Goal: Task Accomplishment & Management: Manage account settings

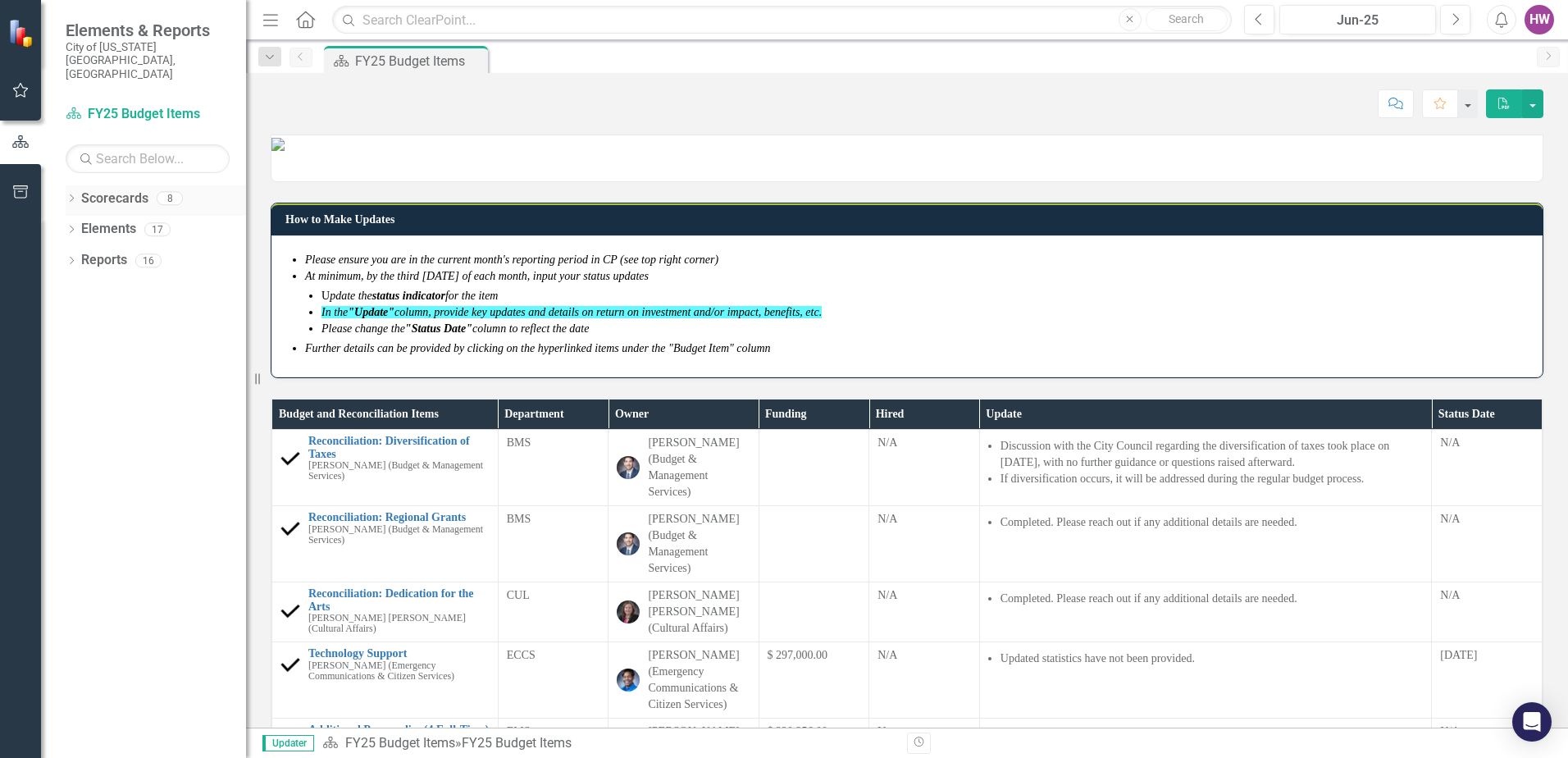
click at [71, 195] on icon "Dropdown" at bounding box center [72, 199] width 12 height 9
click at [82, 224] on icon "Dropdown" at bounding box center [80, 228] width 13 height 10
click at [147, 313] on link "FY26 Budget Items" at bounding box center [176, 322] width 139 height 18
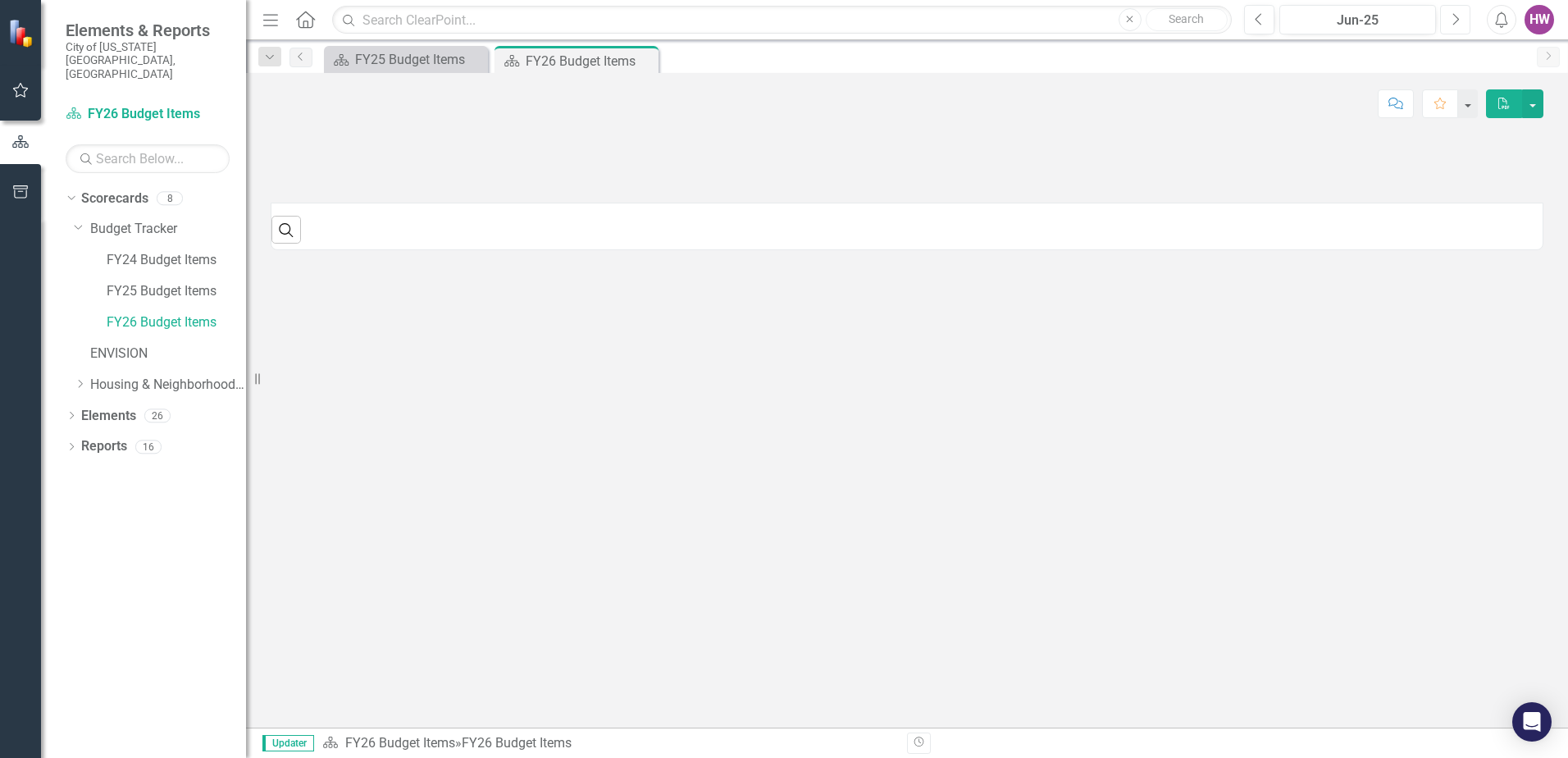
click at [1449, 25] on button "Next" at bounding box center [1455, 19] width 30 height 29
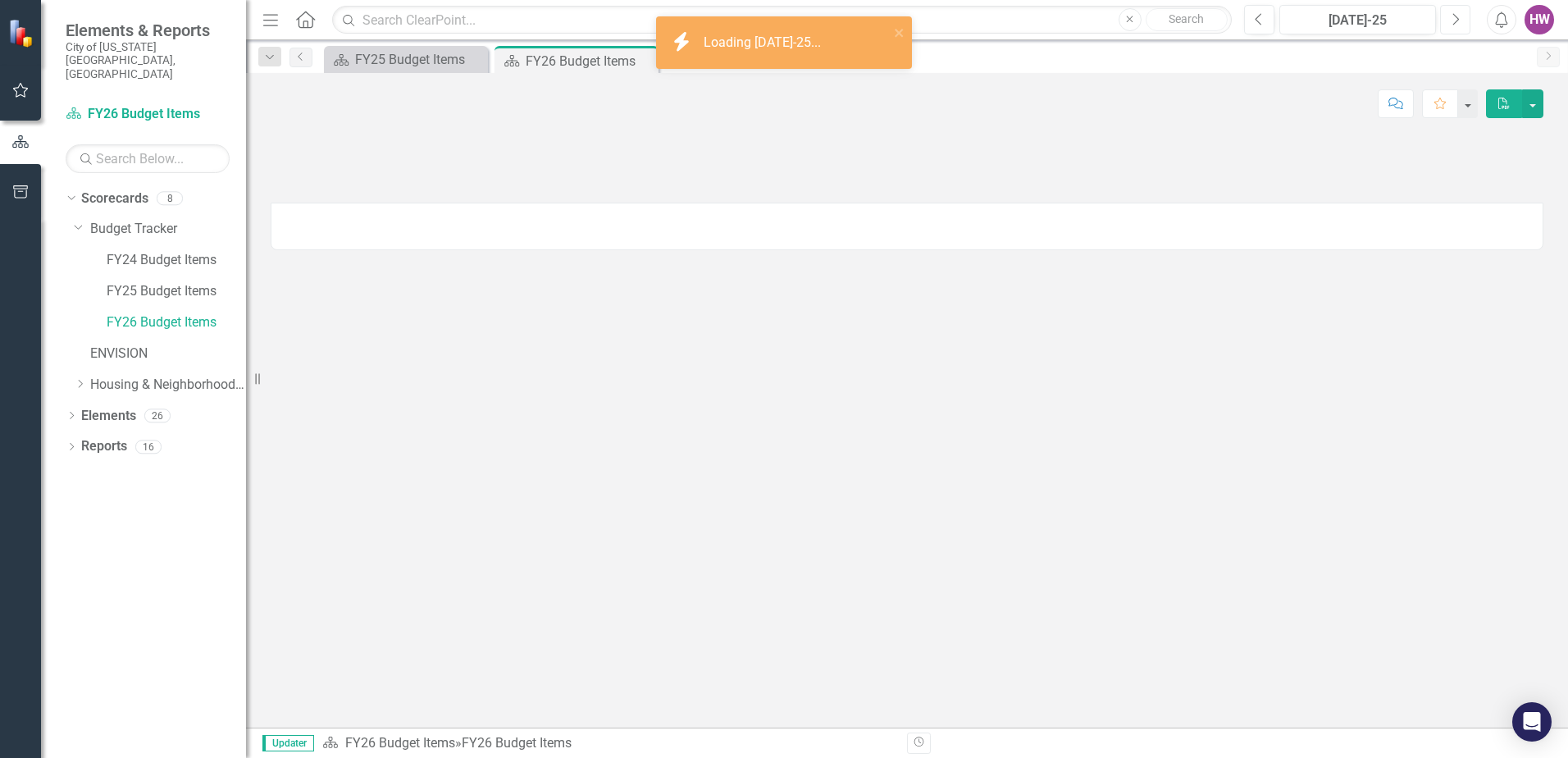
click at [1447, 25] on button "Next" at bounding box center [1455, 19] width 30 height 29
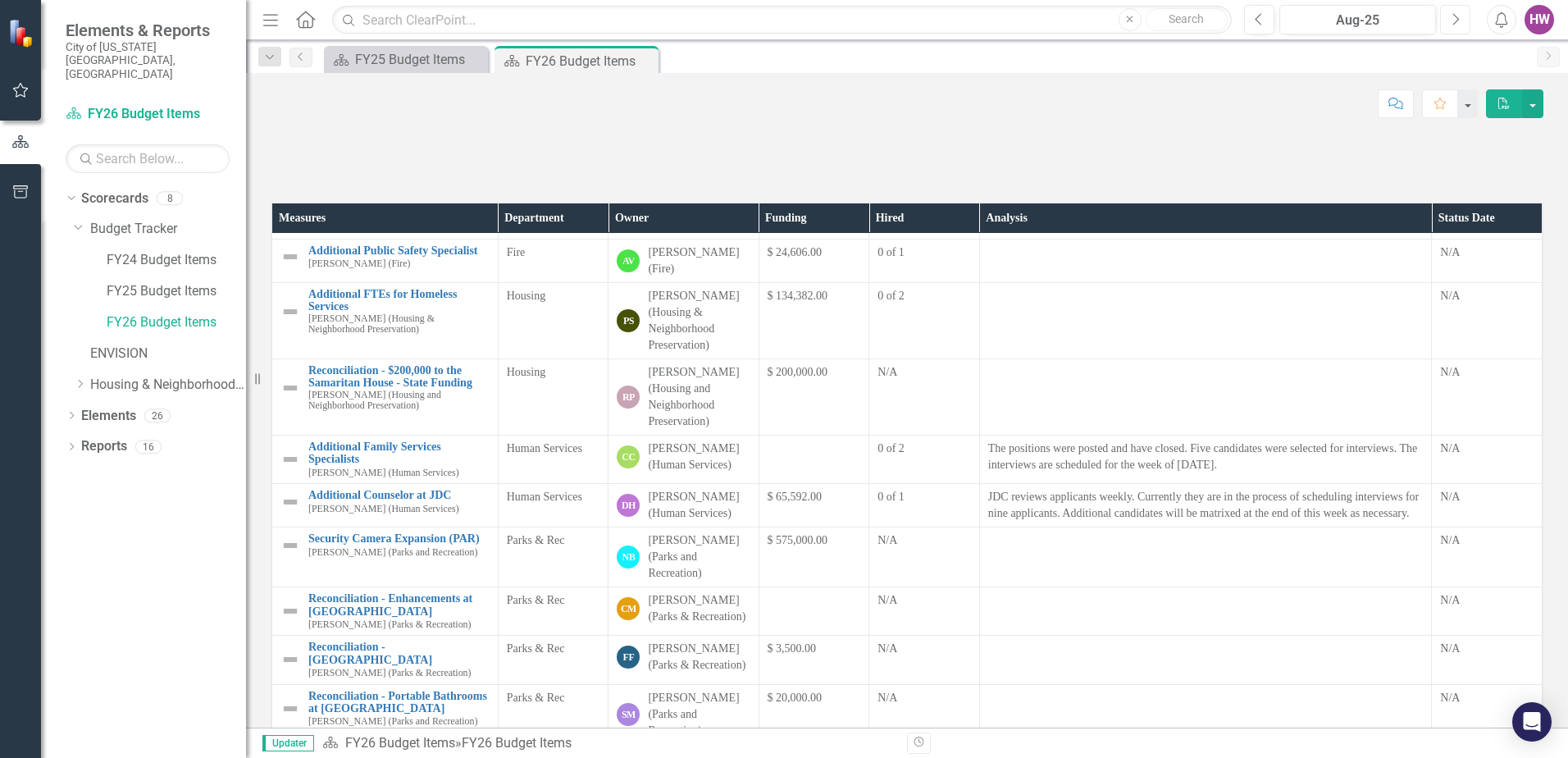
scroll to position [410, 0]
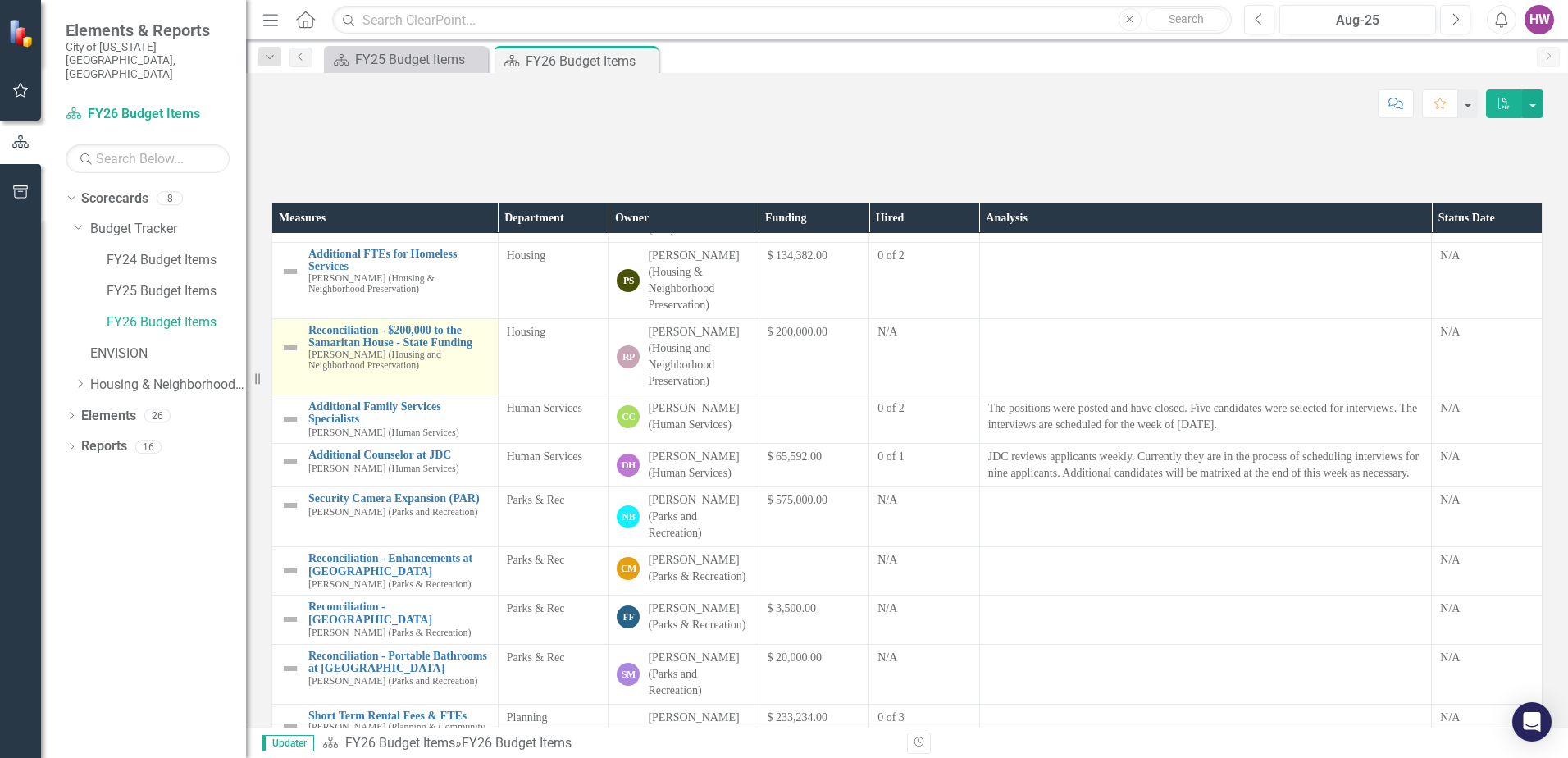
click at [290, 358] on img at bounding box center [291, 348] width 19 height 19
click at [292, 358] on img at bounding box center [291, 348] width 19 height 19
click at [366, 349] on link "Reconciliation - $200,000 to the Samaritan House - State Funding" at bounding box center [399, 336] width 181 height 25
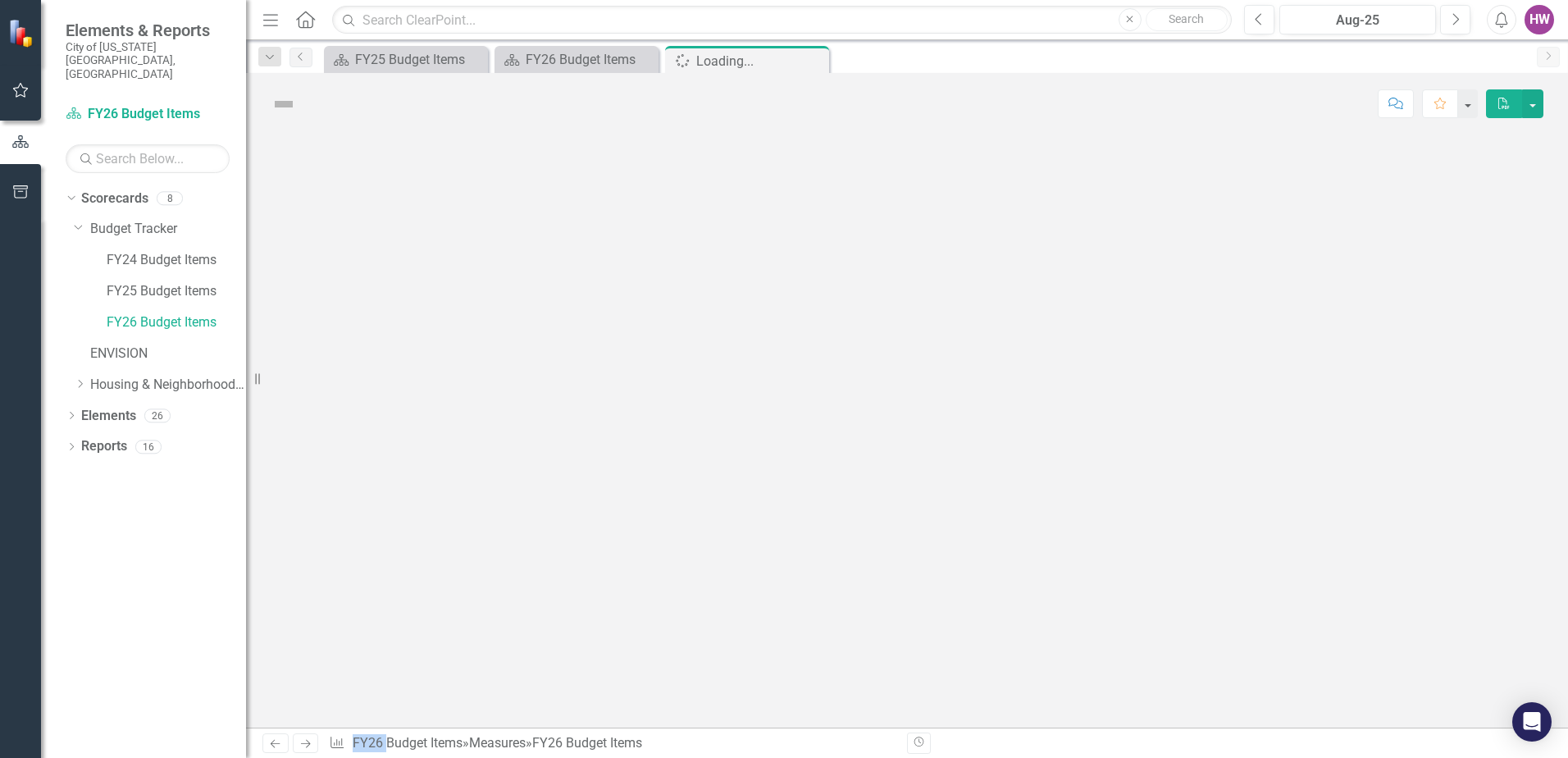
click at [366, 491] on div at bounding box center [907, 431] width 1322 height 593
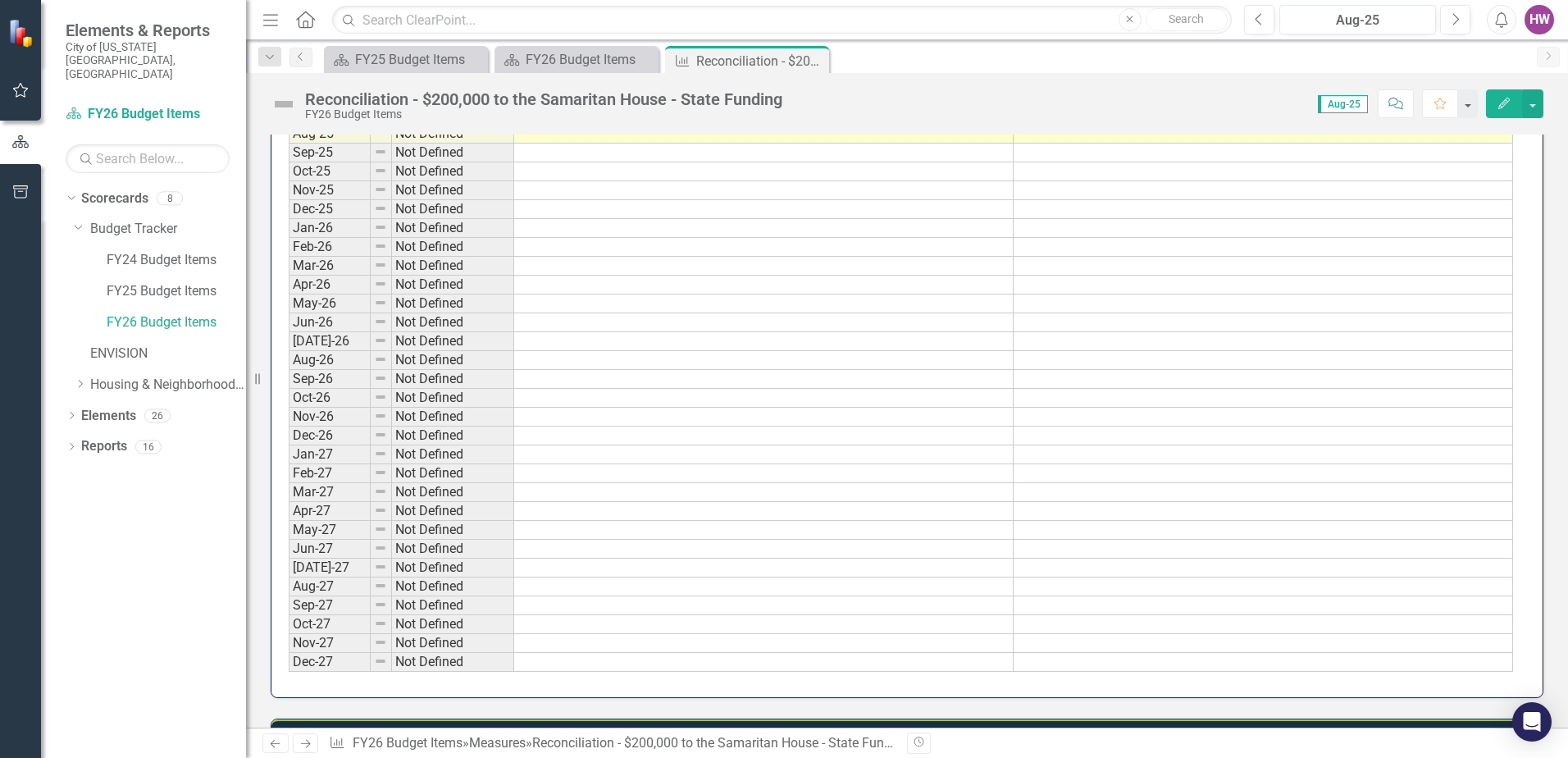
scroll to position [1558, 0]
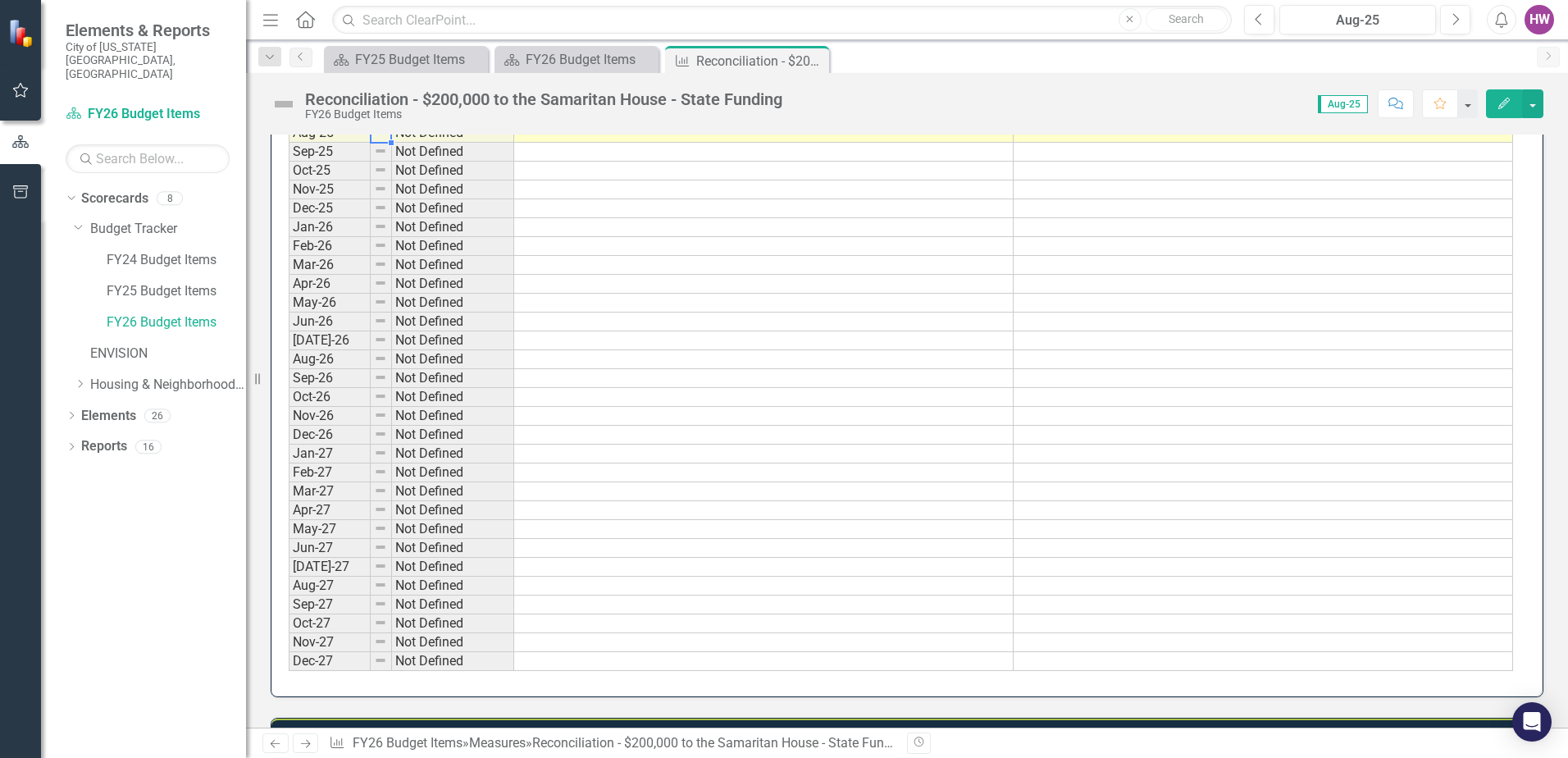
click at [384, 139] on img at bounding box center [381, 132] width 14 height 14
click at [386, 139] on img at bounding box center [381, 132] width 14 height 14
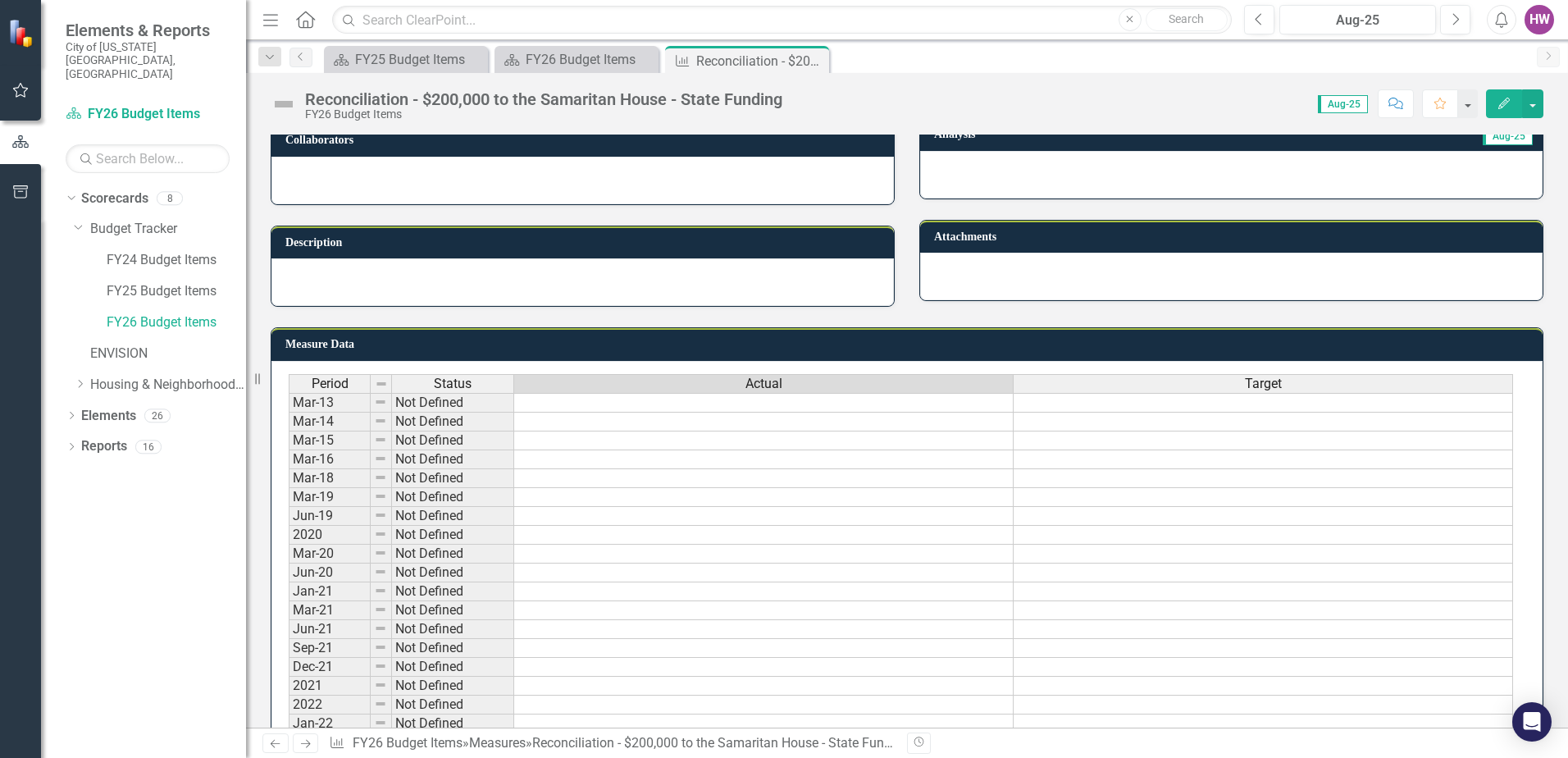
scroll to position [0, 0]
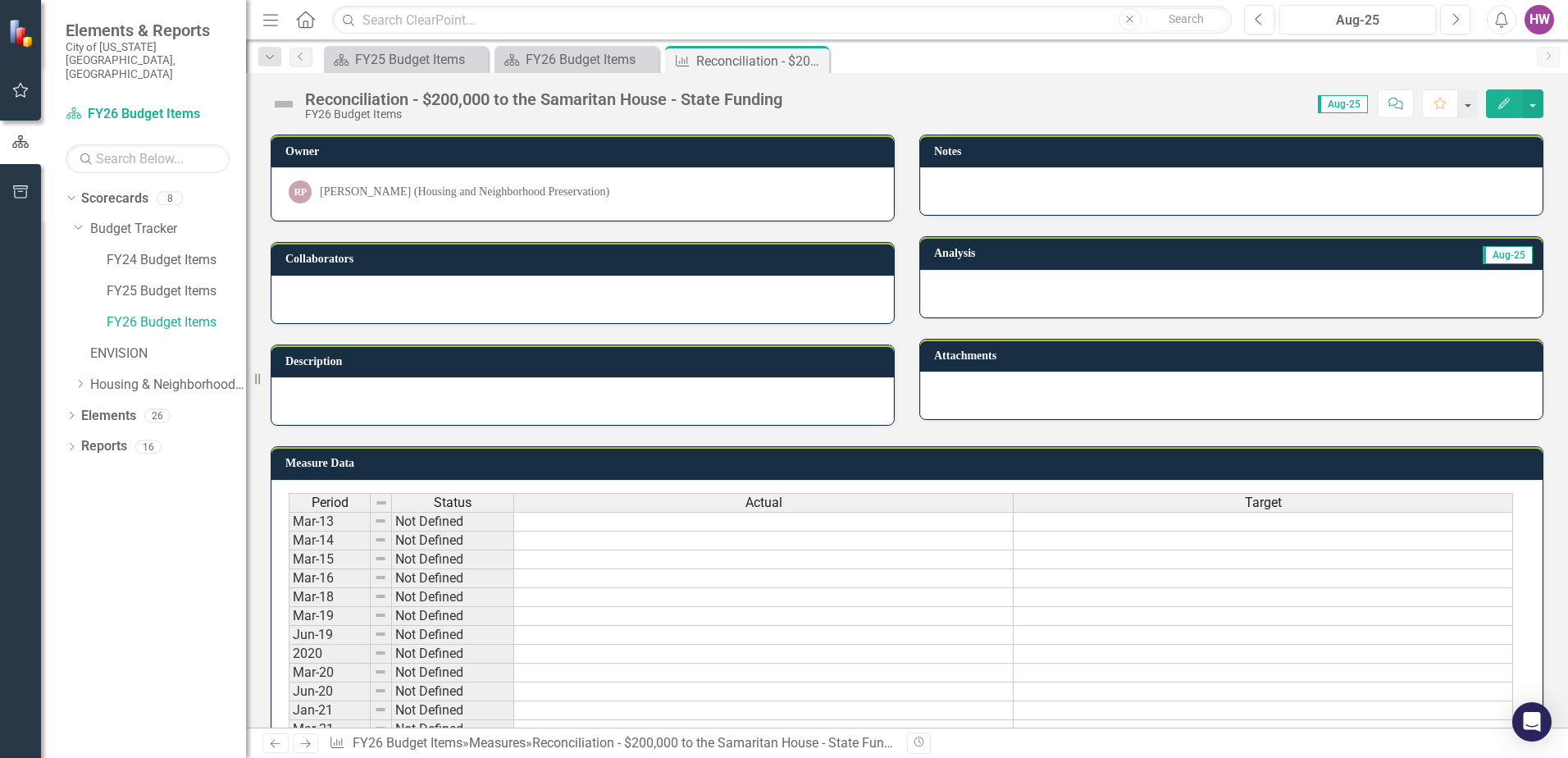
click at [288, 102] on img at bounding box center [283, 104] width 26 height 26
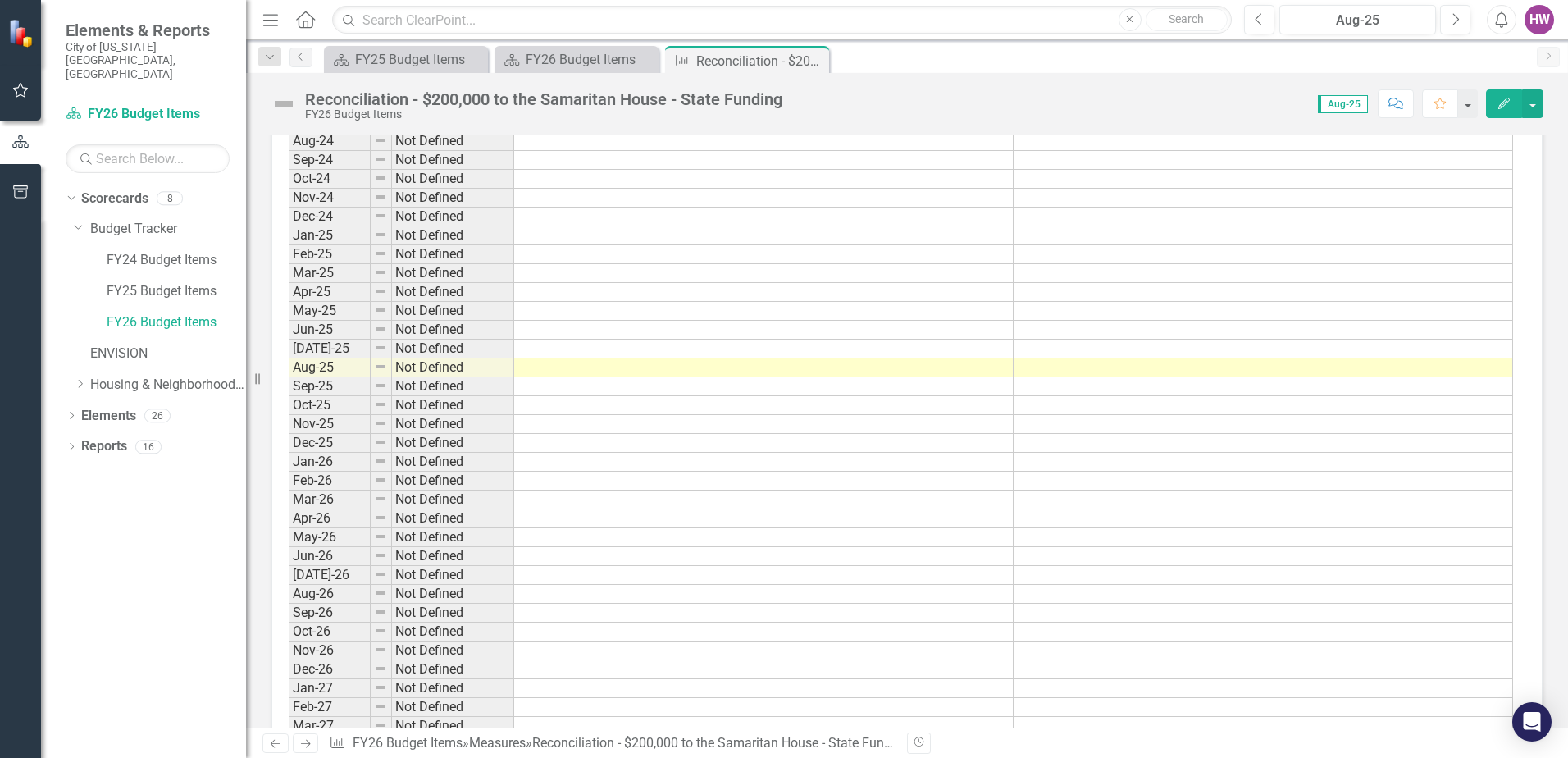
scroll to position [1476, 0]
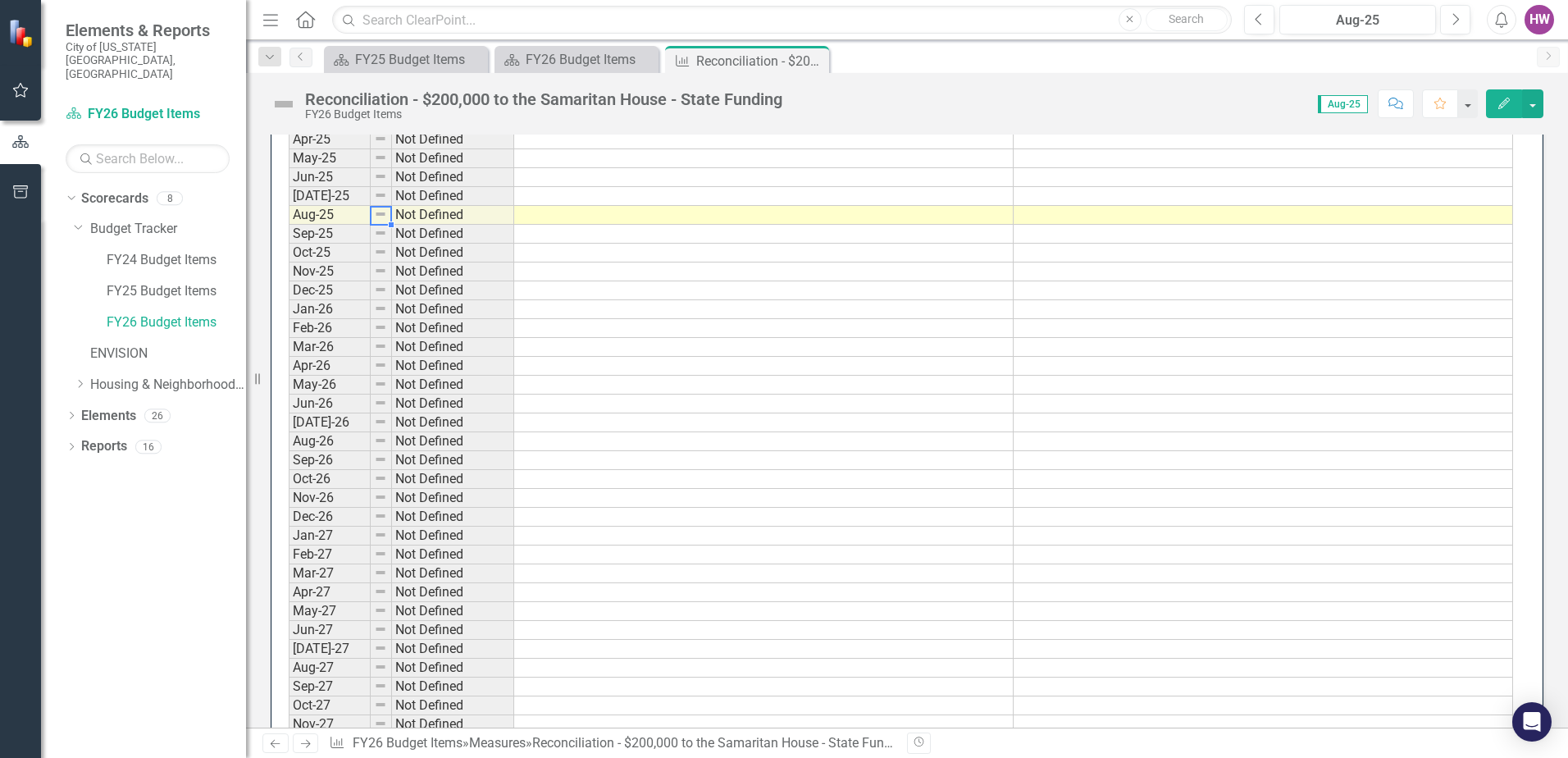
click at [382, 221] on img at bounding box center [381, 214] width 14 height 14
click at [817, 59] on icon "Close" at bounding box center [814, 61] width 17 height 14
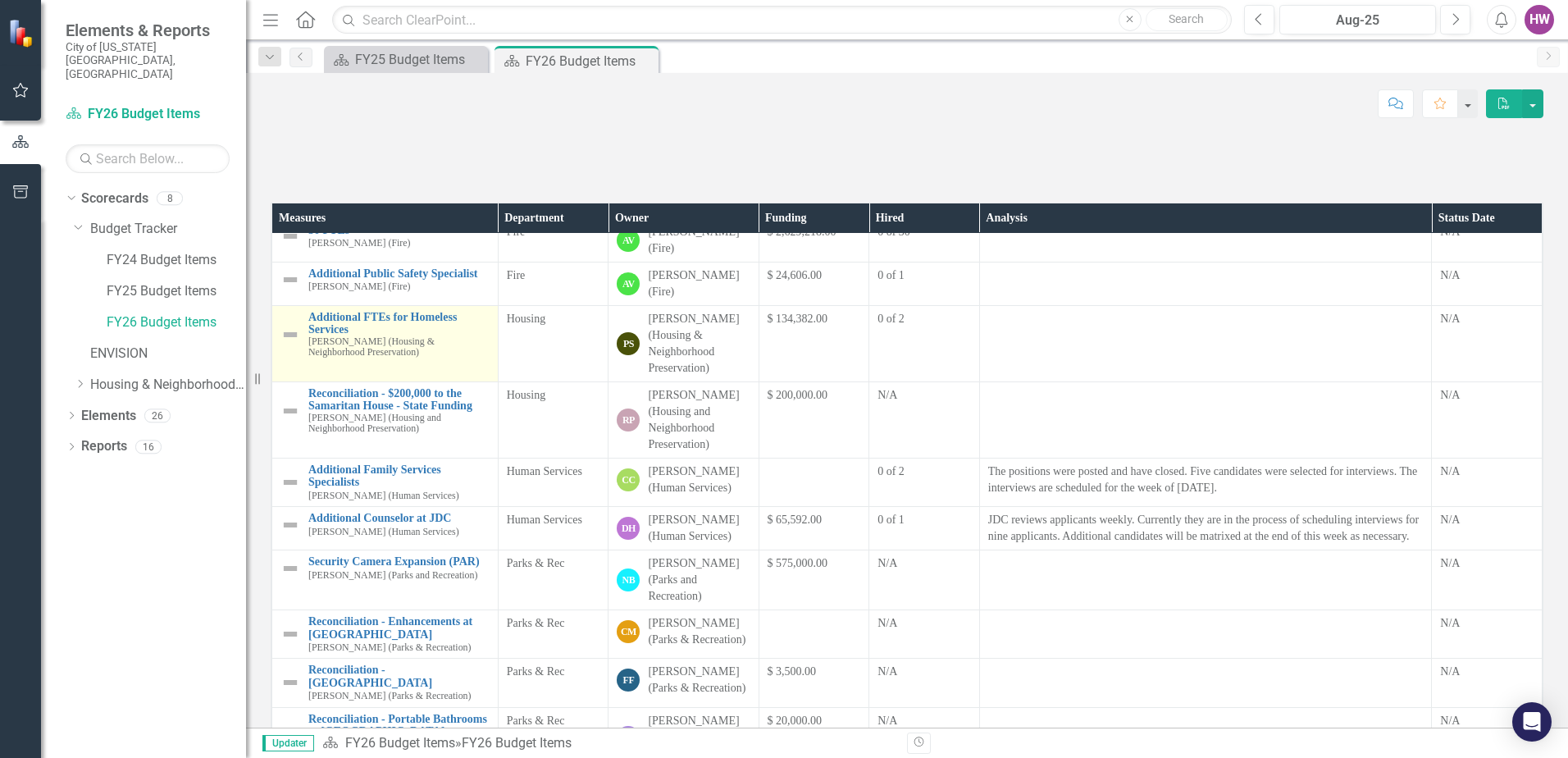
scroll to position [328, 0]
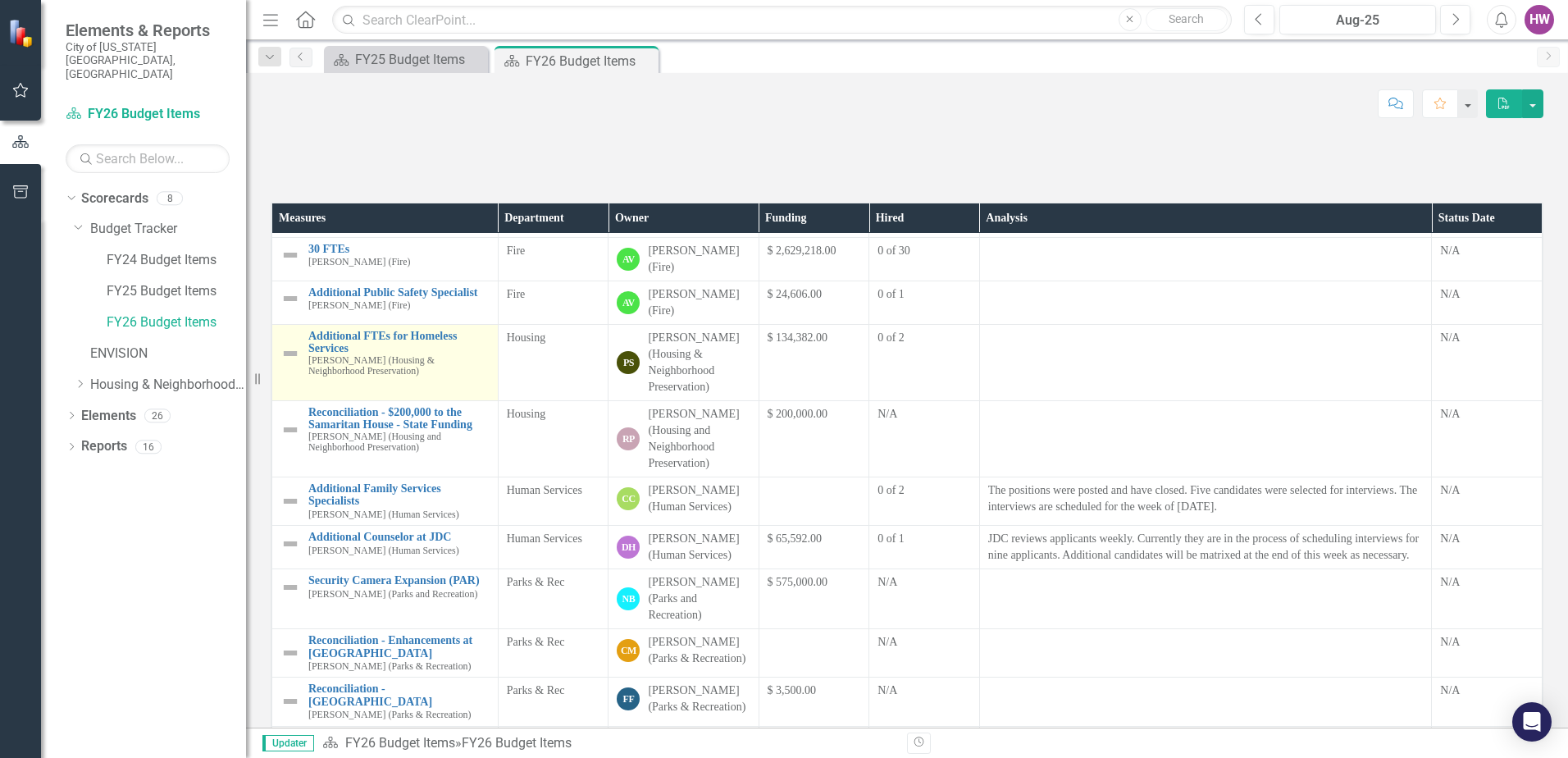
click at [292, 363] on img at bounding box center [291, 354] width 19 height 19
click at [291, 363] on img at bounding box center [291, 354] width 19 height 19
click at [1534, 105] on button "button" at bounding box center [1533, 104] width 21 height 29
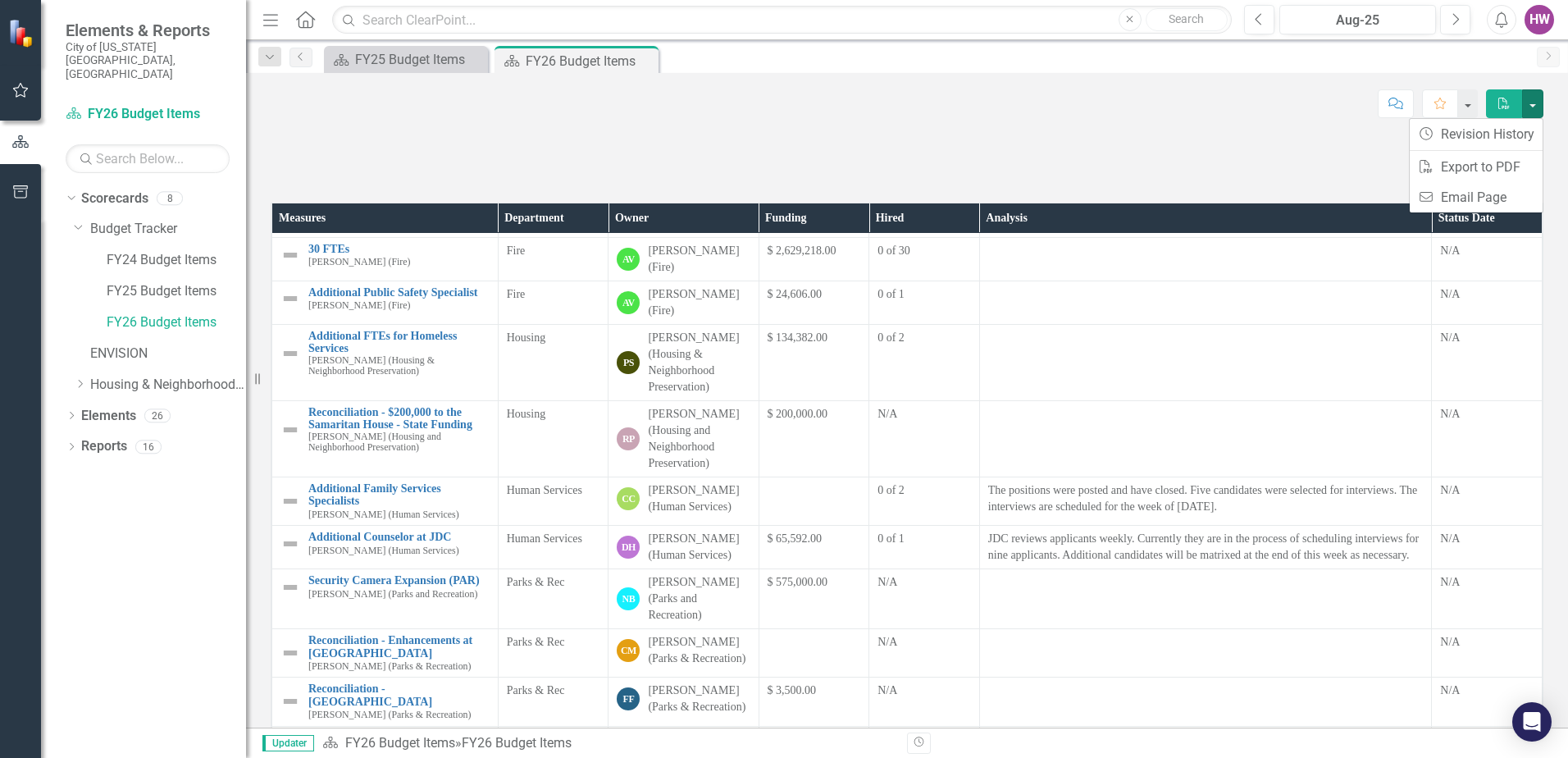
click at [1269, 106] on div "Score: N/A Aug-25 Completed Comment Favorite PDF" at bounding box center [907, 103] width 1273 height 28
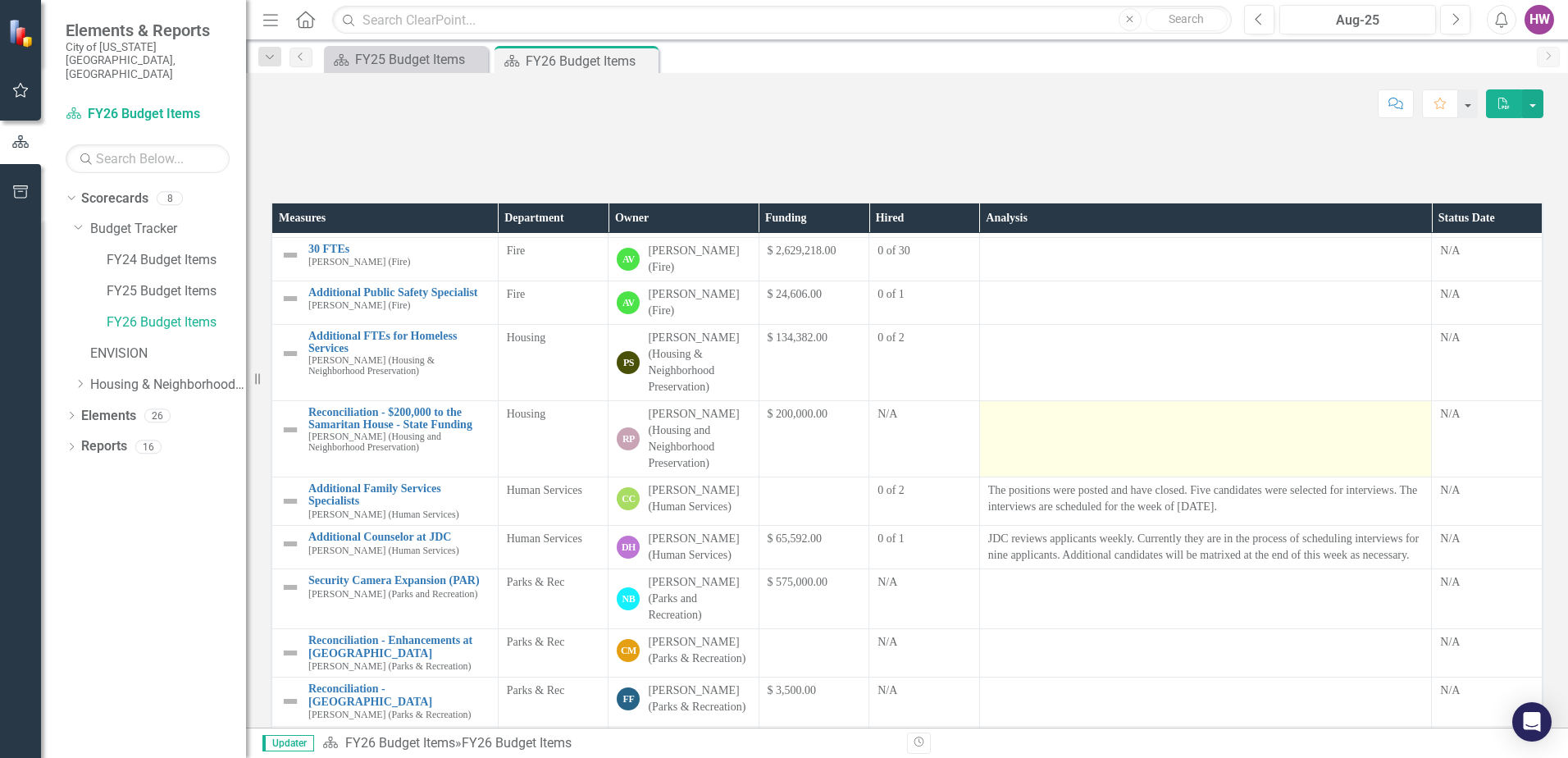
click at [996, 477] on td at bounding box center [1206, 439] width 453 height 76
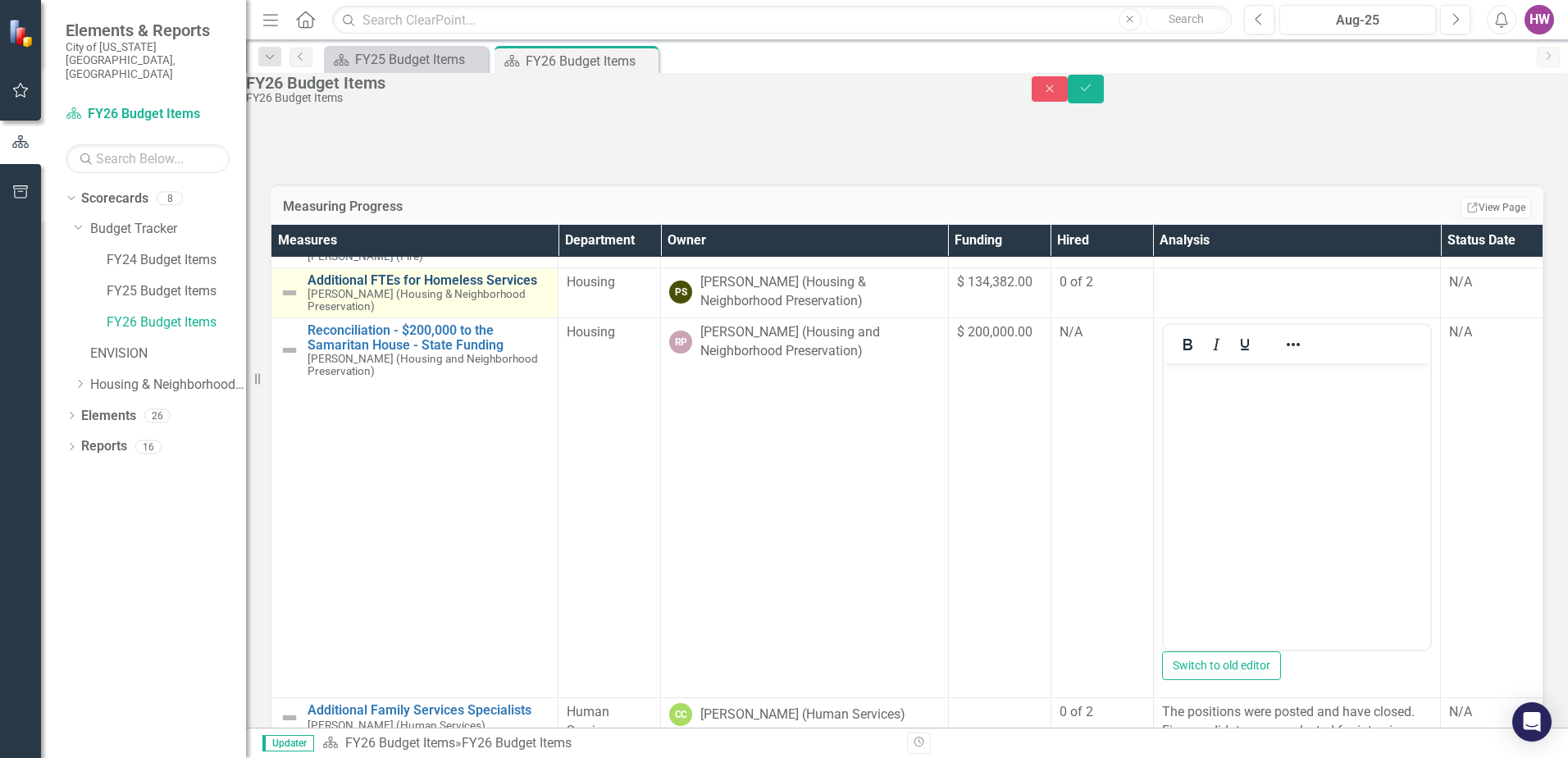
scroll to position [492, 0]
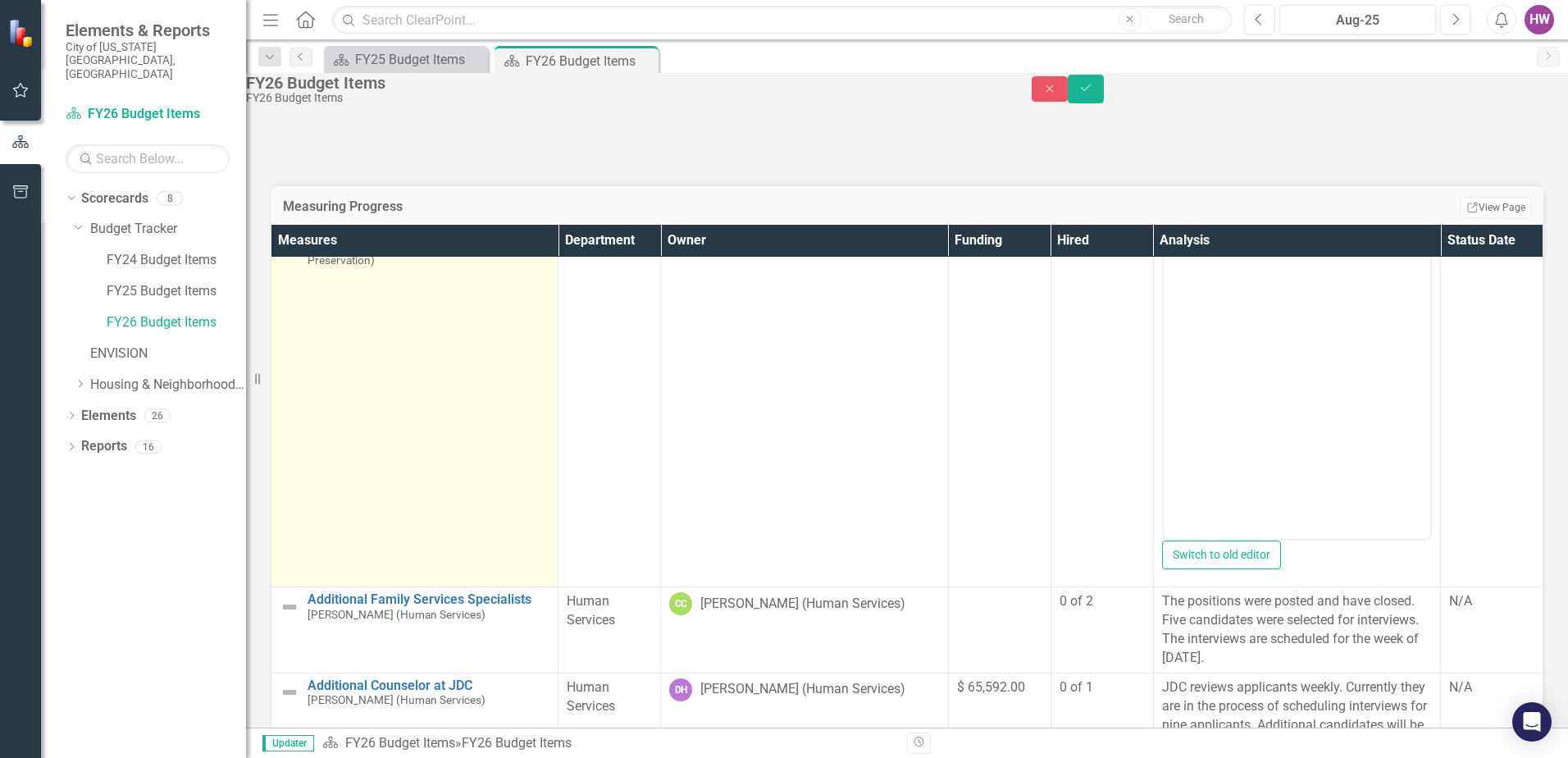
click at [299, 250] on img at bounding box center [290, 239] width 19 height 19
click at [411, 241] on link "Reconciliation - $200,000 to the Samaritan House - State Funding" at bounding box center [428, 227] width 242 height 29
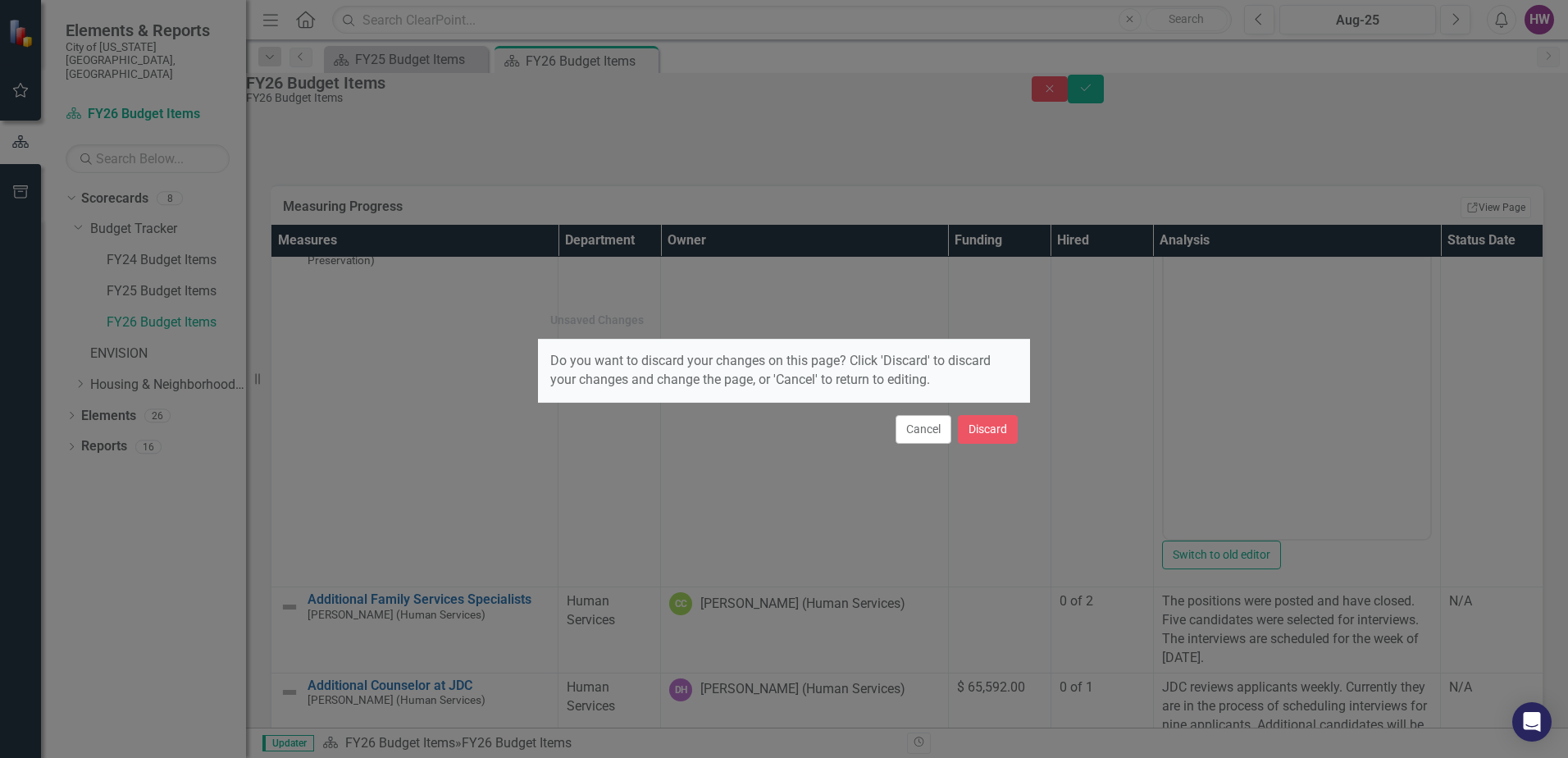
click at [930, 435] on button "Cancel" at bounding box center [923, 430] width 55 height 29
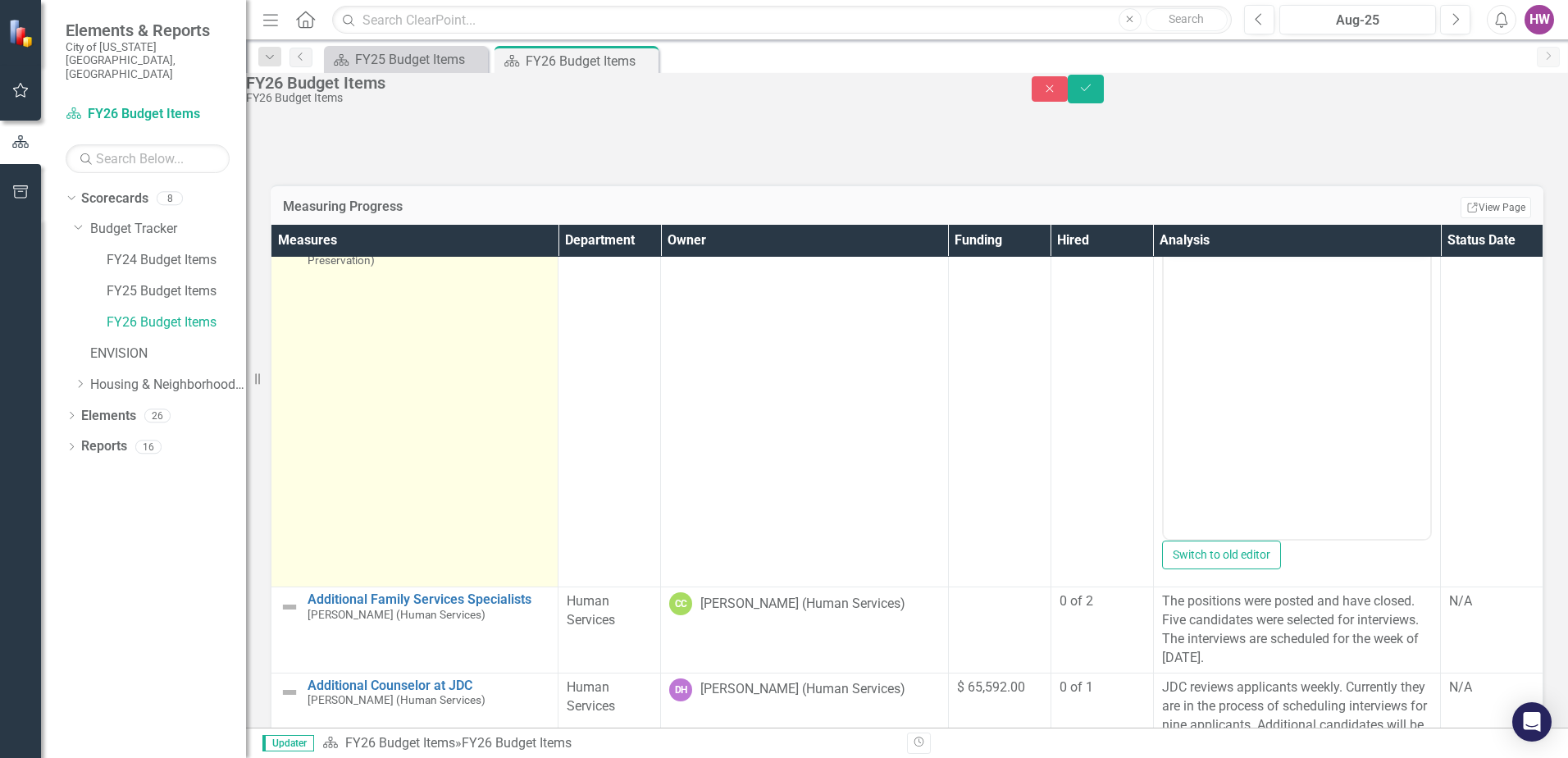
click at [0, 0] on icon "Link" at bounding box center [0, 0] width 0 height 0
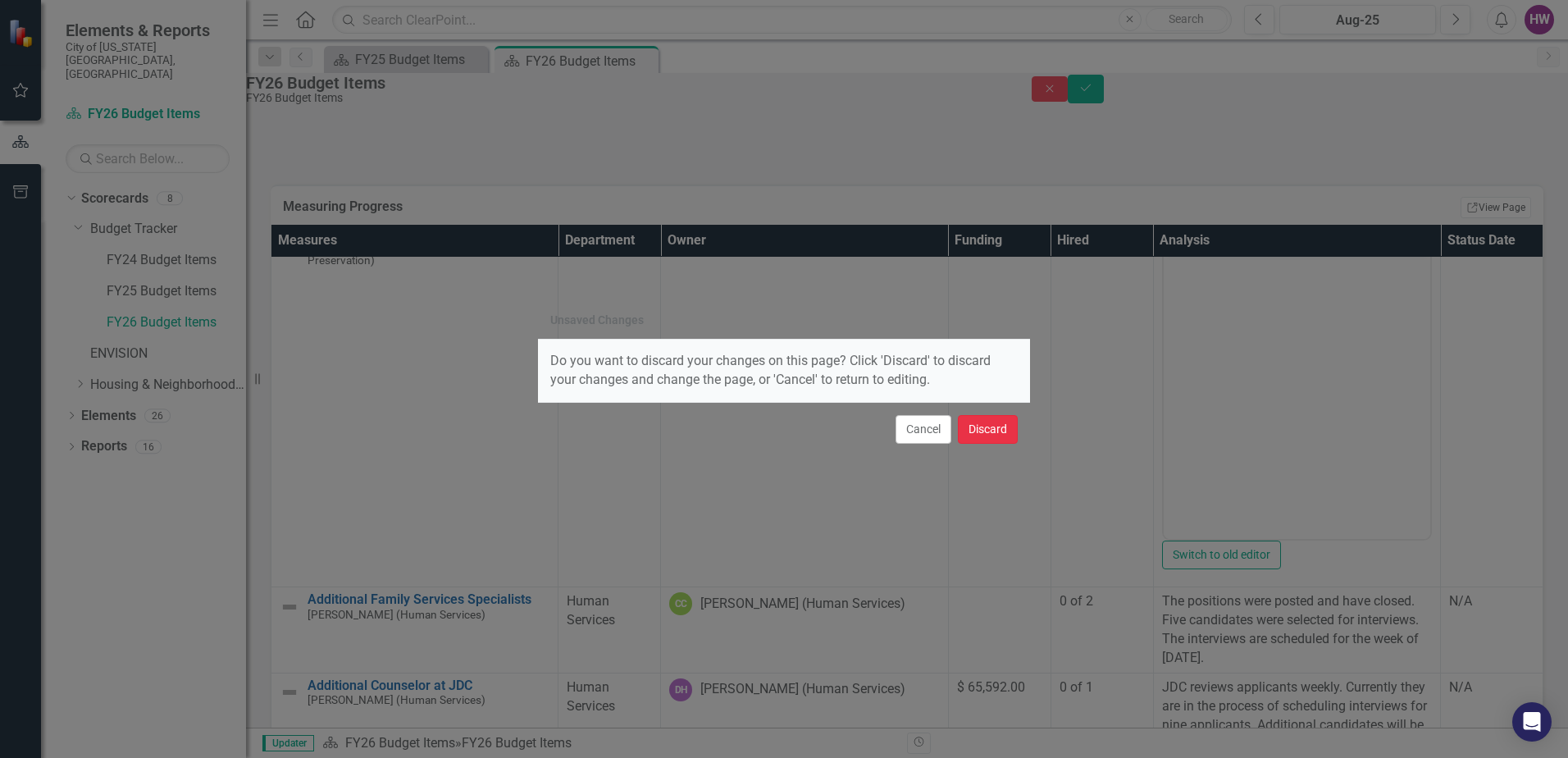
click at [980, 431] on button "Discard" at bounding box center [989, 430] width 60 height 29
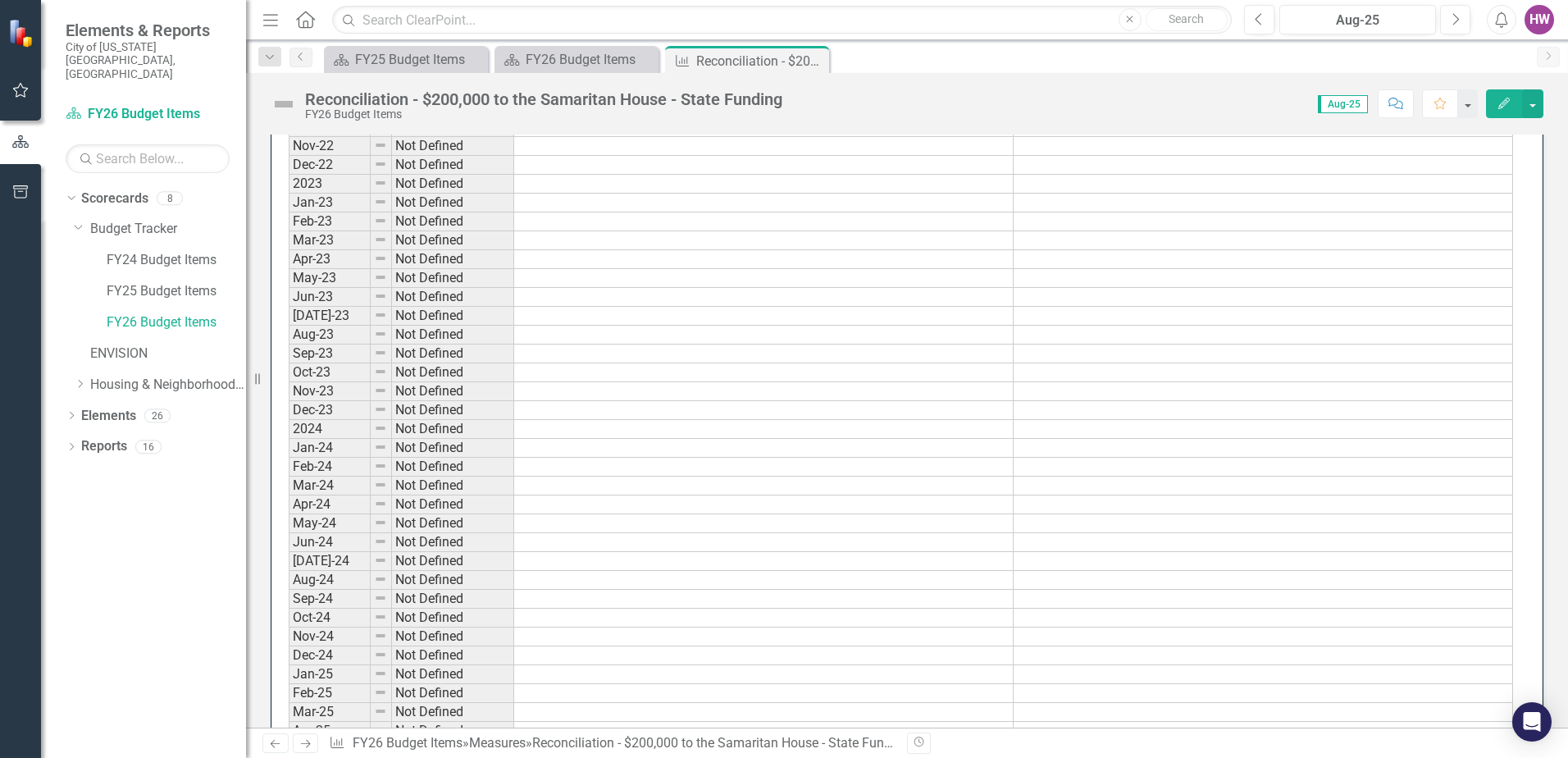
scroll to position [1148, 0]
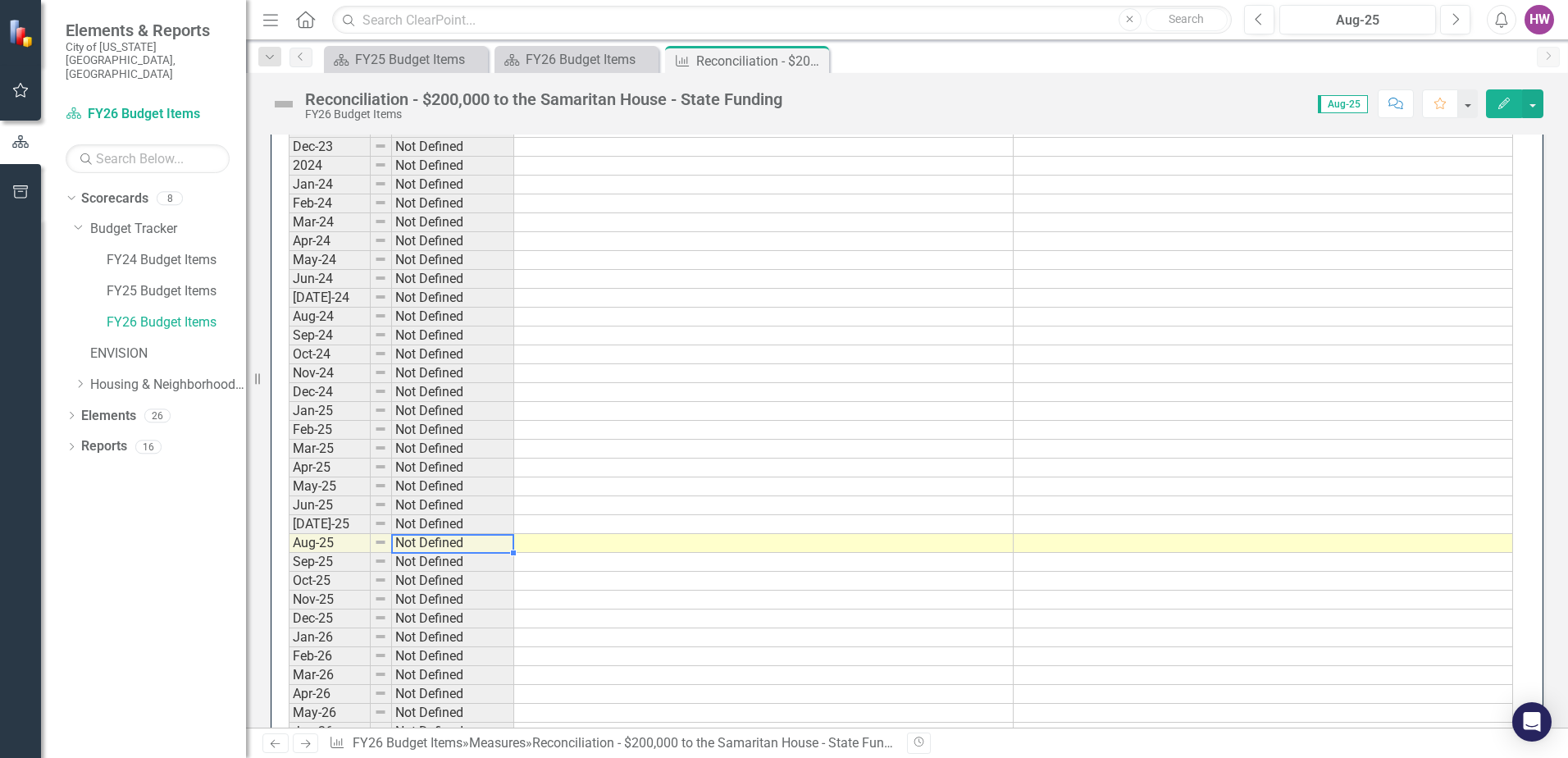
click at [482, 553] on td "Not Defined" at bounding box center [453, 542] width 122 height 18
click at [511, 556] on div at bounding box center [513, 552] width 7 height 7
click at [512, 556] on div at bounding box center [513, 552] width 7 height 7
click at [480, 553] on td "Not Defined" at bounding box center [453, 542] width 122 height 18
click at [456, 553] on td "Not Defined" at bounding box center [453, 542] width 122 height 18
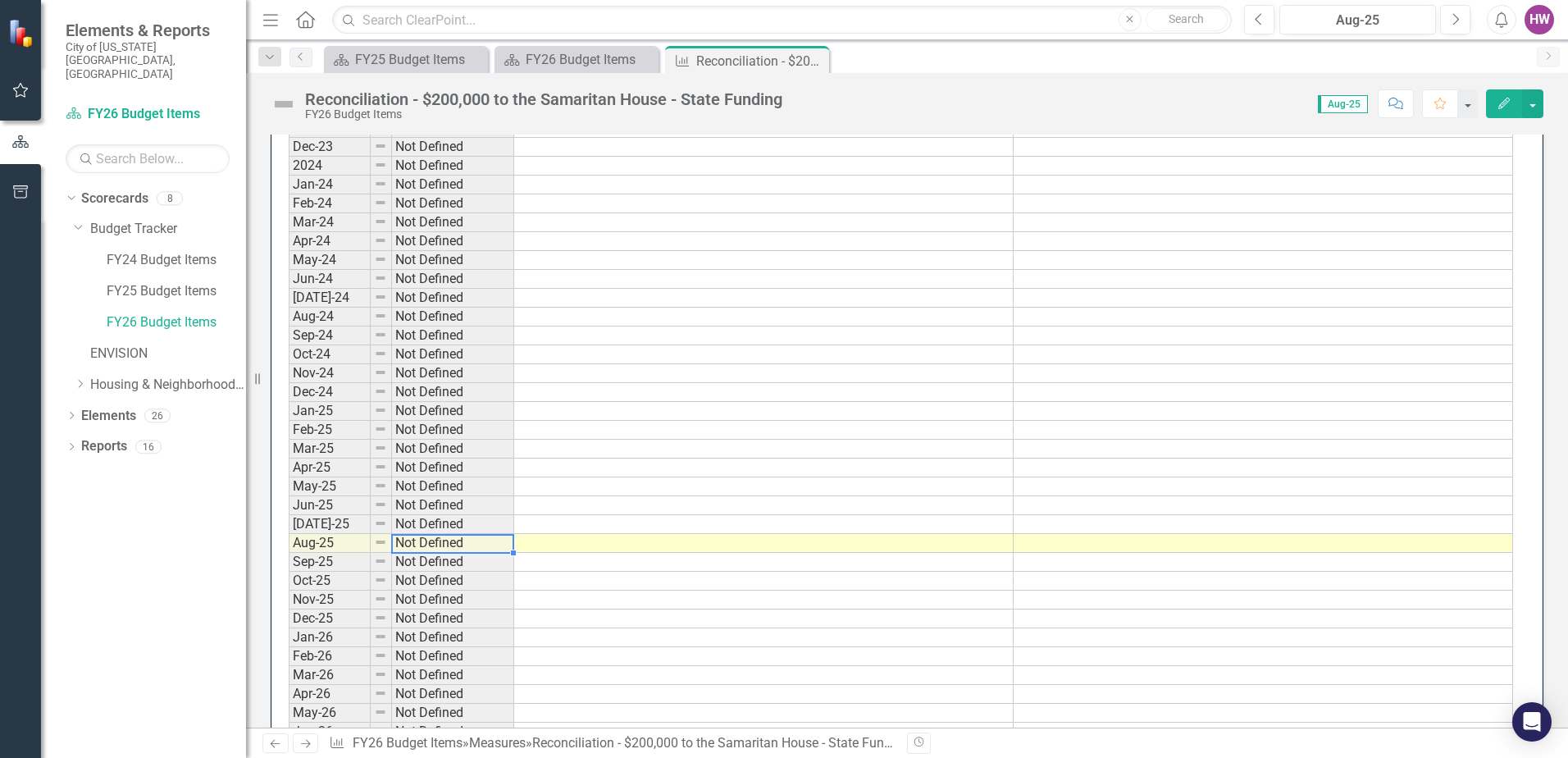
click at [455, 553] on td "Not Defined" at bounding box center [453, 542] width 122 height 18
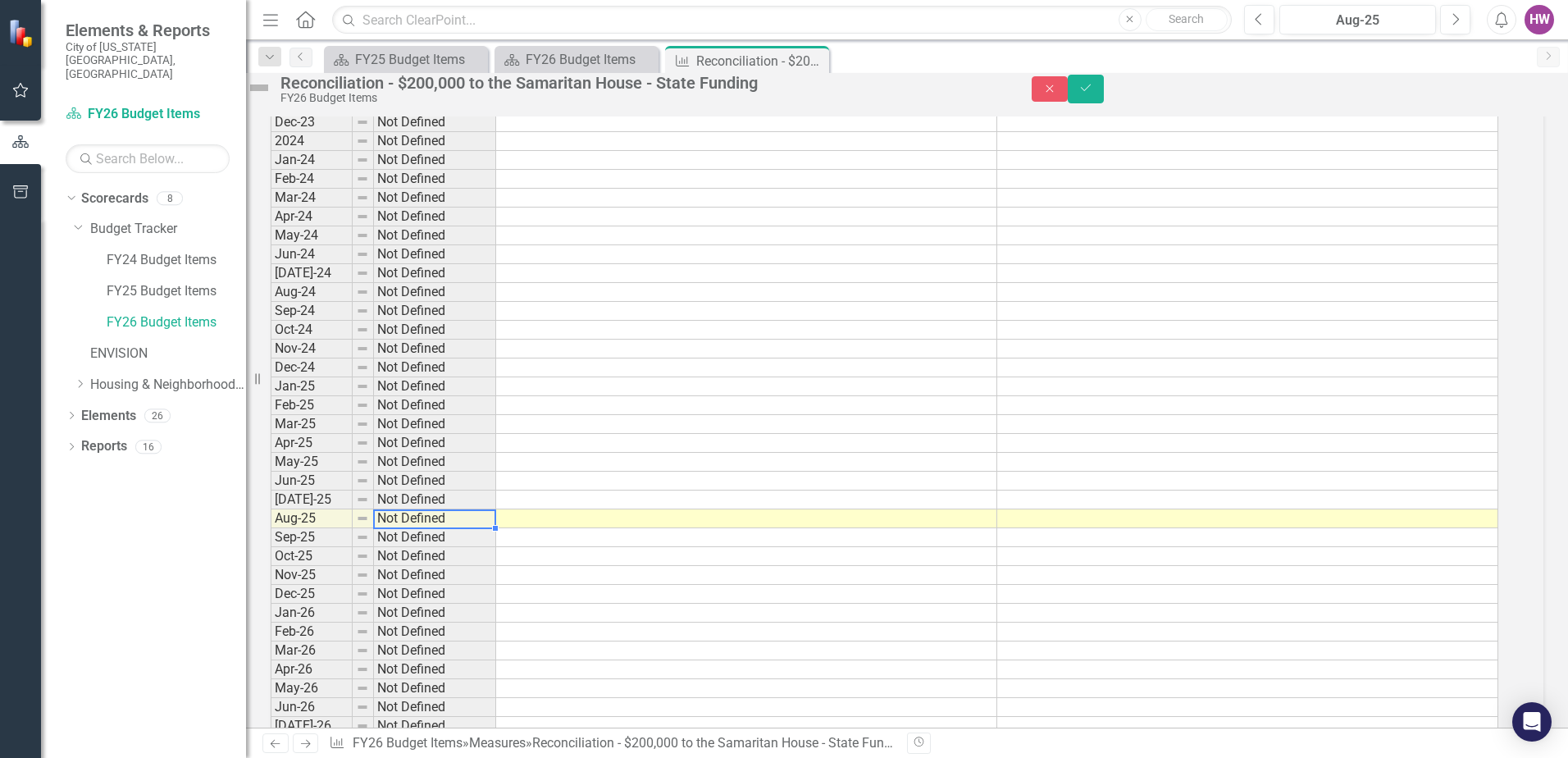
scroll to position [1154, 0]
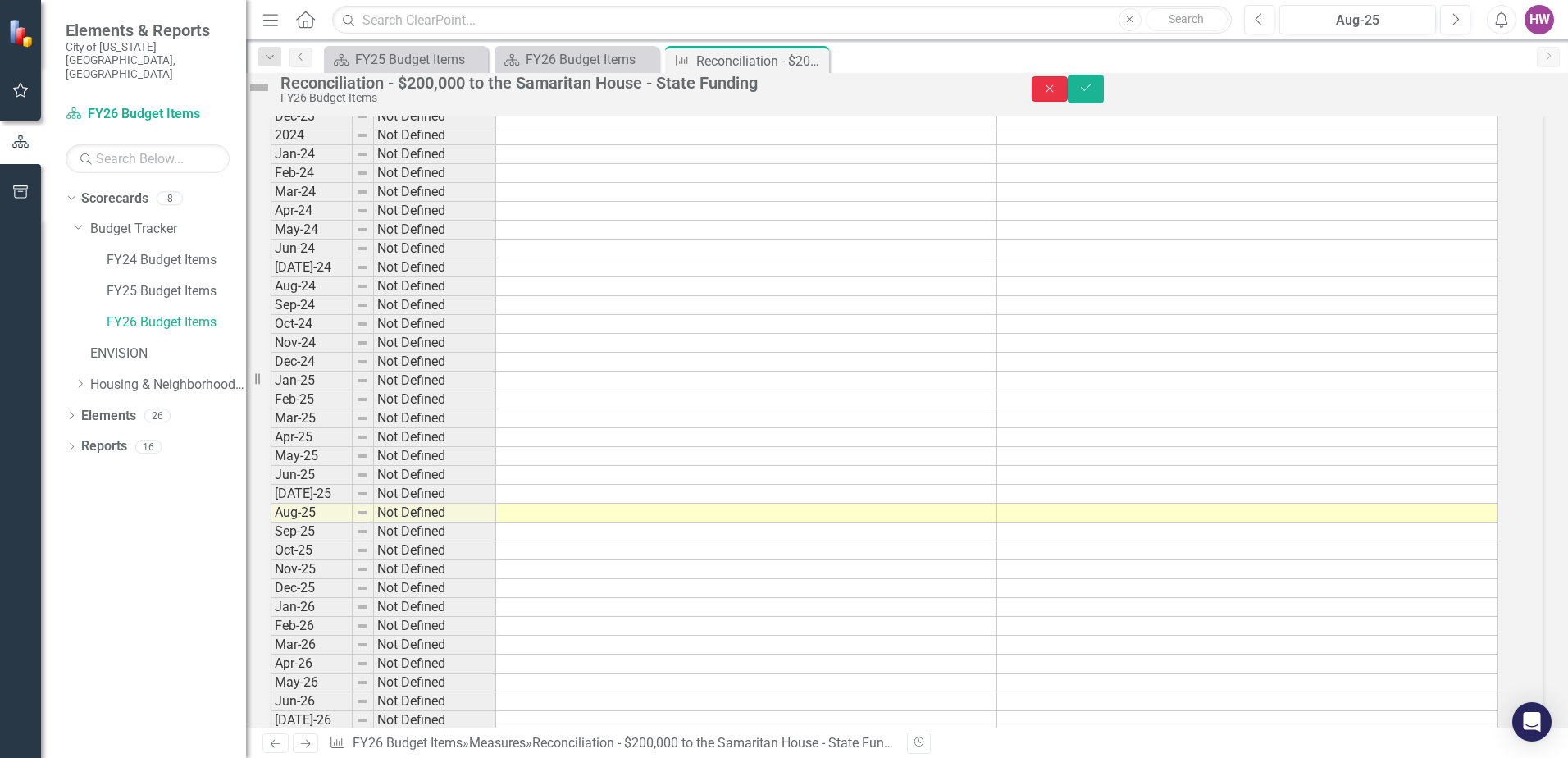
click at [1058, 92] on icon "Close" at bounding box center [1050, 88] width 15 height 12
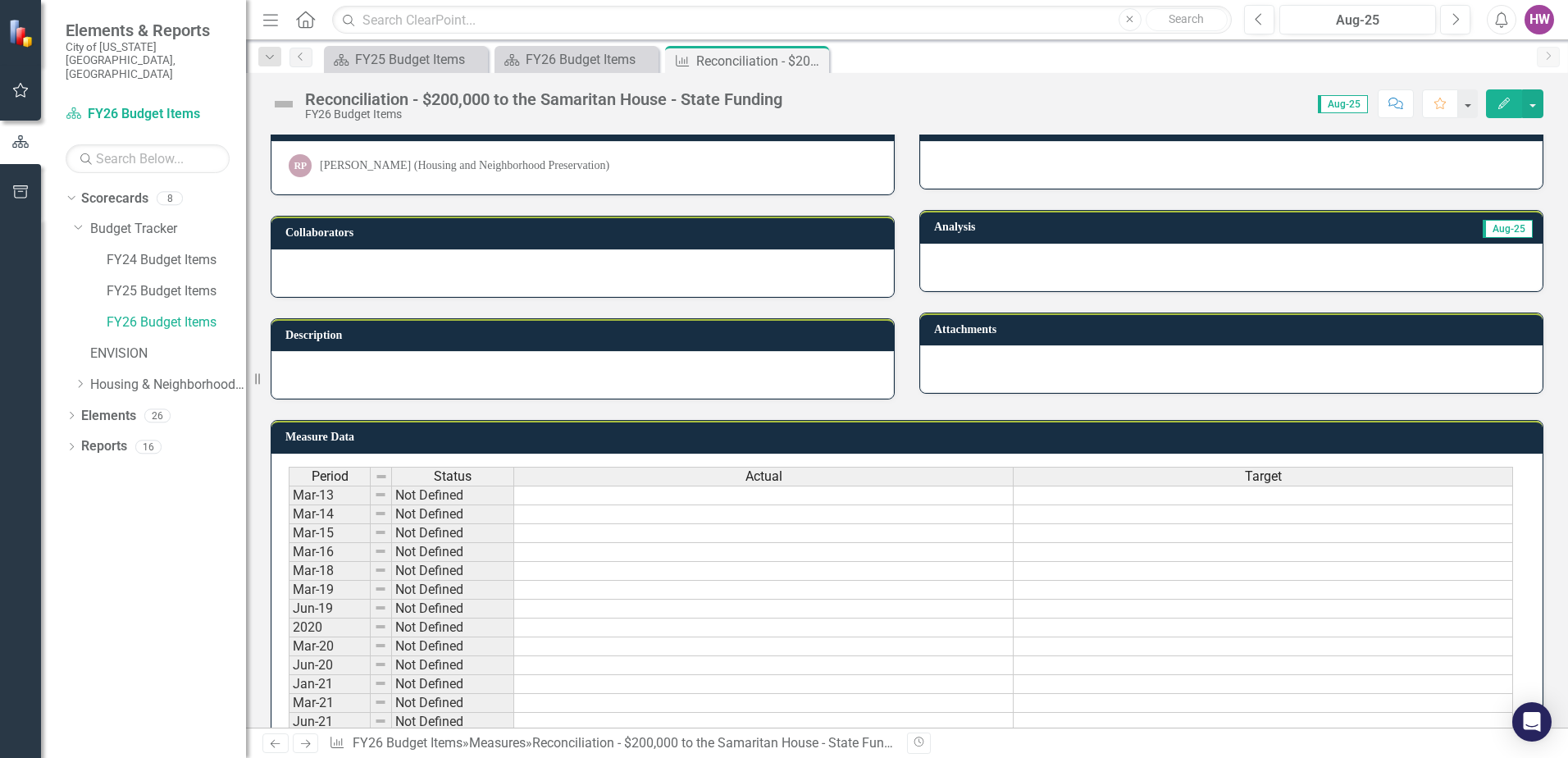
scroll to position [0, 0]
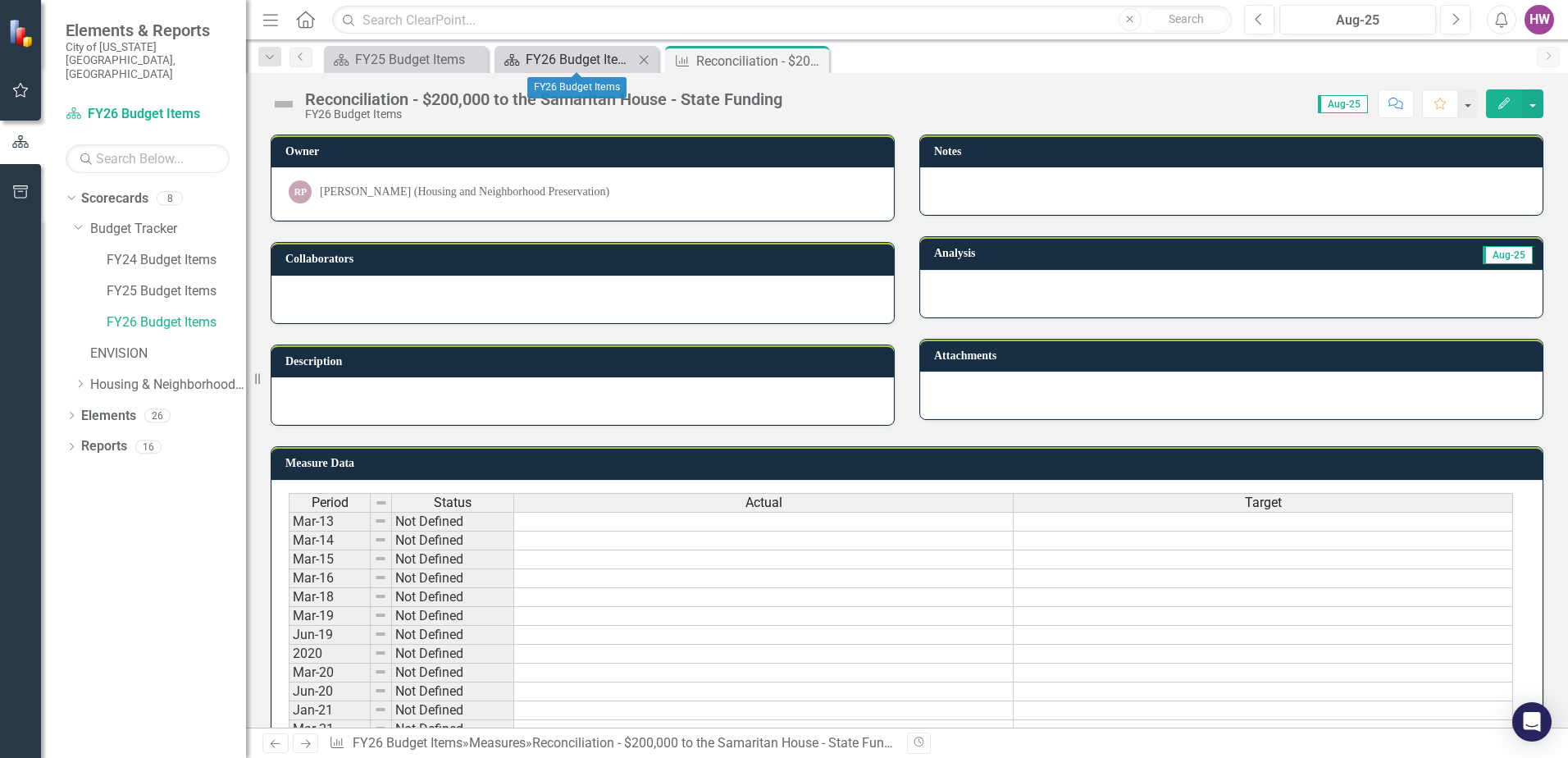
click at [596, 57] on div "FY26 Budget Items" at bounding box center [579, 59] width 108 height 20
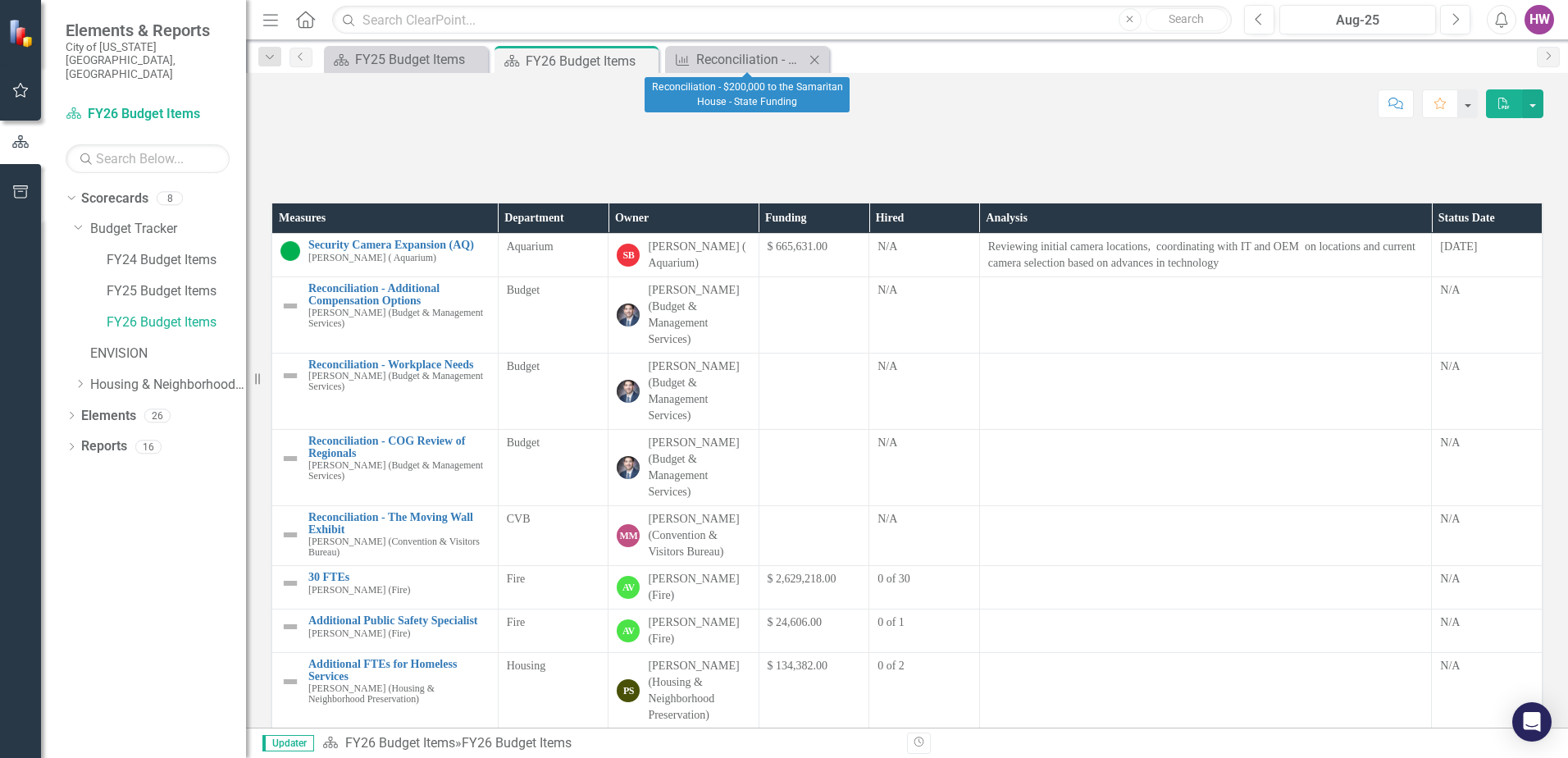
click at [814, 60] on icon "Close" at bounding box center [815, 60] width 17 height 14
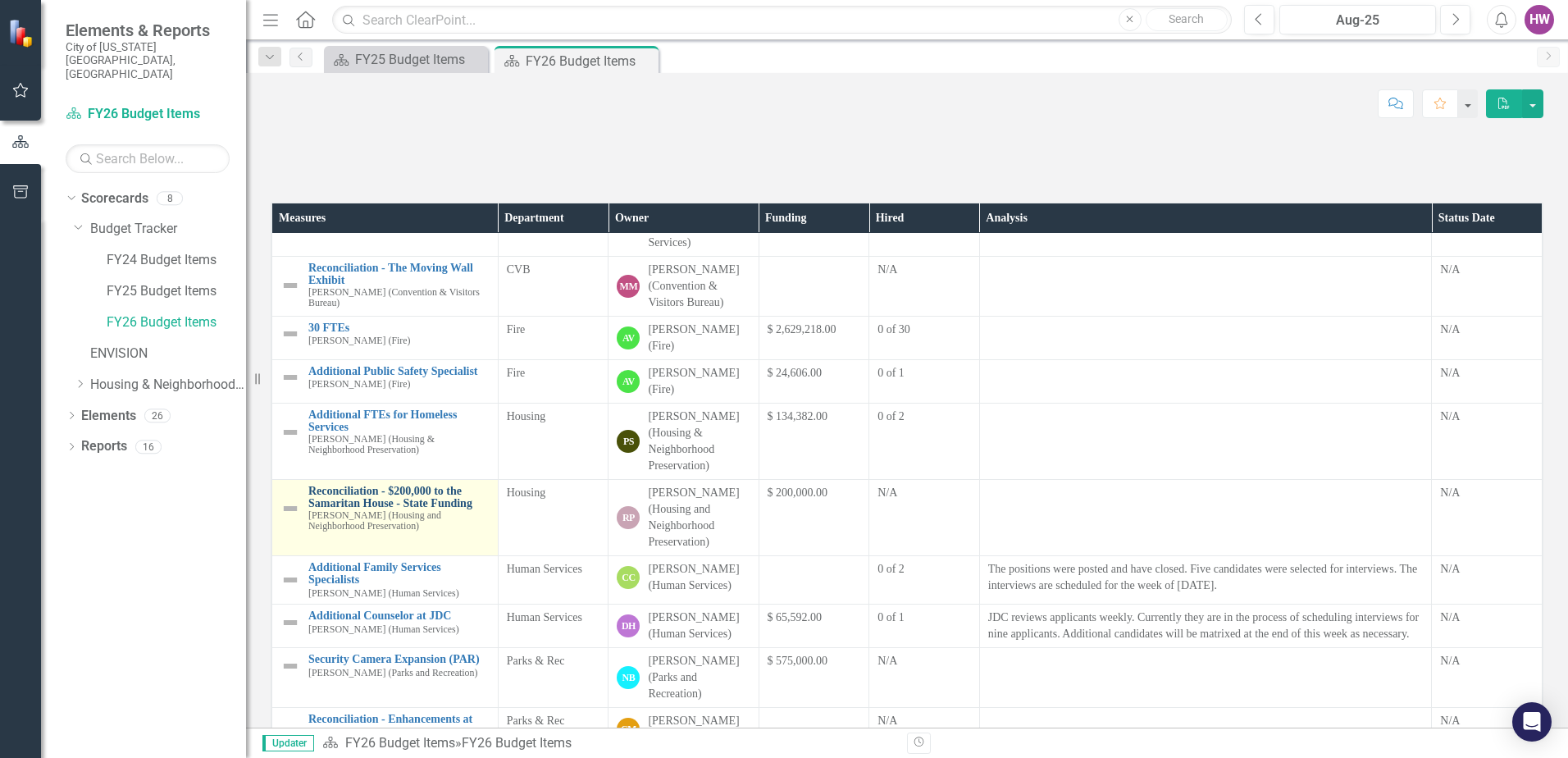
scroll to position [246, 0]
click at [291, 522] on img at bounding box center [291, 511] width 19 height 19
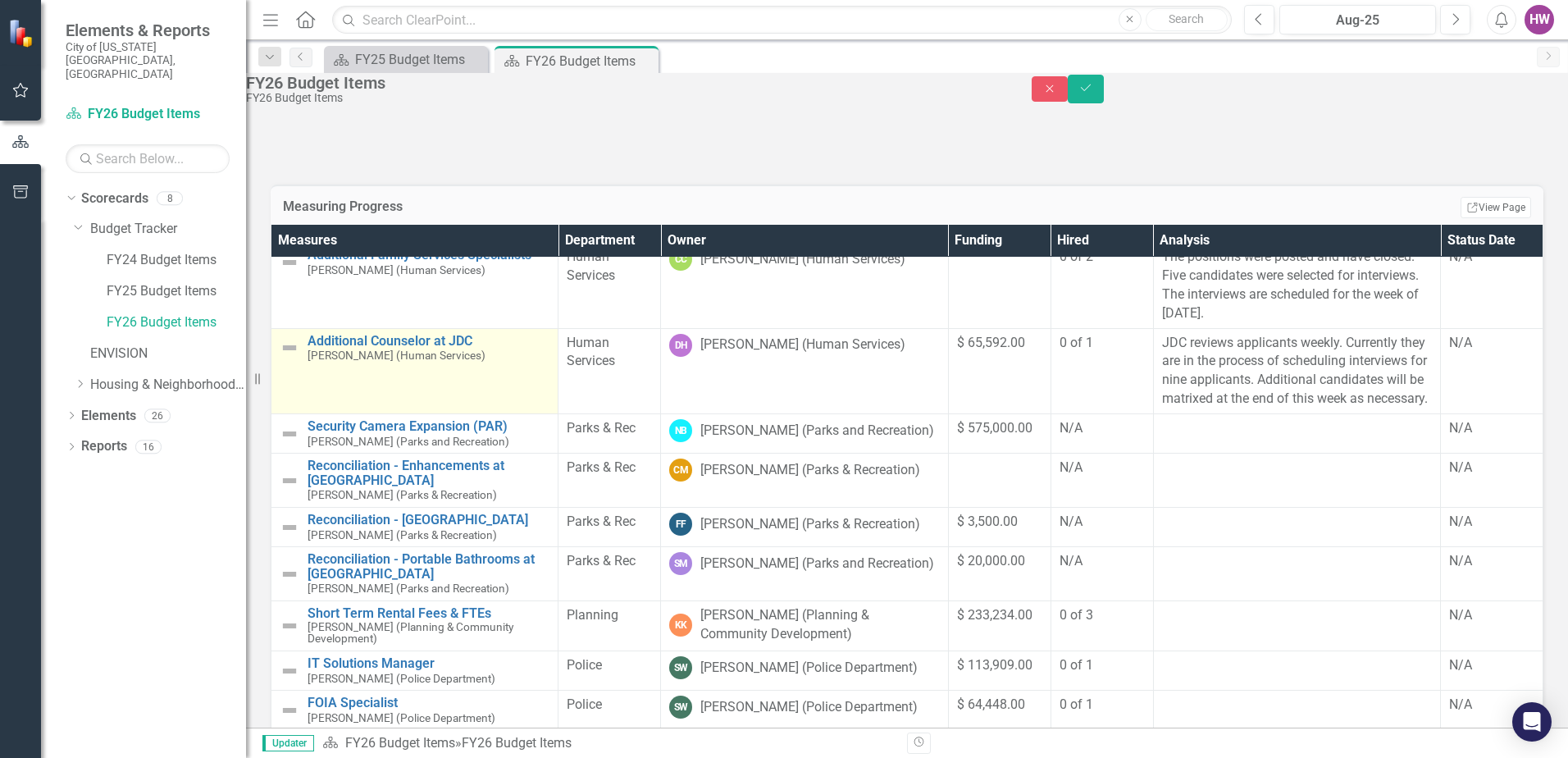
scroll to position [492, 0]
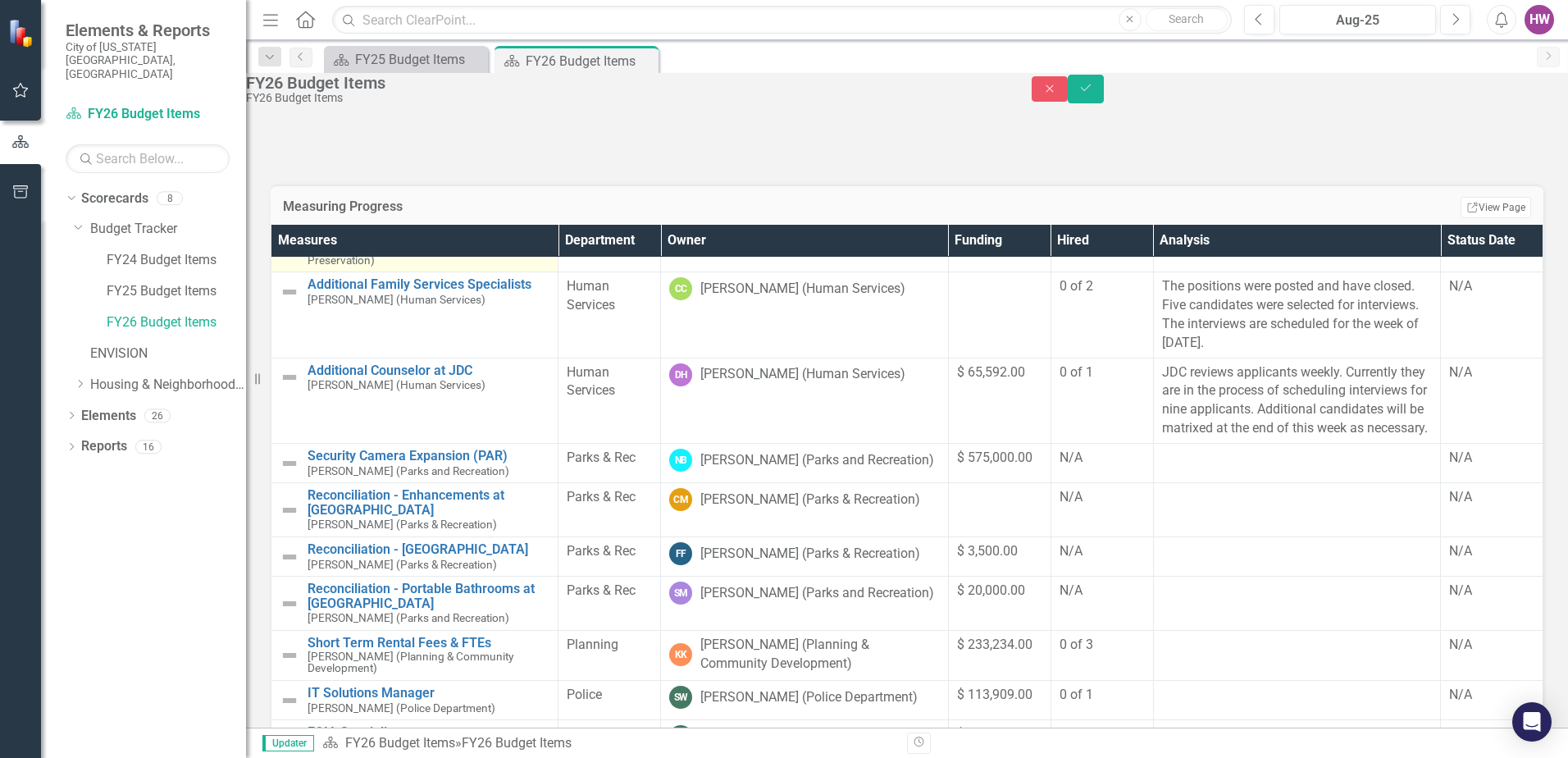
click at [299, 250] on img at bounding box center [290, 239] width 19 height 19
click at [307, 266] on div "Reconciliation - $200,000 to the Samaritan House - State Funding [PERSON_NAME] …" at bounding box center [415, 240] width 270 height 54
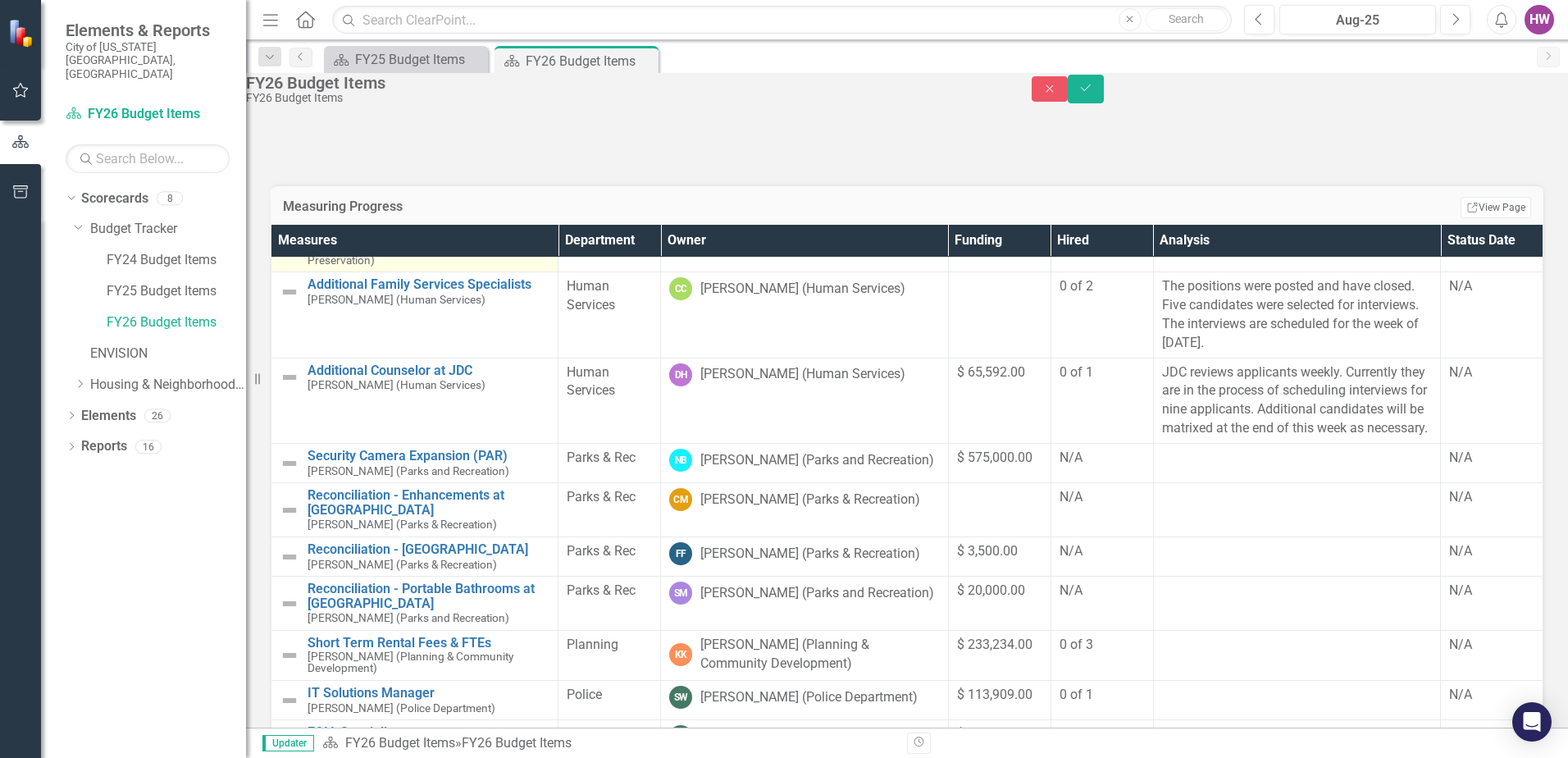
click at [299, 250] on img at bounding box center [290, 239] width 19 height 19
click at [1058, 94] on icon "Close" at bounding box center [1050, 88] width 15 height 12
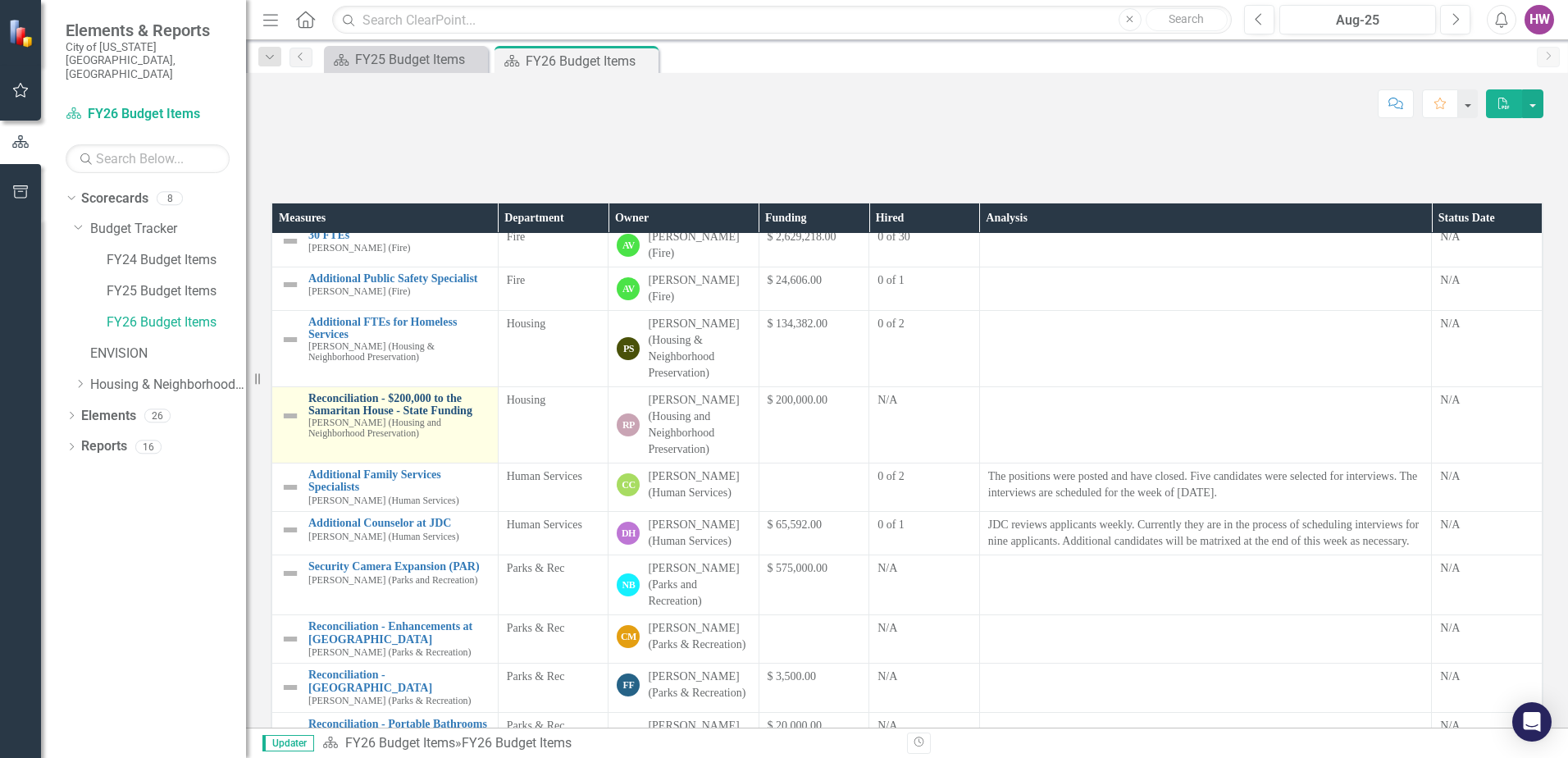
scroll to position [328, 0]
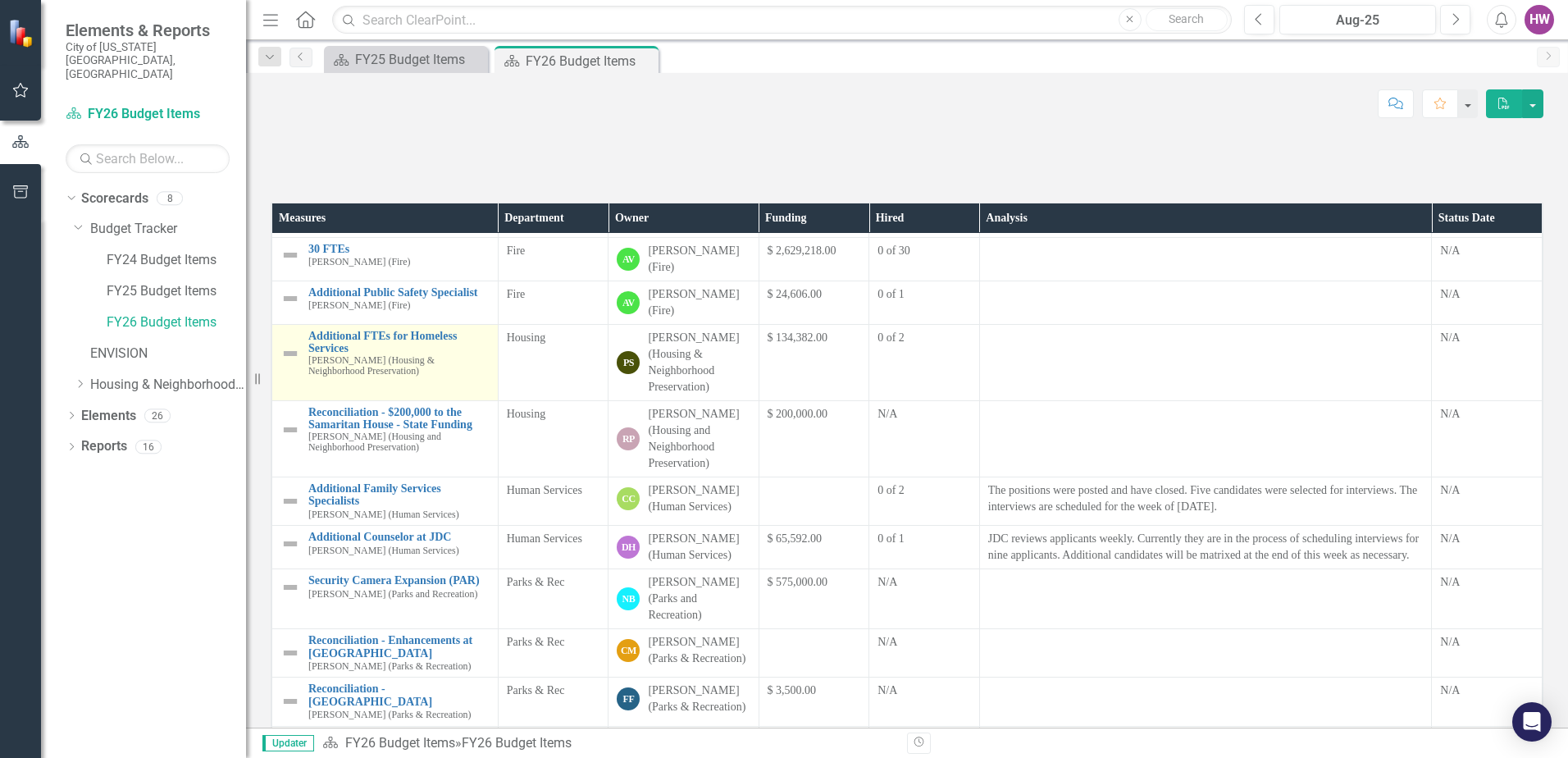
click at [294, 363] on img at bounding box center [291, 354] width 19 height 19
click at [292, 363] on img at bounding box center [291, 354] width 19 height 19
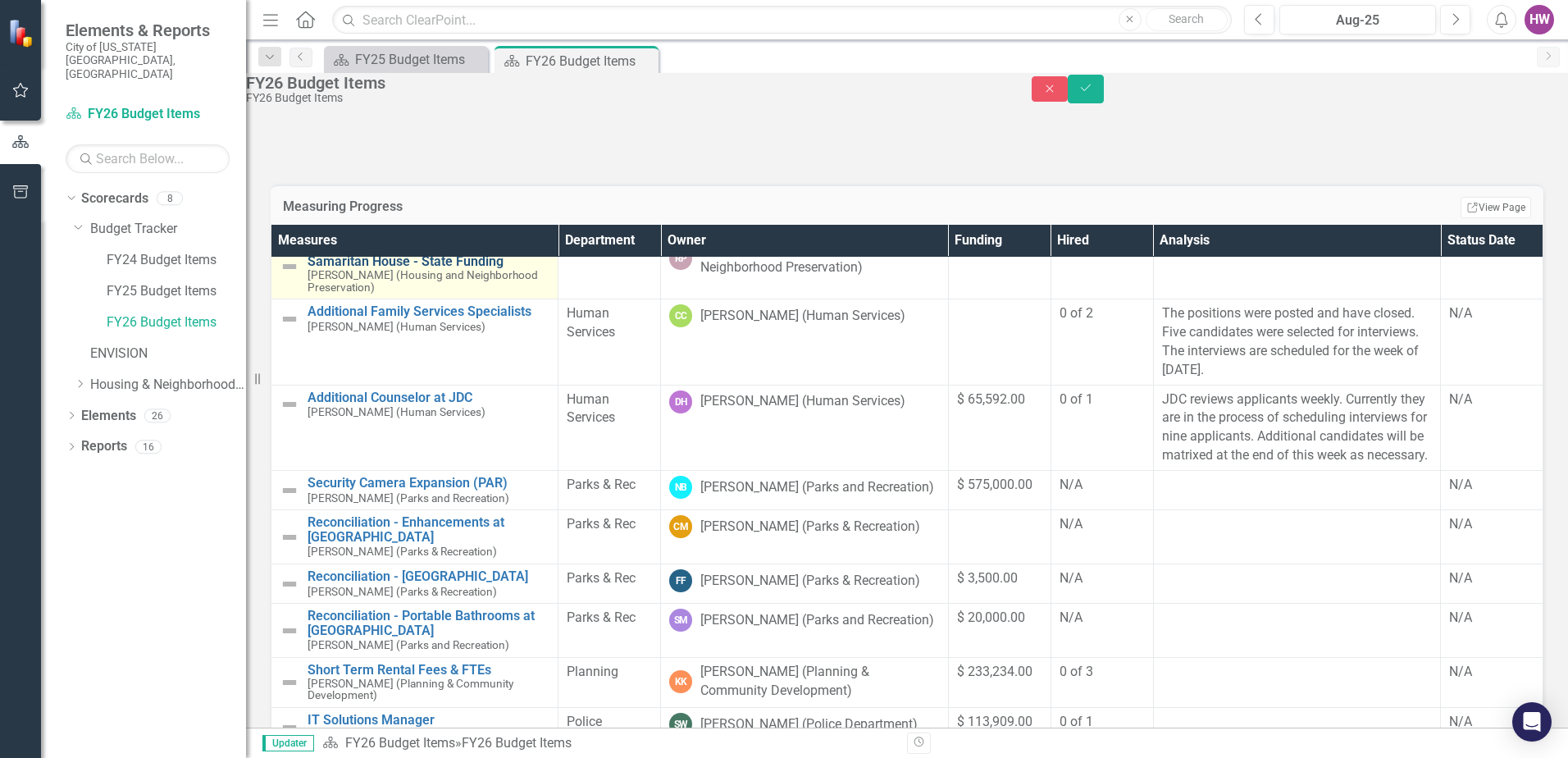
scroll to position [492, 0]
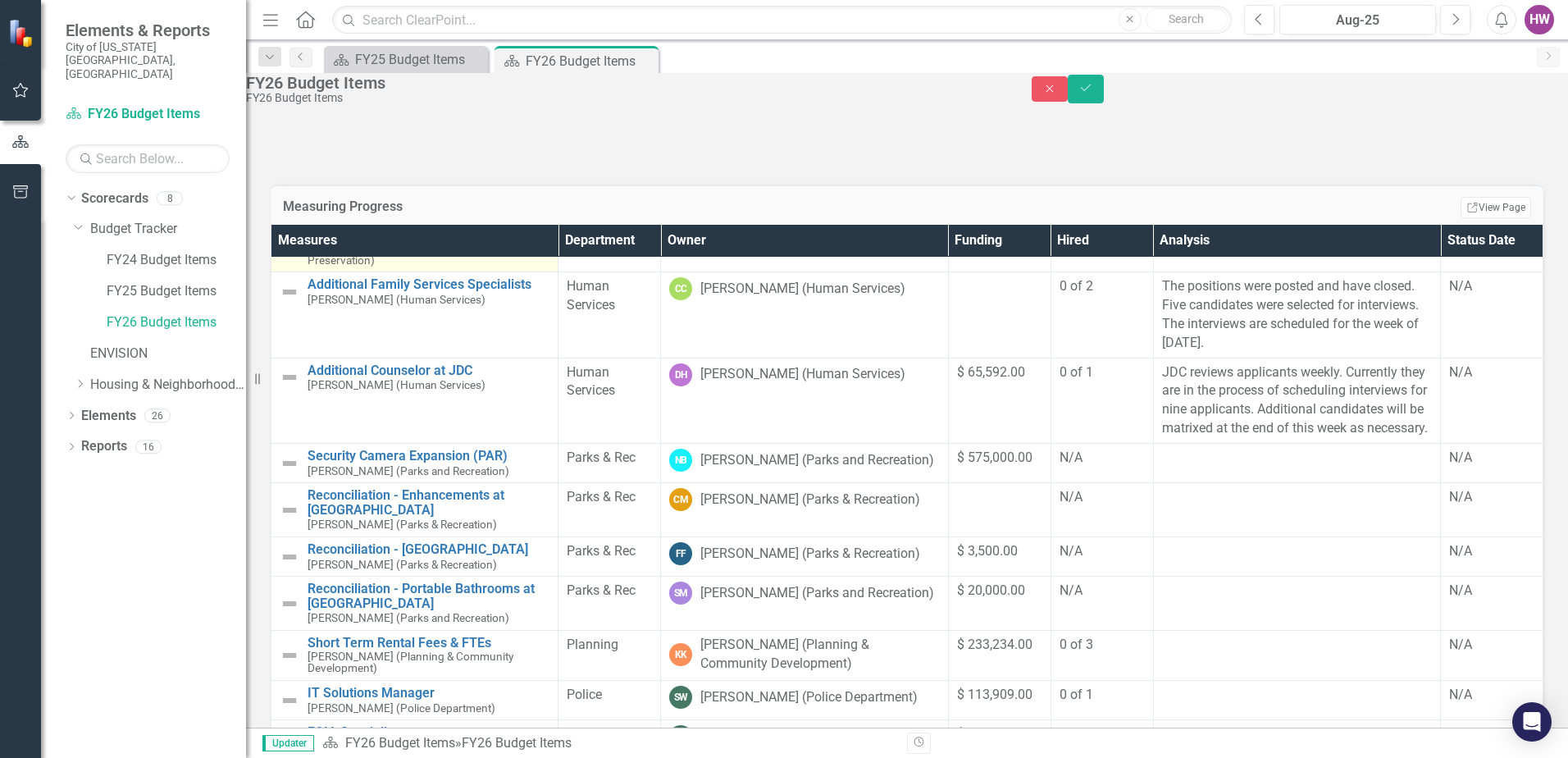
click at [299, 250] on img at bounding box center [290, 239] width 19 height 19
click at [317, 266] on div "Reconciliation - $200,000 to the Samaritan House - State Funding [PERSON_NAME] …" at bounding box center [415, 240] width 270 height 54
click at [329, 241] on link "Reconciliation - $200,000 to the Samaritan House - State Funding" at bounding box center [428, 227] width 242 height 29
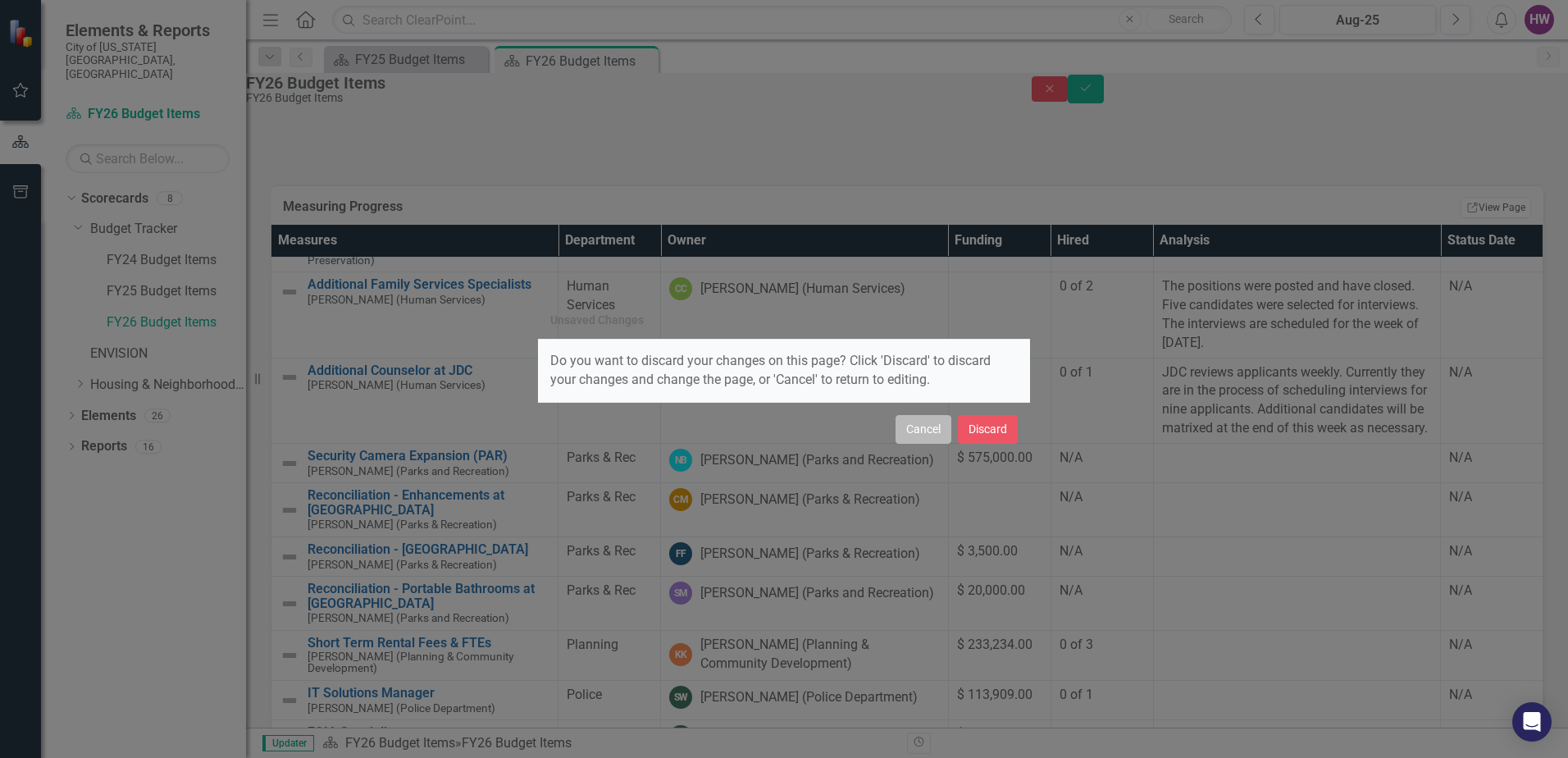
click at [920, 428] on button "Cancel" at bounding box center [923, 430] width 55 height 29
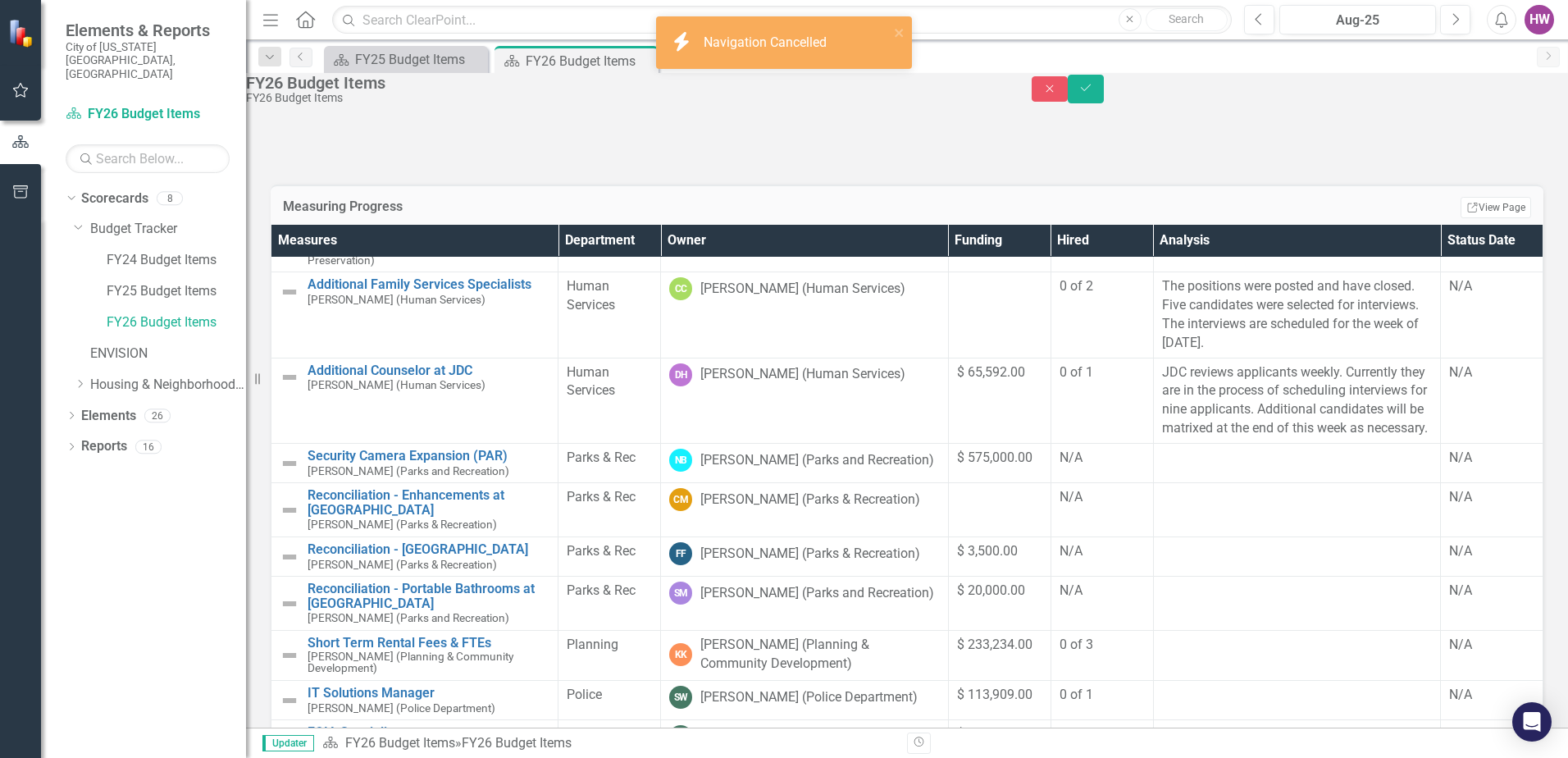
click at [299, 191] on img at bounding box center [290, 182] width 19 height 19
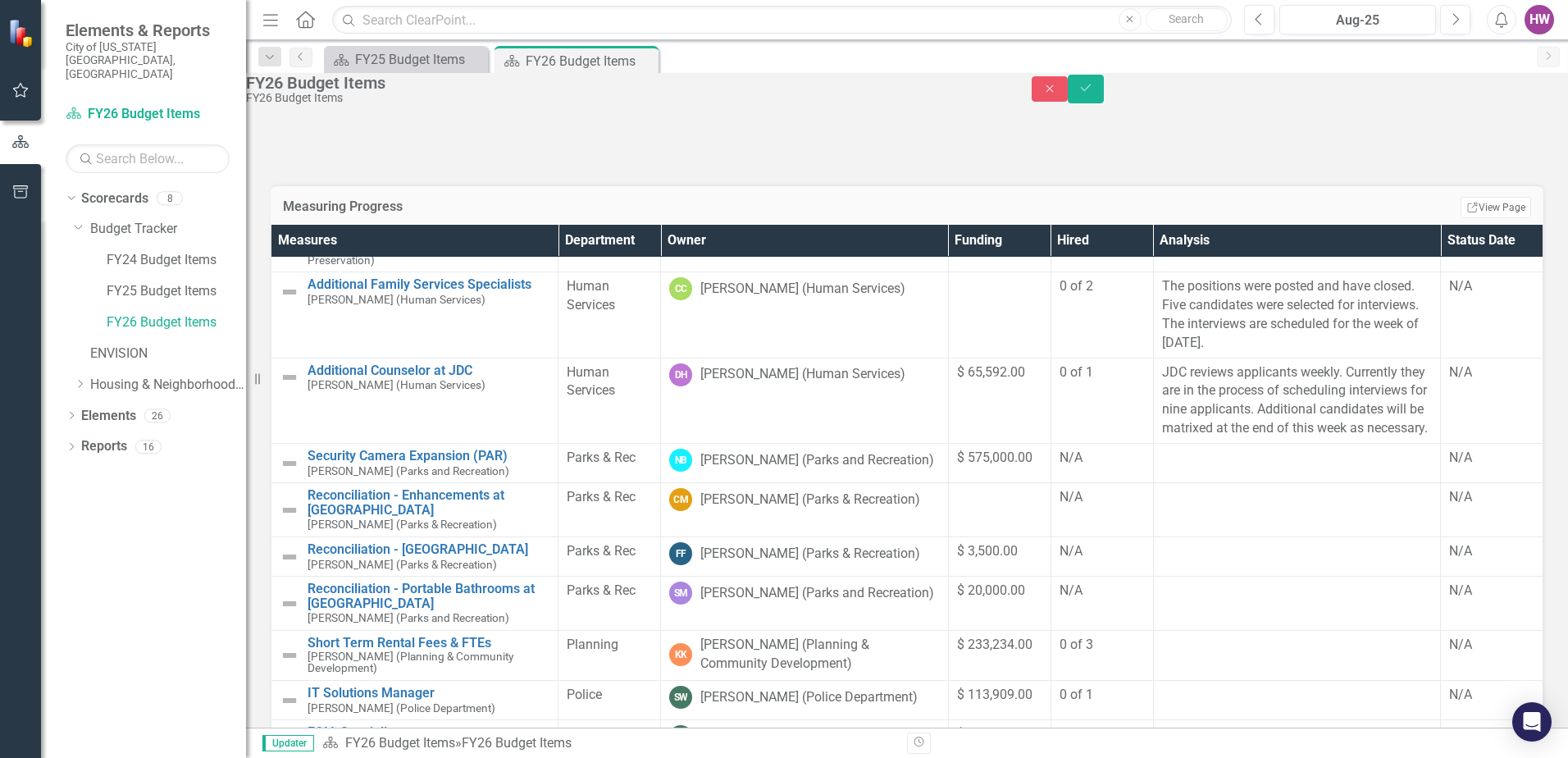
click at [299, 191] on img at bounding box center [290, 182] width 19 height 19
click at [299, 250] on img at bounding box center [290, 239] width 19 height 19
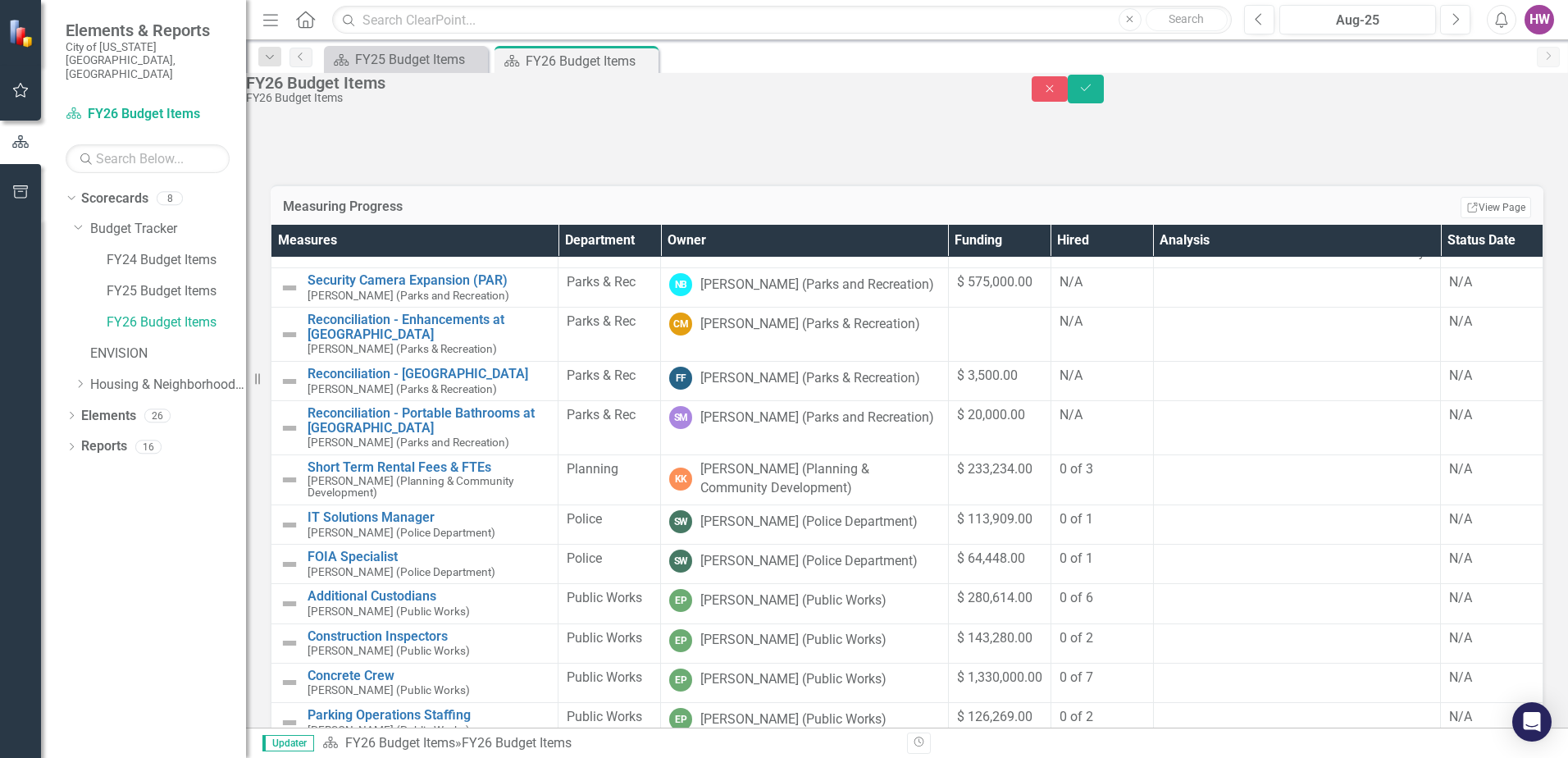
scroll to position [574, 0]
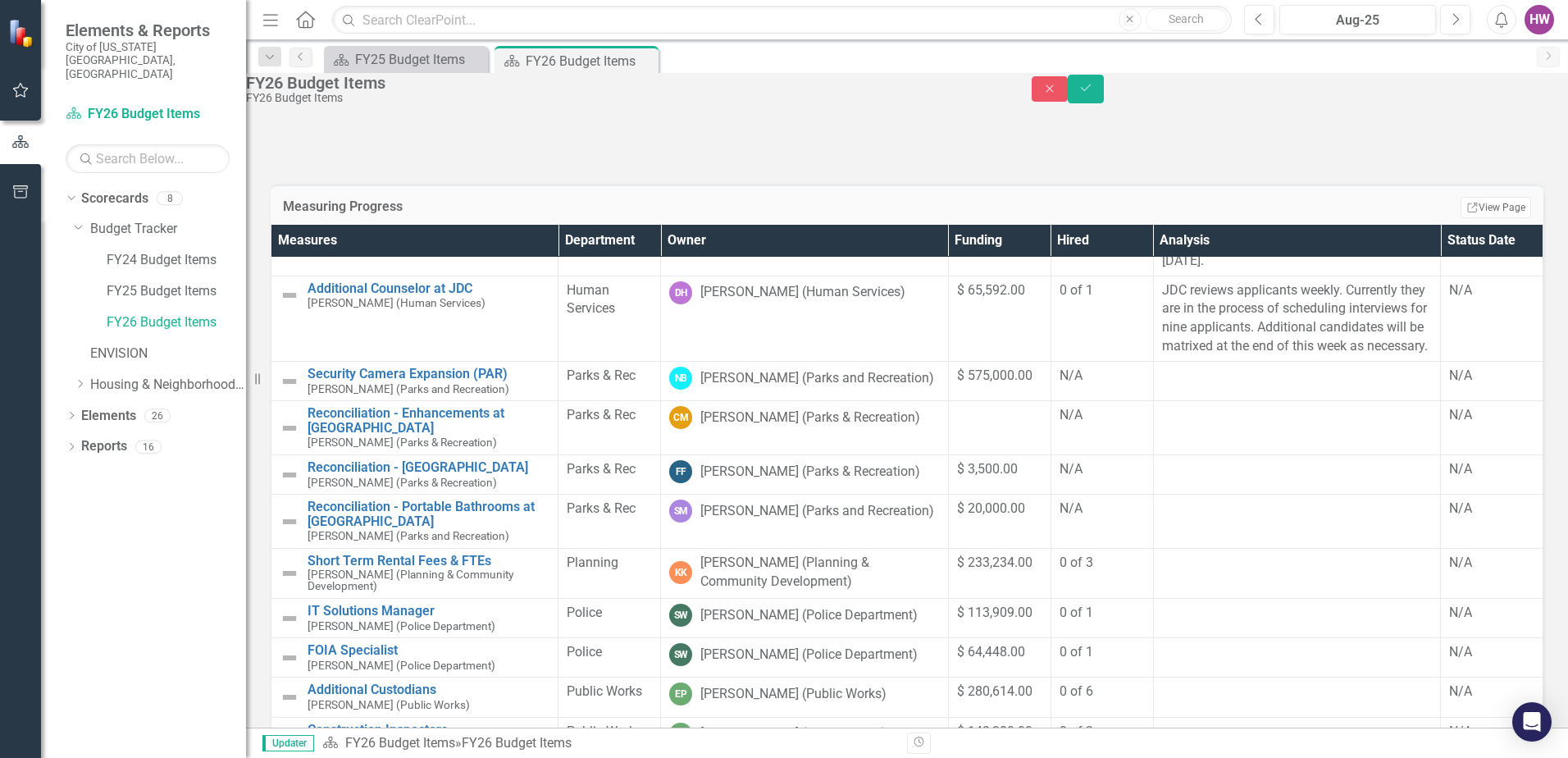
click at [1153, 190] on td at bounding box center [1296, 157] width 287 height 65
click at [1163, 150] on div at bounding box center [1298, 140] width 270 height 19
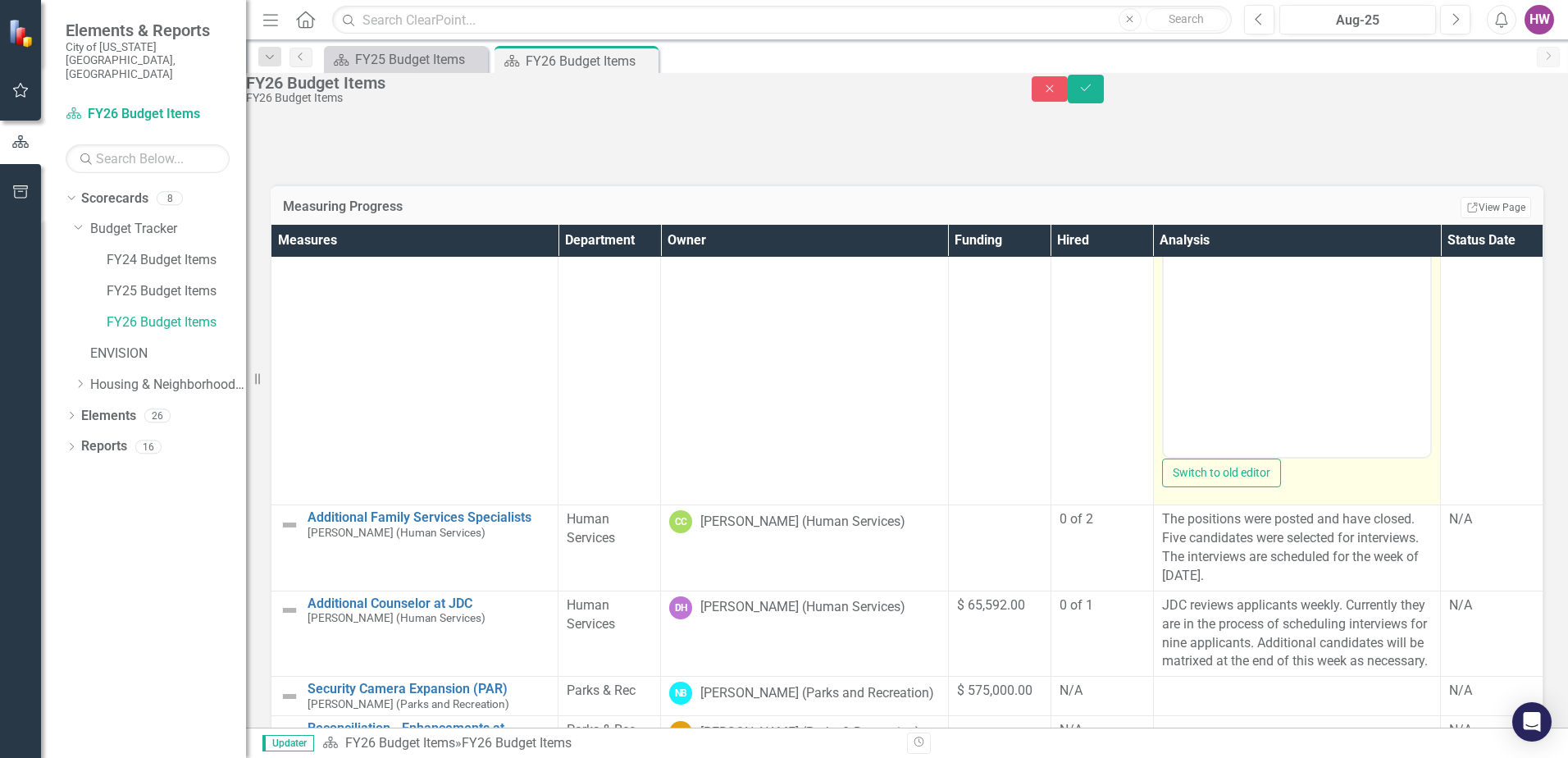
scroll to position [0, 0]
click at [1235, 206] on body "Rich Text Area. Press ALT-0 for help." at bounding box center [1297, 293] width 266 height 246
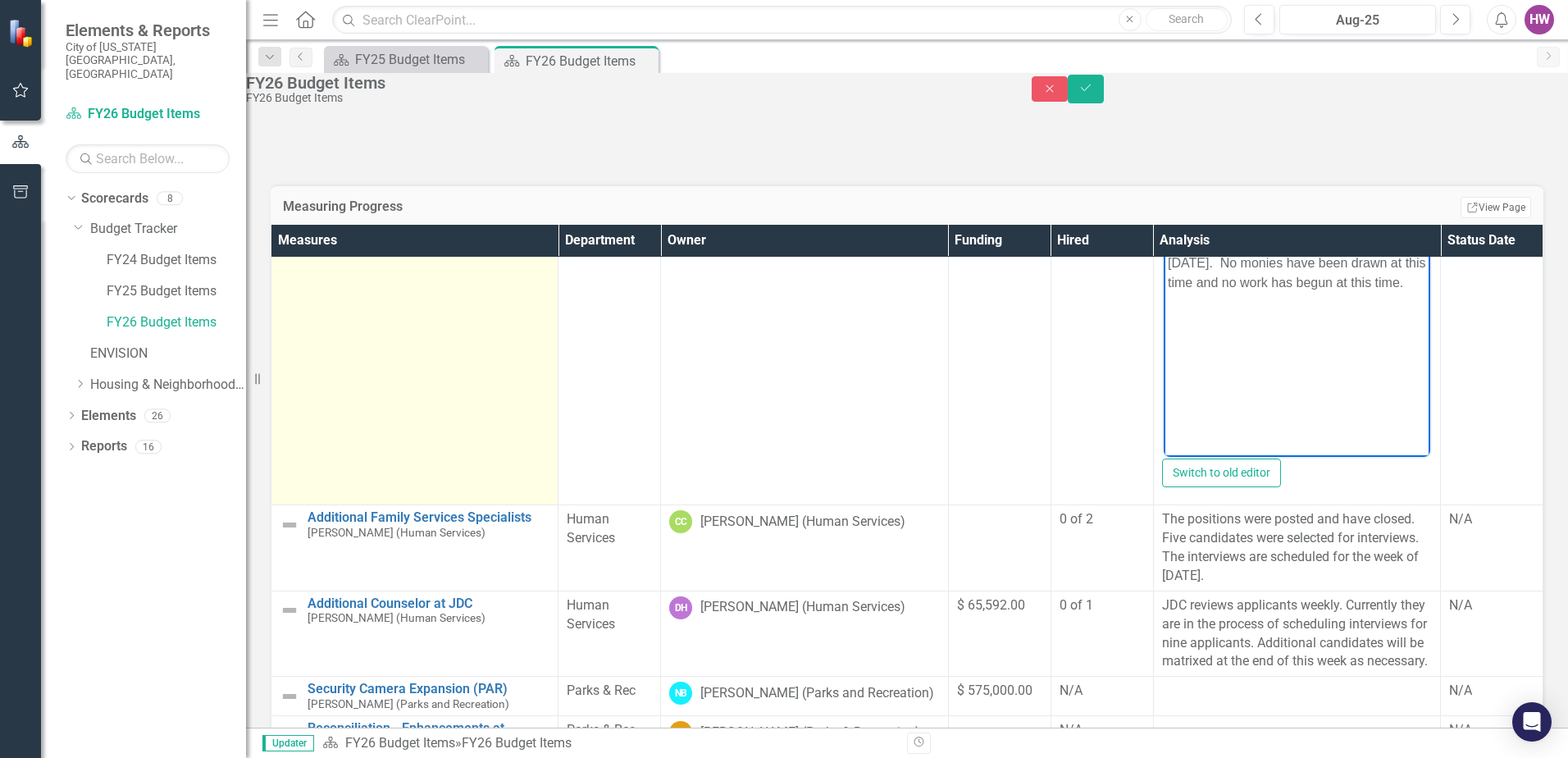
click at [388, 505] on td "Reconciliation - $200,000 to the Samaritan House - State Funding [PERSON_NAME] …" at bounding box center [414, 315] width 287 height 380
click at [299, 167] on img at bounding box center [290, 157] width 19 height 19
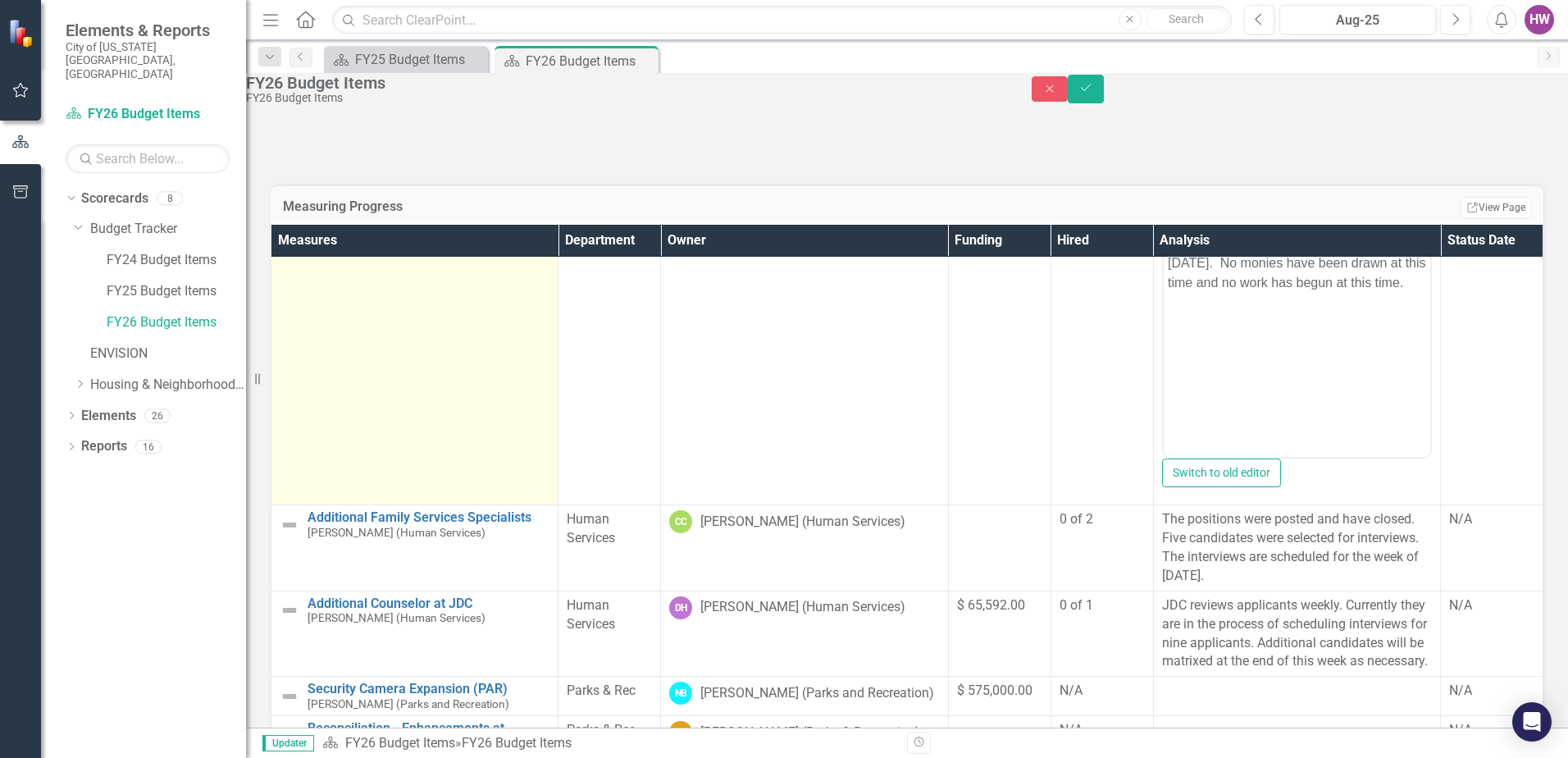
click at [299, 167] on img at bounding box center [290, 157] width 19 height 19
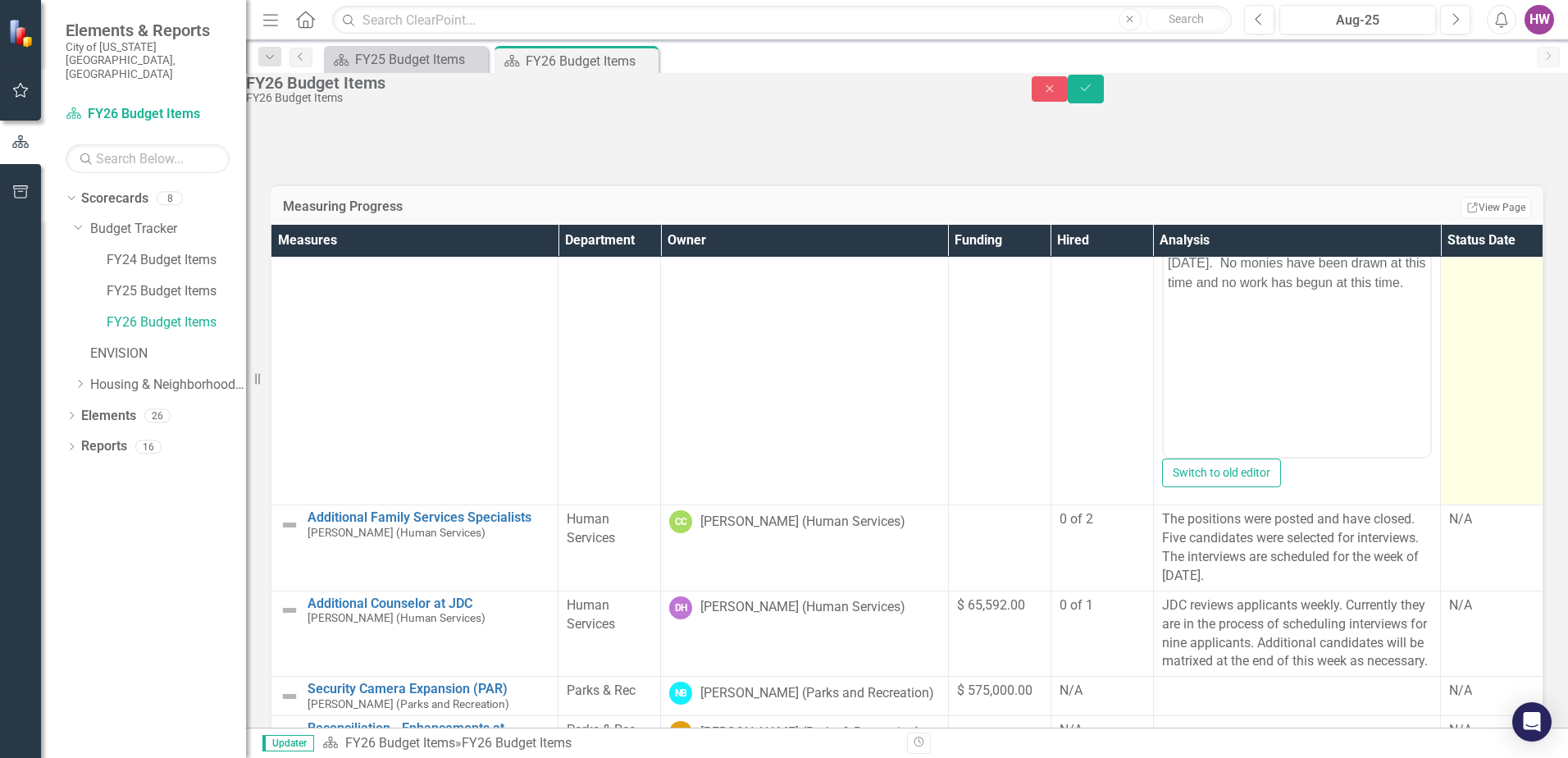
click at [1449, 150] on div "N/A" at bounding box center [1492, 139] width 86 height 18
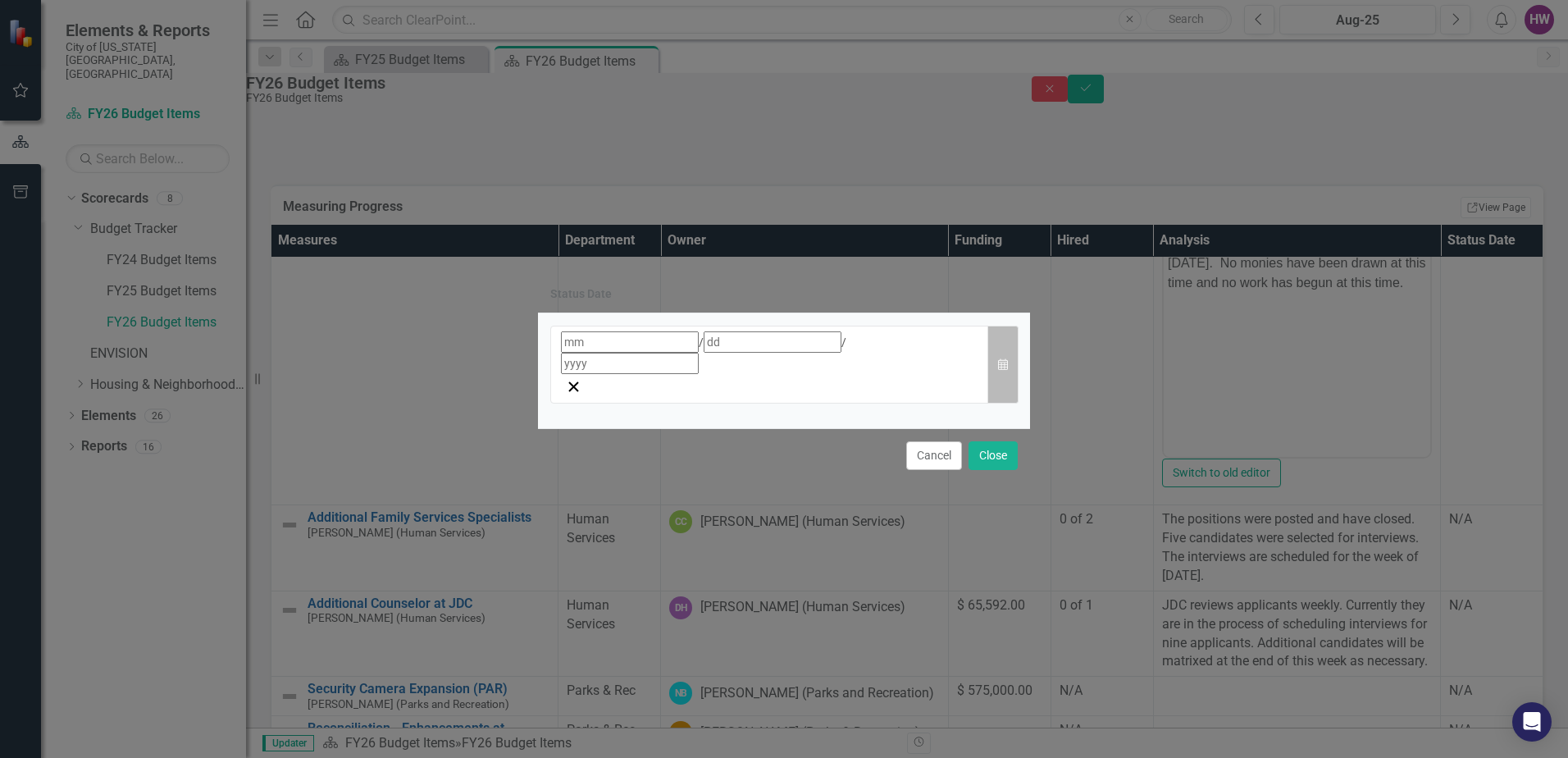
click at [1008, 364] on button "Calendar" at bounding box center [1003, 364] width 31 height 78
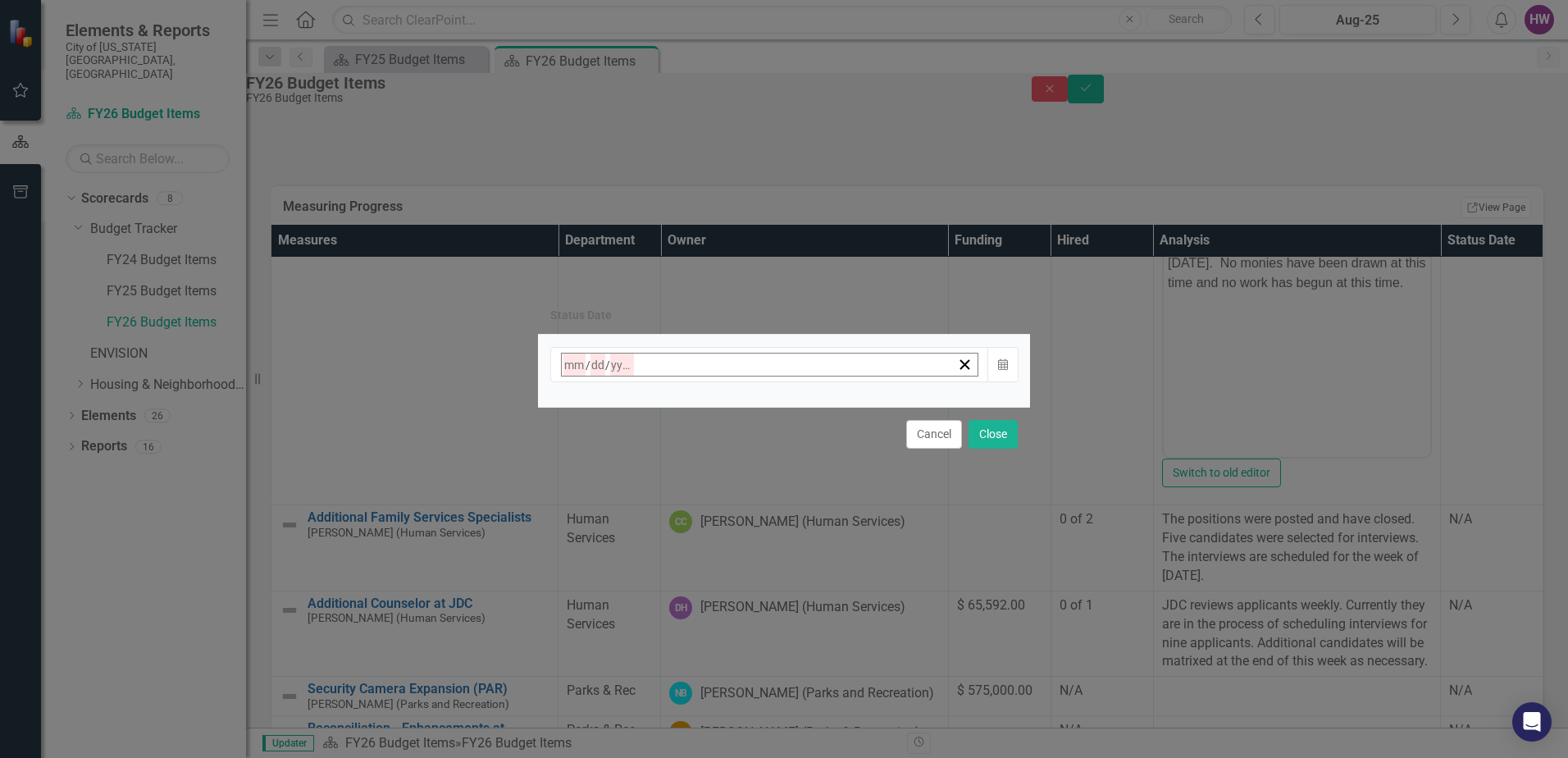
click at [702, 518] on abbr "13" at bounding box center [695, 525] width 14 height 14
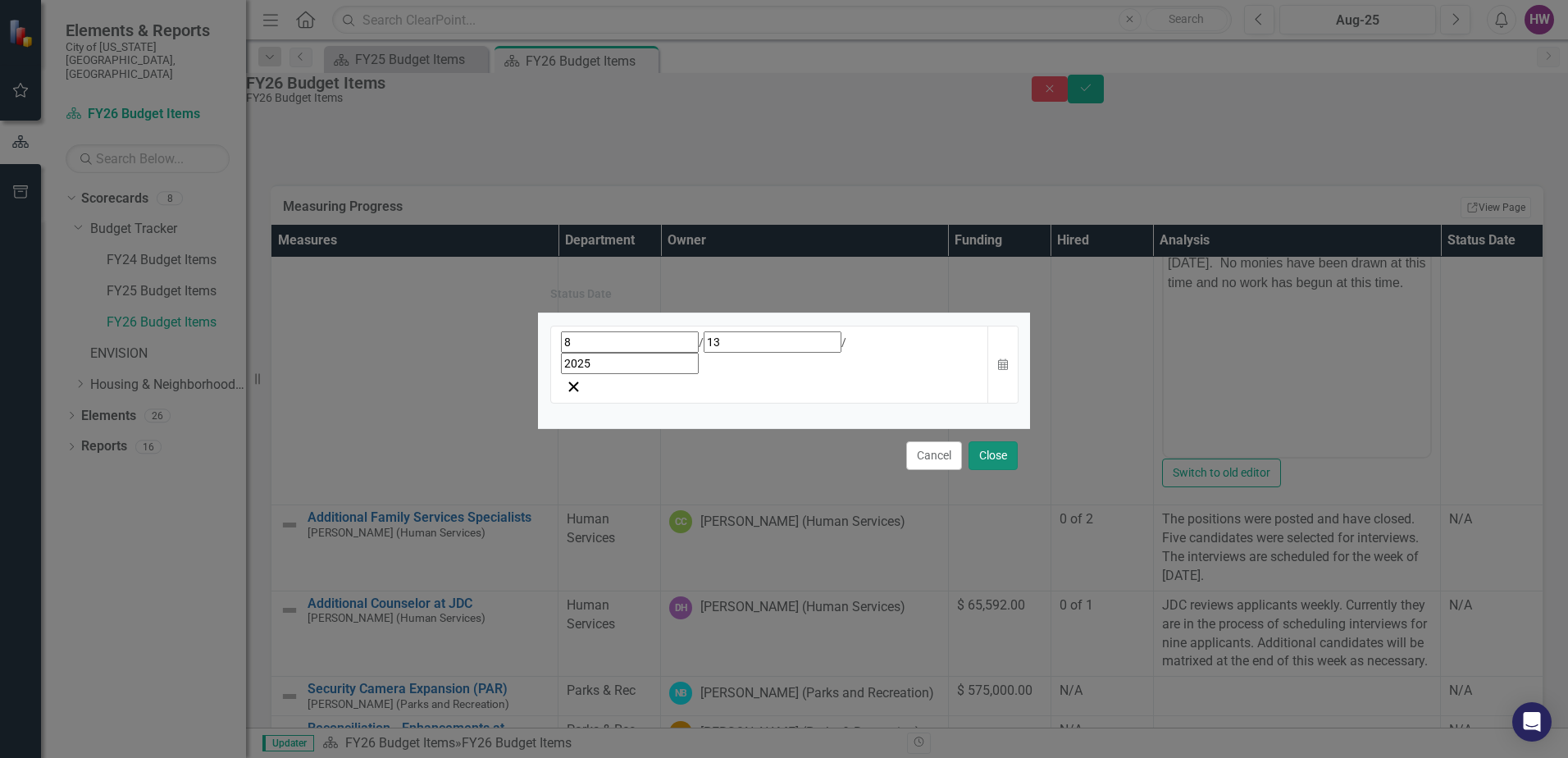
click at [993, 441] on button "Close" at bounding box center [993, 456] width 50 height 29
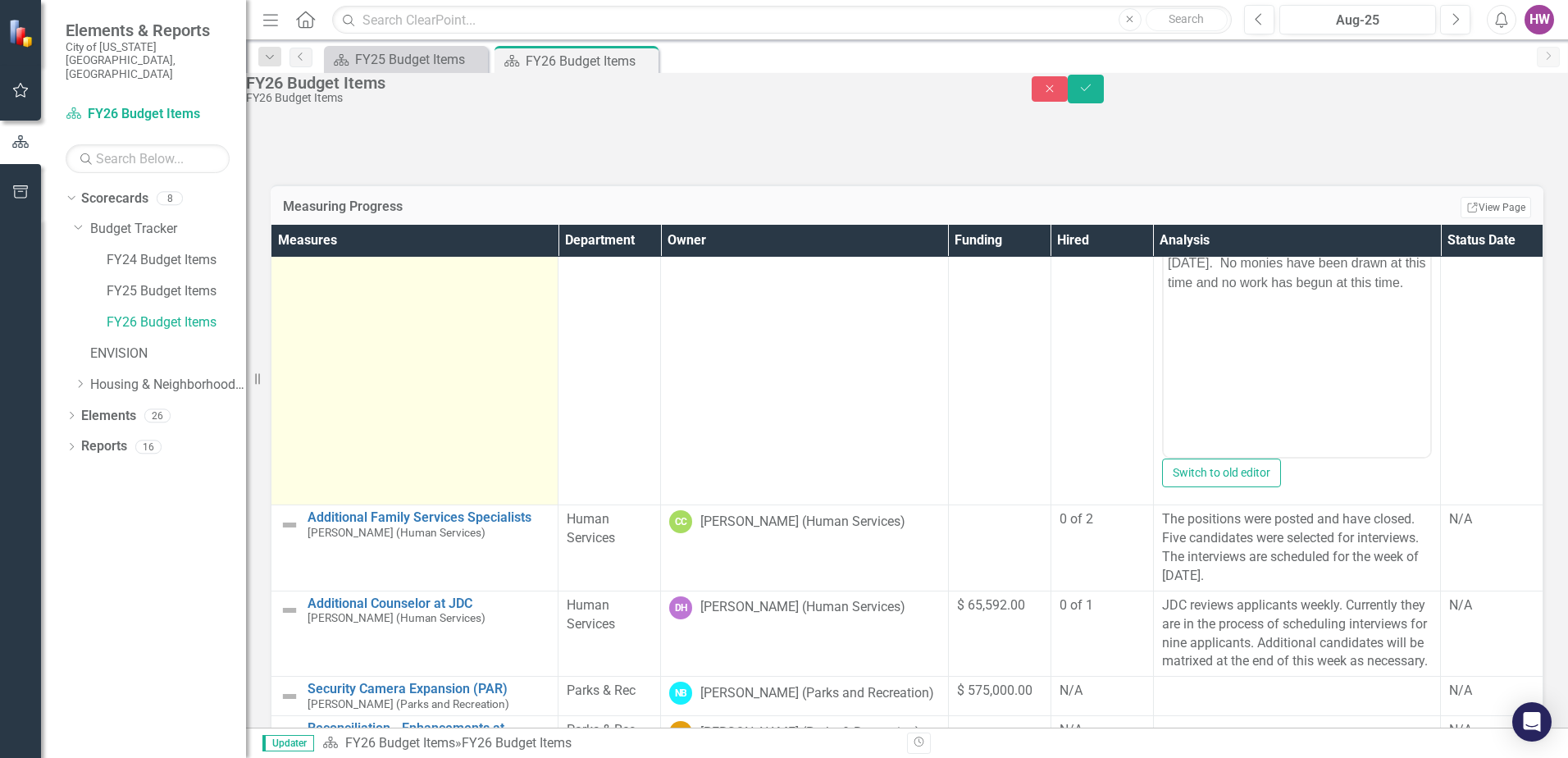
click at [299, 167] on img at bounding box center [290, 157] width 19 height 19
drag, startPoint x: 317, startPoint y: 525, endPoint x: 386, endPoint y: 512, distance: 70.2
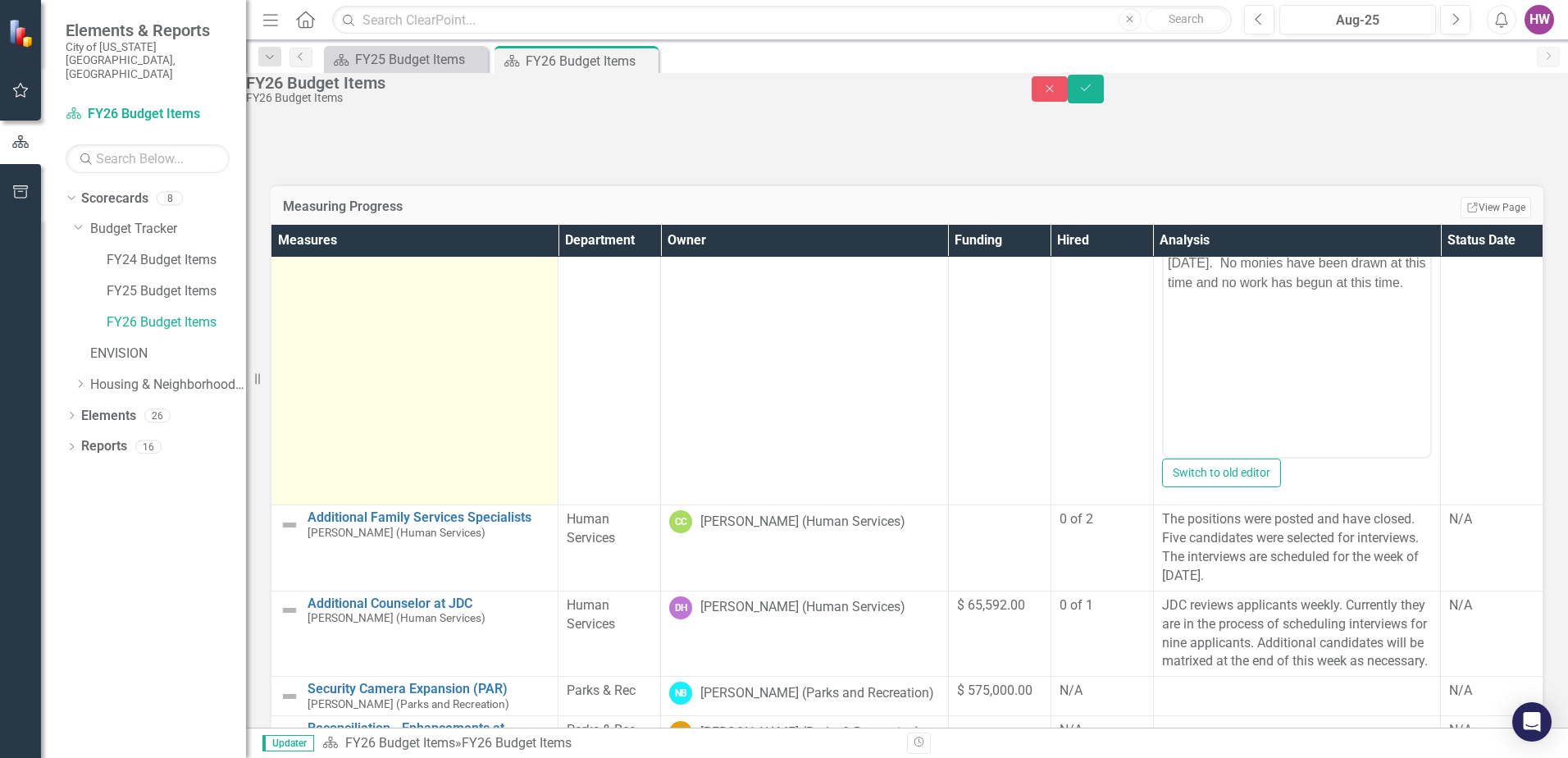
click at [321, 185] on div "Reconciliation - $200,000 to the Samaritan House - State Funding [PERSON_NAME] …" at bounding box center [415, 157] width 270 height 54
click at [381, 159] on link "Reconciliation - $200,000 to the Samaritan House - State Funding" at bounding box center [428, 145] width 242 height 29
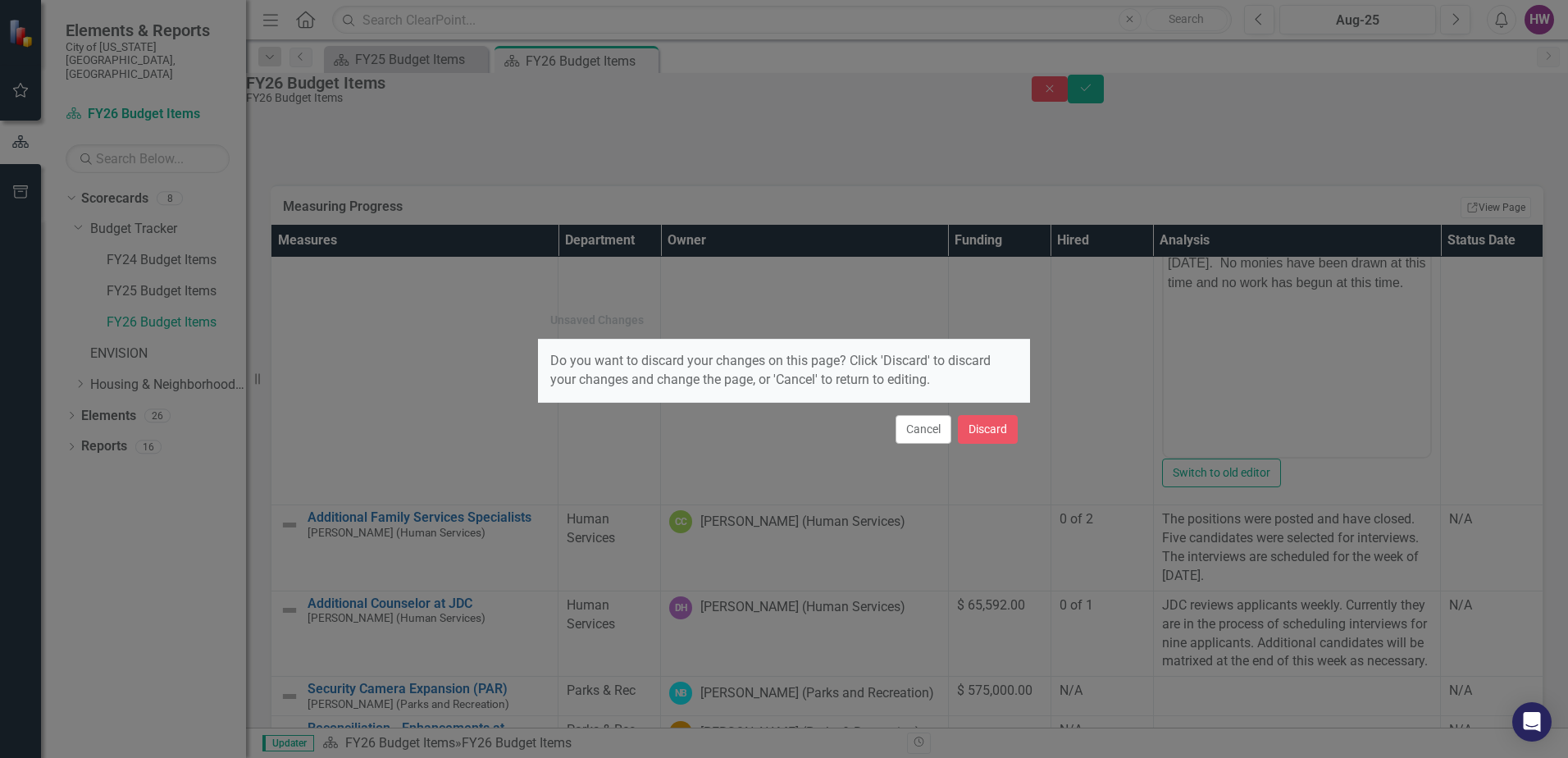
drag, startPoint x: 941, startPoint y: 434, endPoint x: 931, endPoint y: 446, distance: 15.6
click at [940, 434] on button "Cancel" at bounding box center [923, 430] width 55 height 29
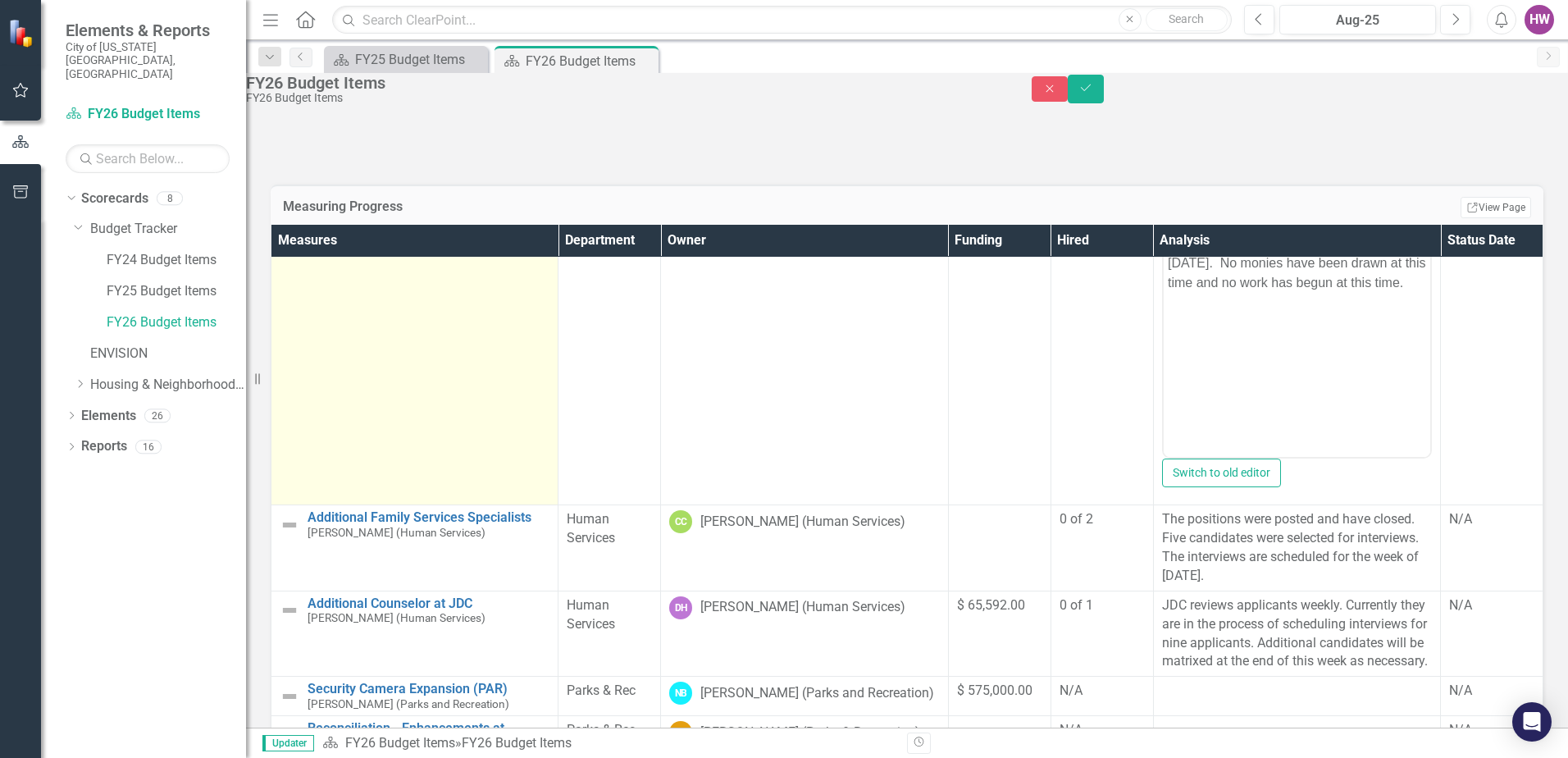
click at [299, 167] on img at bounding box center [290, 157] width 19 height 19
click at [296, 505] on td "Reconciliation - $200,000 to the Samaritan House - State Funding [PERSON_NAME] …" at bounding box center [414, 315] width 287 height 380
click at [299, 167] on img at bounding box center [290, 157] width 19 height 19
drag, startPoint x: 313, startPoint y: 533, endPoint x: 311, endPoint y: 554, distance: 21.1
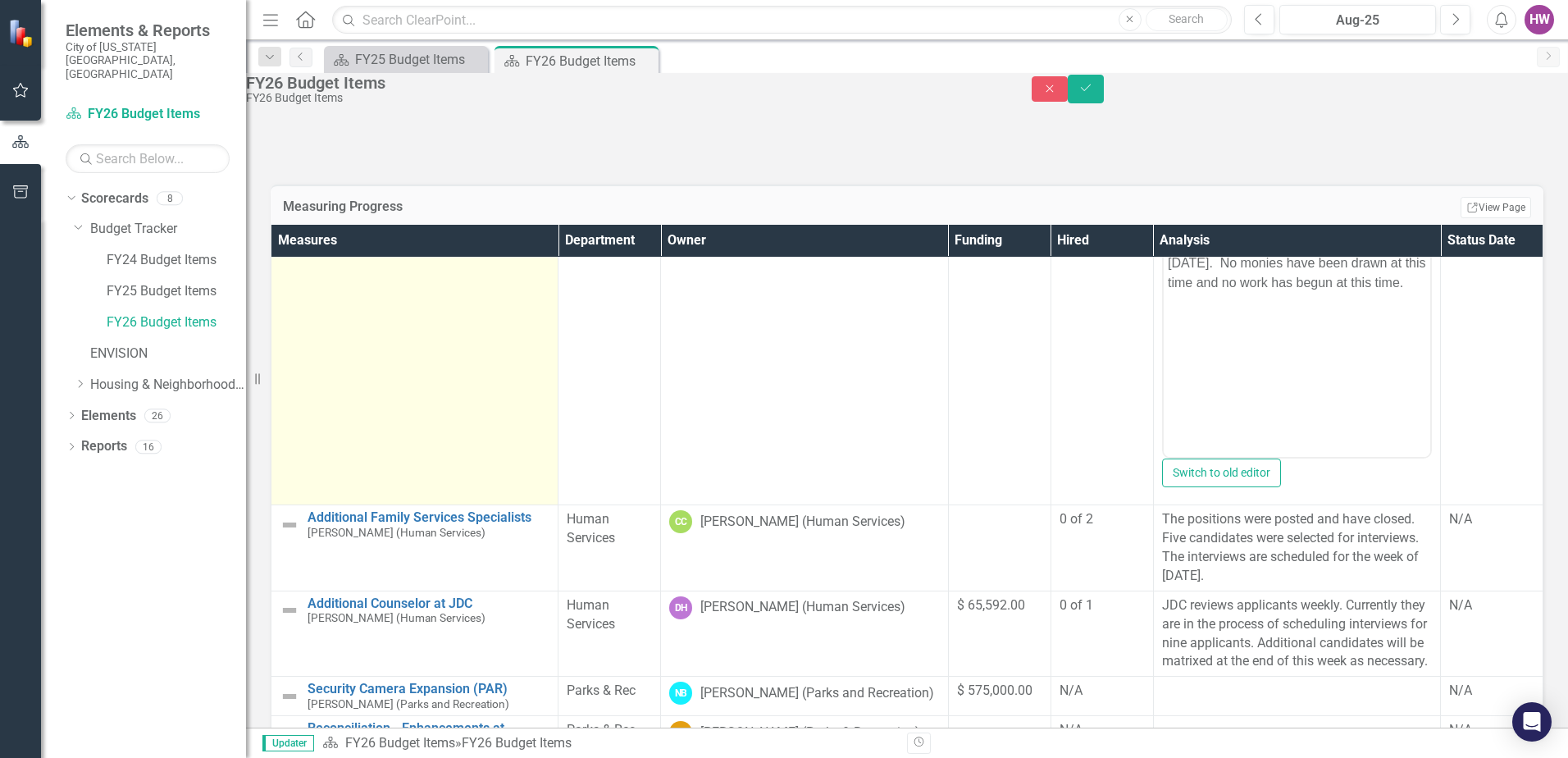
click at [313, 185] on div "Reconciliation - $200,000 to the Samaritan House - State Funding [PERSON_NAME] …" at bounding box center [415, 157] width 270 height 54
click at [314, 505] on td "Reconciliation - $200,000 to the Samaritan House - State Funding [PERSON_NAME] …" at bounding box center [414, 315] width 287 height 380
click at [322, 185] on div "Reconciliation - $200,000 to the Samaritan House - State Funding [PERSON_NAME] …" at bounding box center [415, 157] width 270 height 54
click at [299, 167] on img at bounding box center [290, 157] width 19 height 19
click at [301, 185] on div "Reconciliation - $200,000 to the Samaritan House - State Funding [PERSON_NAME] …" at bounding box center [415, 157] width 270 height 54
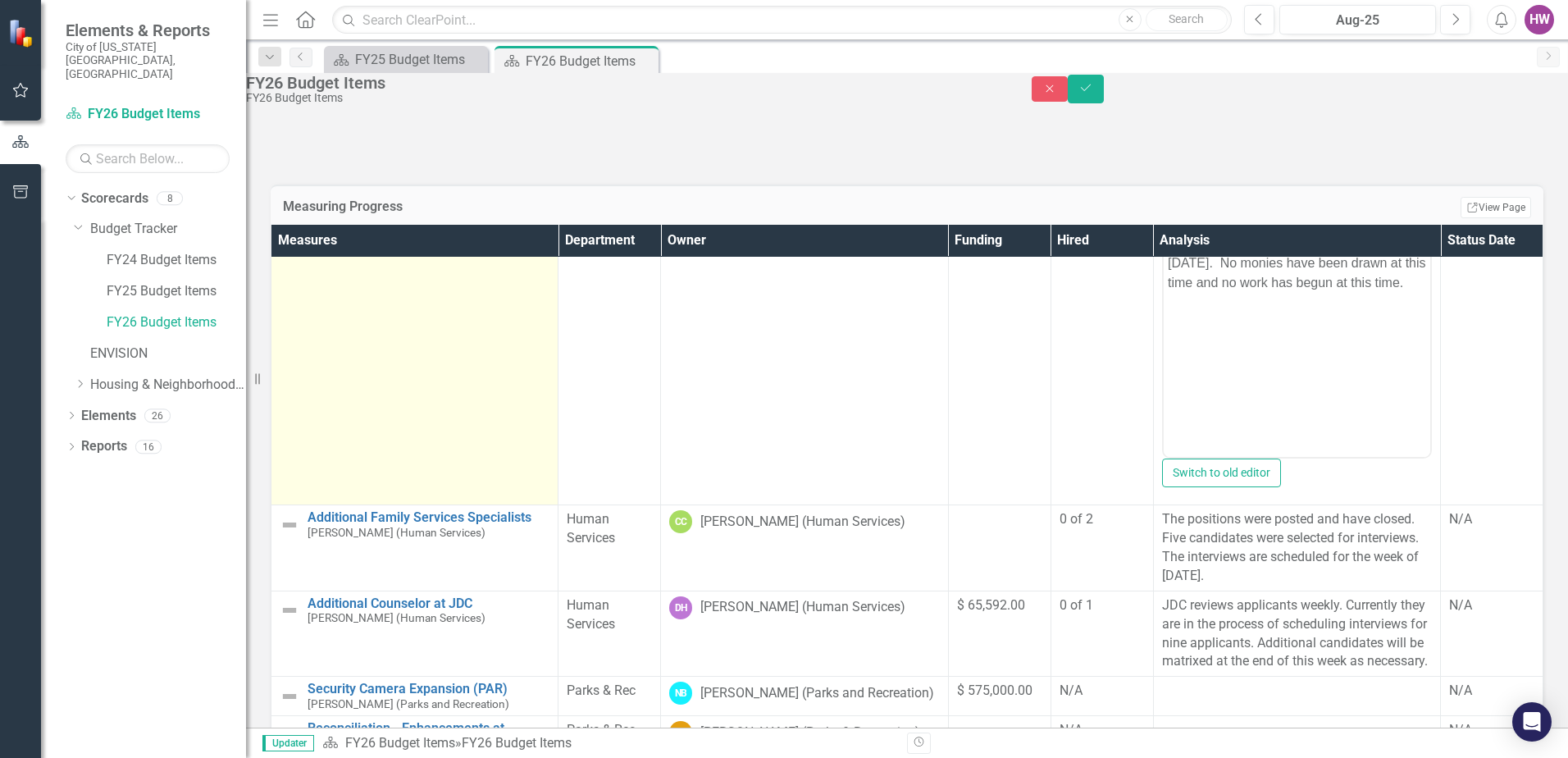
click at [299, 167] on img at bounding box center [290, 157] width 19 height 19
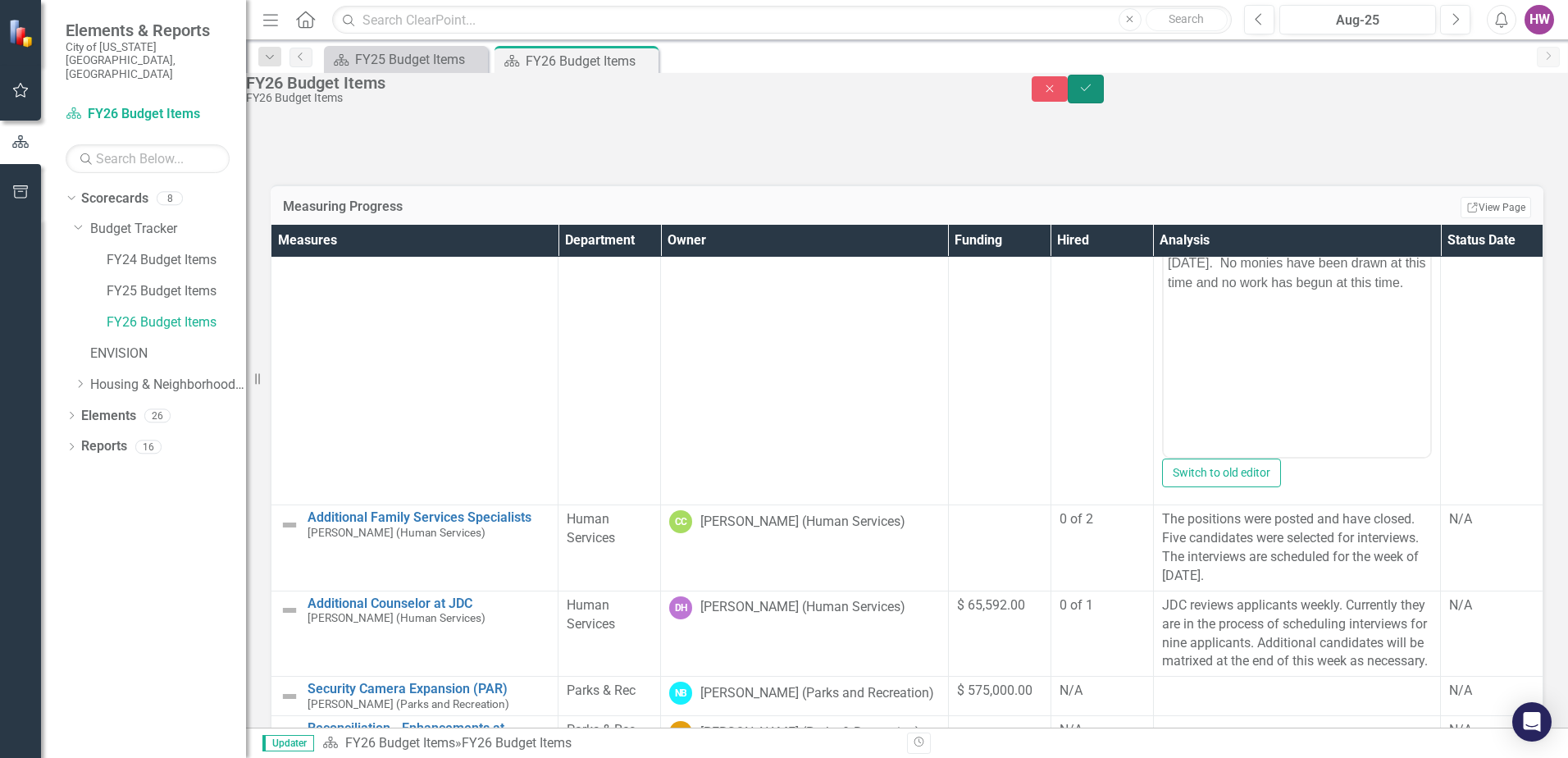
click at [1104, 102] on button "Save" at bounding box center [1086, 89] width 36 height 29
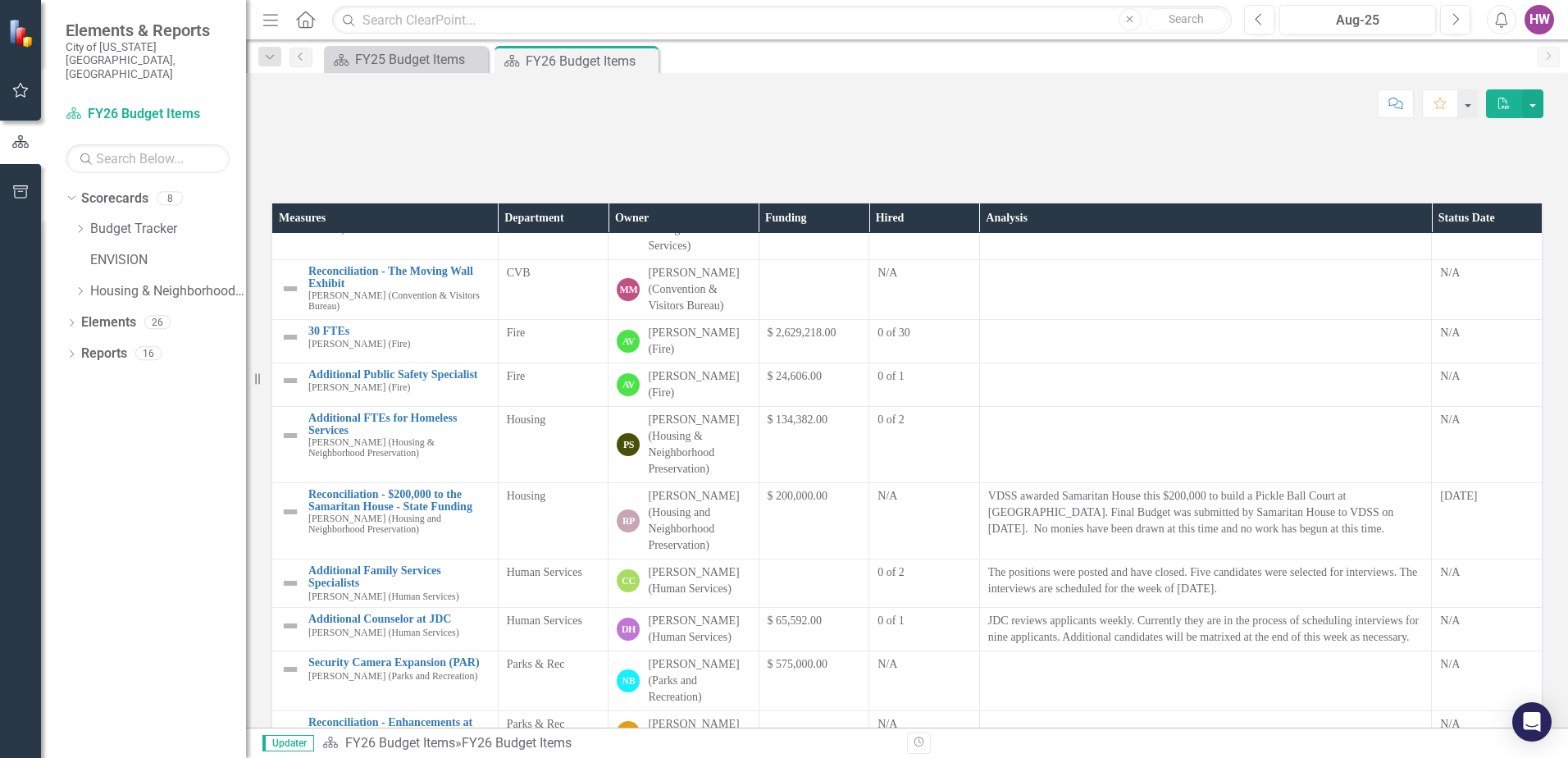
scroll to position [328, 0]
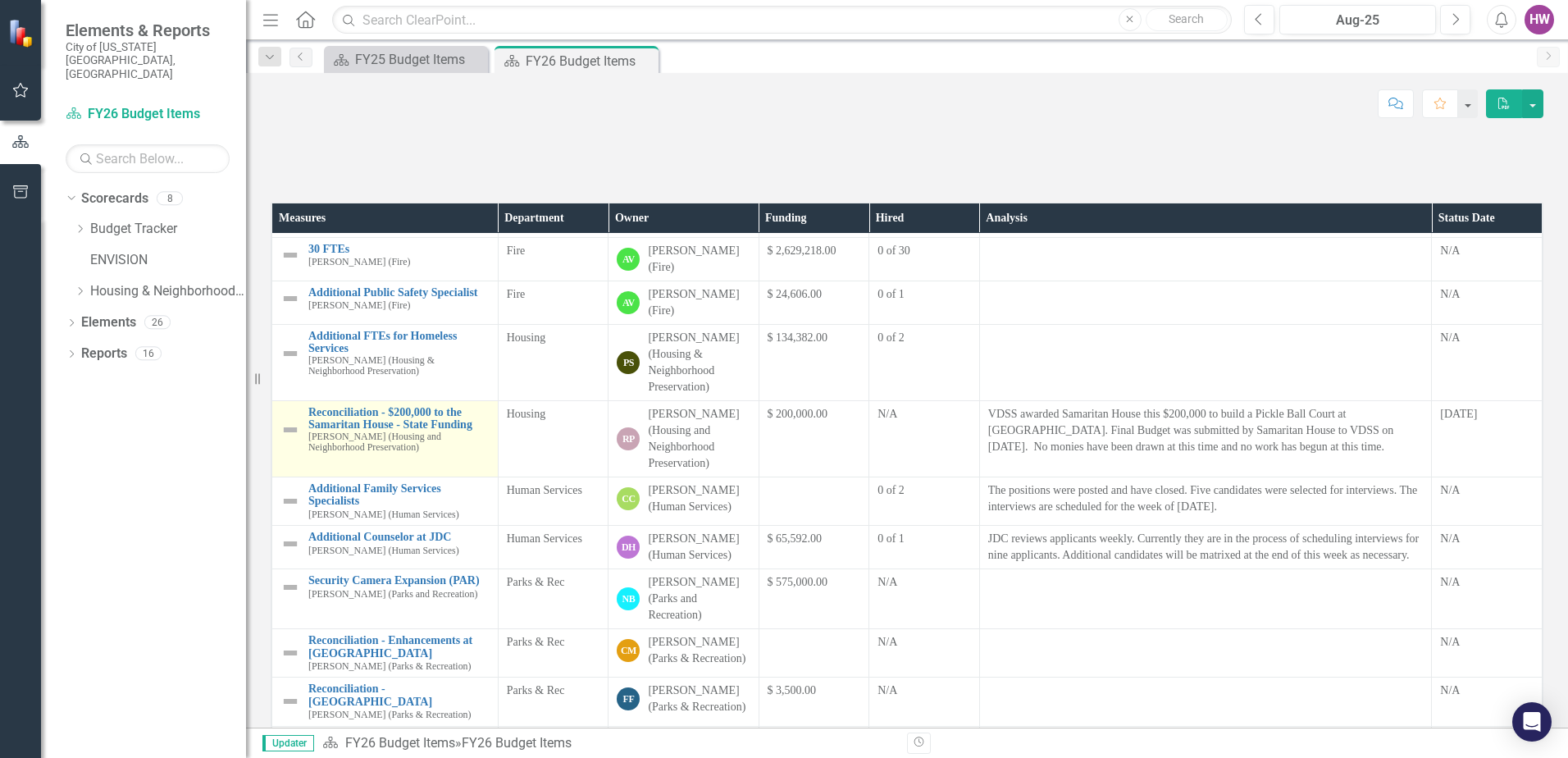
click at [292, 439] on img at bounding box center [291, 430] width 19 height 19
click at [283, 439] on img at bounding box center [291, 430] width 19 height 19
drag, startPoint x: 289, startPoint y: 568, endPoint x: 287, endPoint y: 582, distance: 14.1
click at [290, 453] on div "Reconciliation - $200,000 to the Samaritan House - State Funding [PERSON_NAME] …" at bounding box center [385, 430] width 209 height 47
click at [286, 439] on img at bounding box center [291, 430] width 19 height 19
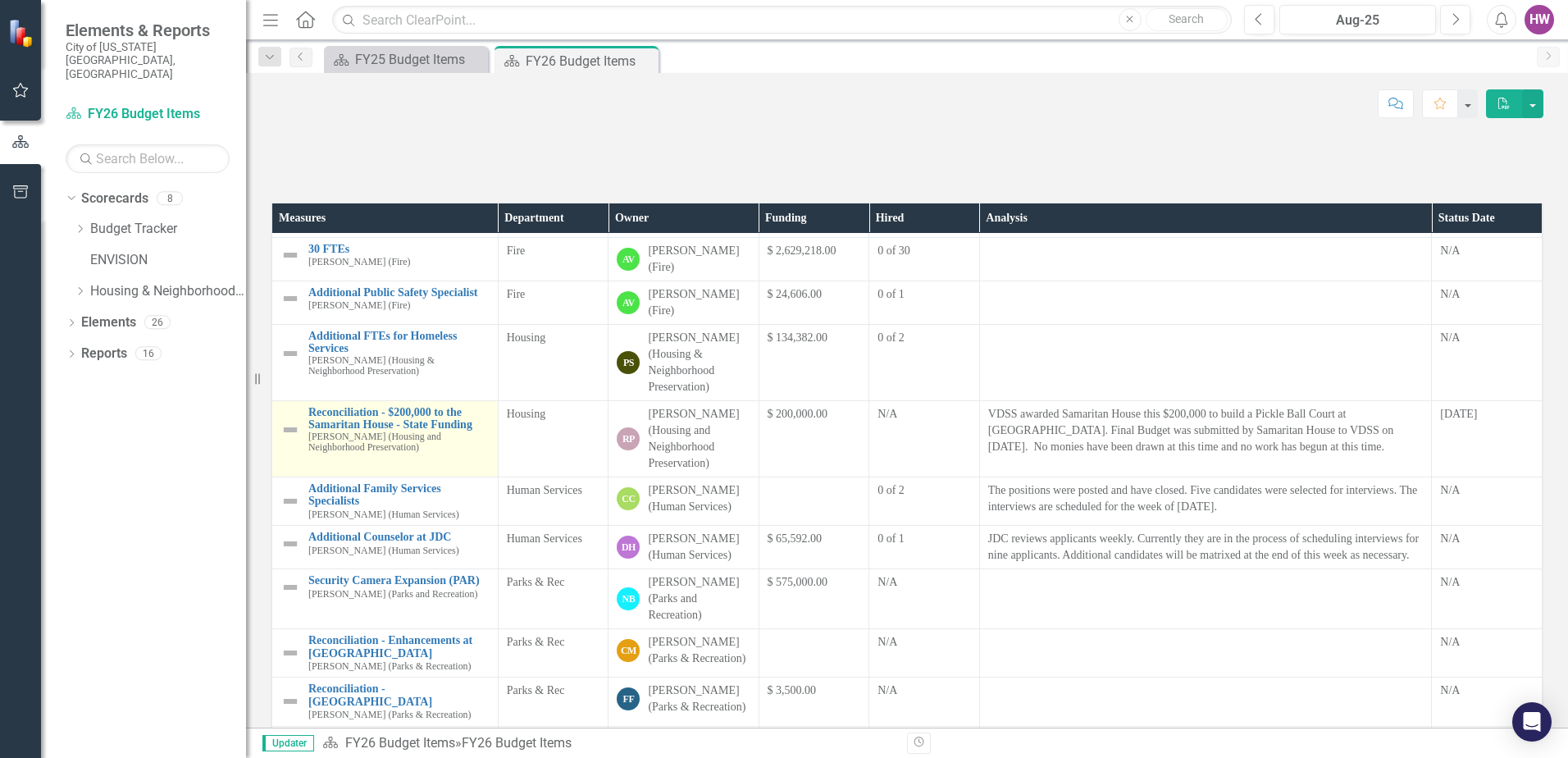
click at [287, 439] on img at bounding box center [291, 430] width 19 height 19
click at [297, 439] on img at bounding box center [291, 430] width 19 height 19
click at [292, 439] on img at bounding box center [291, 430] width 19 height 19
click at [292, 580] on tbody "Security Camera Expansion (AQ) [PERSON_NAME] ( Aquarium) Link Open Element Aqua…" at bounding box center [907, 619] width 1271 height 1427
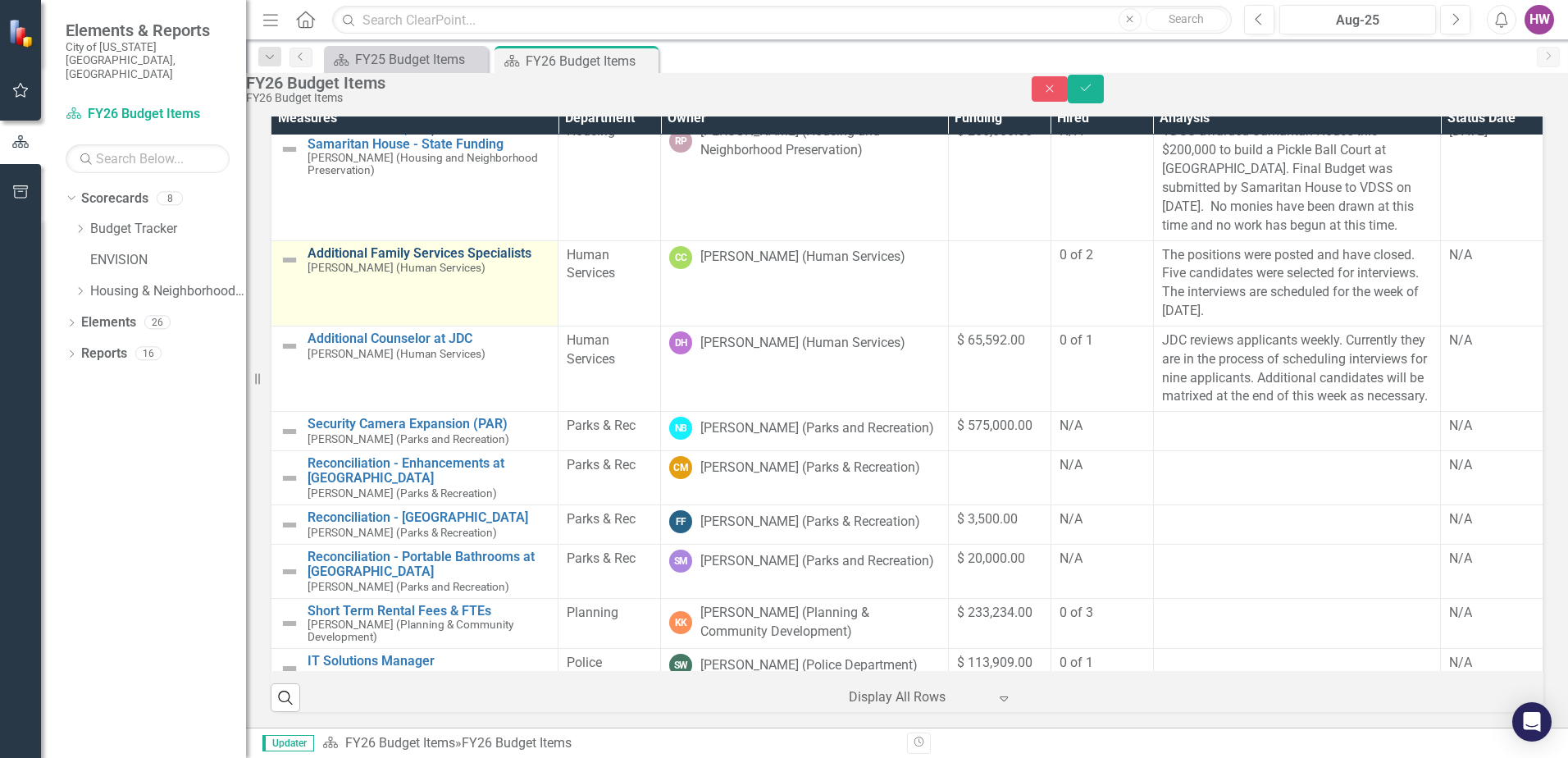
scroll to position [410, 0]
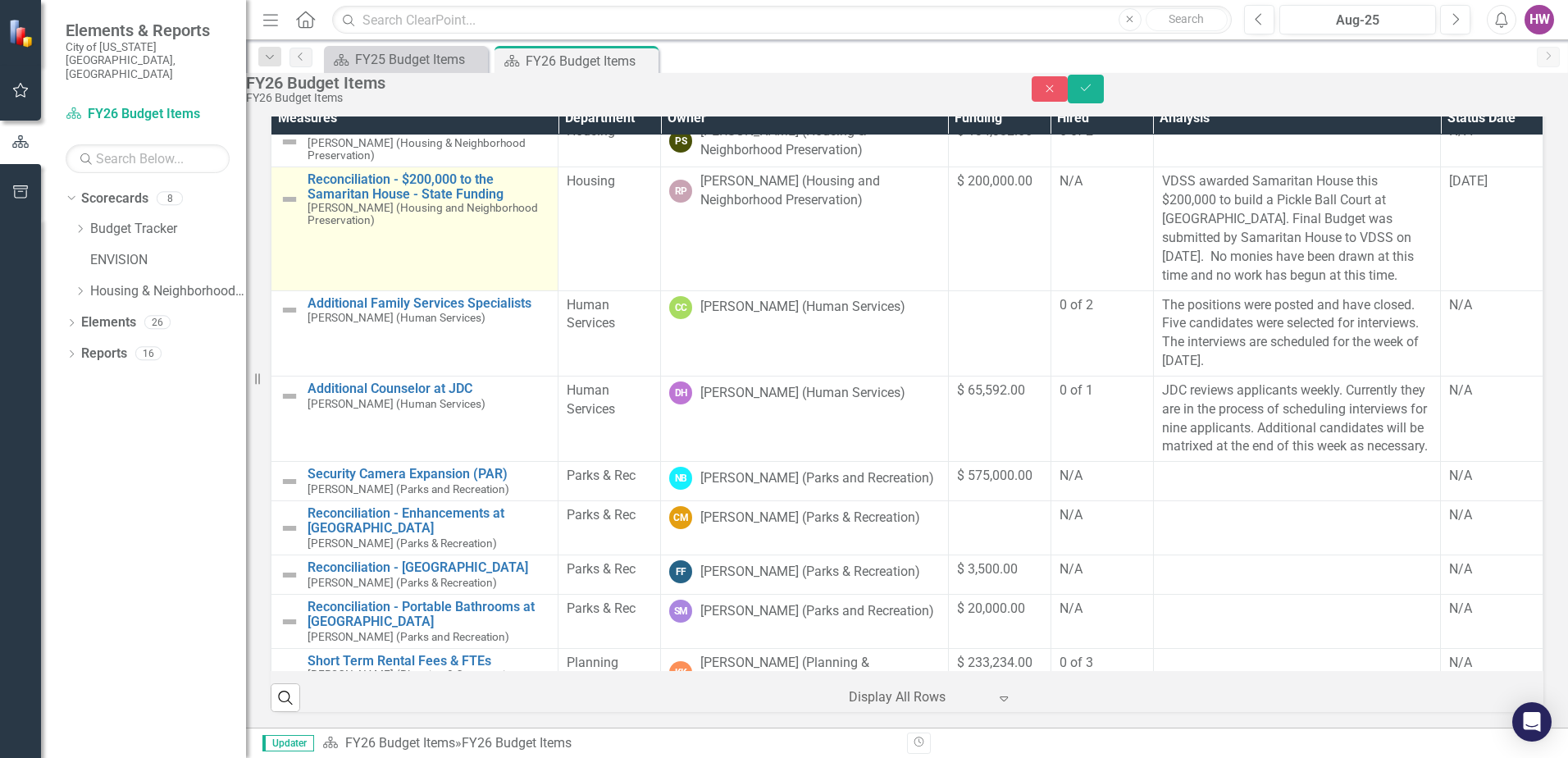
click at [299, 209] on img at bounding box center [290, 199] width 19 height 19
click at [300, 226] on div "Reconciliation - $200,000 to the Samaritan House - State Funding [PERSON_NAME] …" at bounding box center [415, 199] width 270 height 54
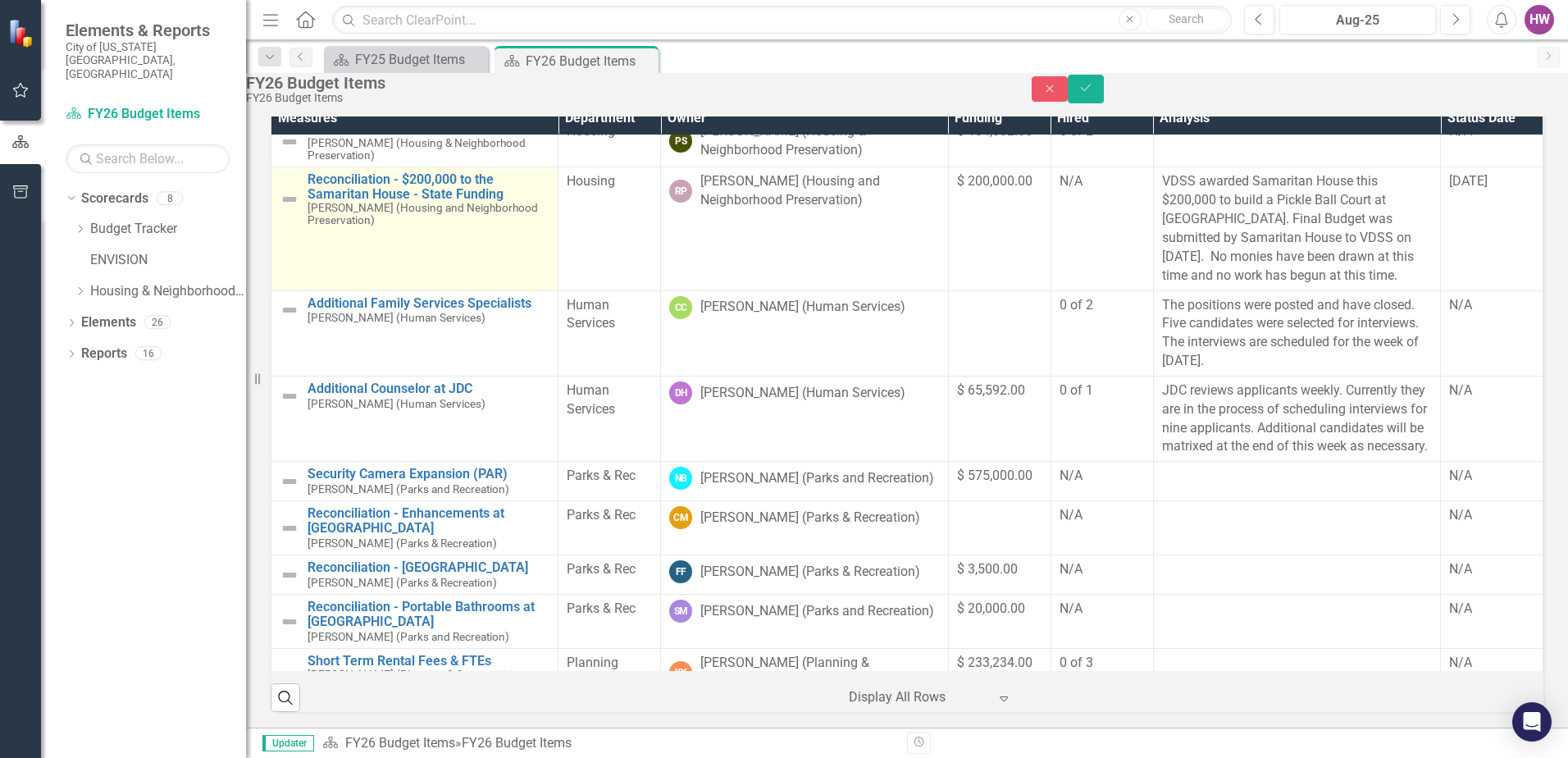
click at [312, 226] on div "Reconciliation - $200,000 to the Samaritan House - State Funding [PERSON_NAME] …" at bounding box center [415, 199] width 270 height 54
click at [299, 209] on img at bounding box center [290, 199] width 19 height 19
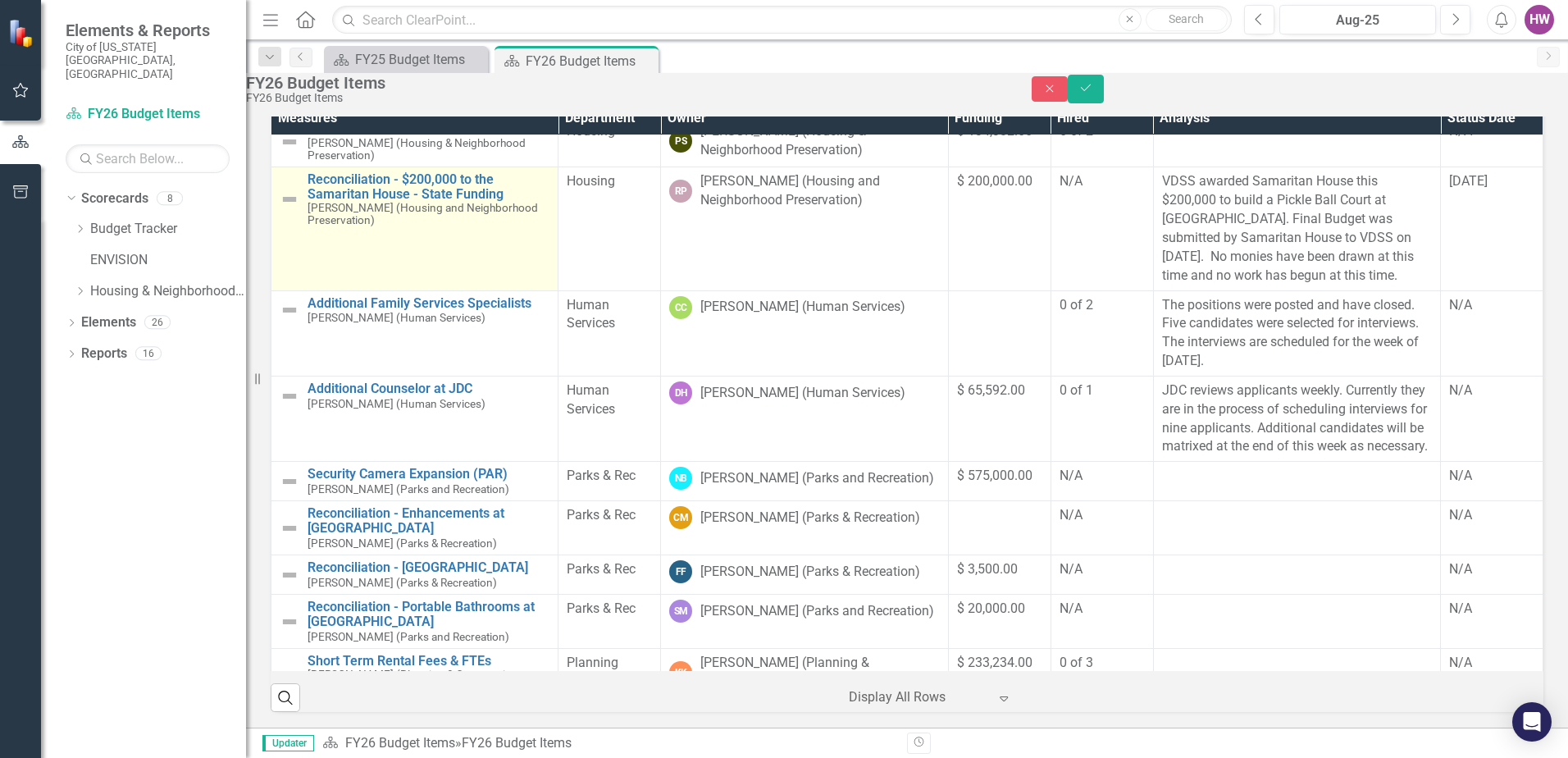
click at [299, 209] on img at bounding box center [290, 199] width 19 height 19
click at [356, 201] on link "Reconciliation - $200,000 to the Samaritan House - State Funding" at bounding box center [428, 187] width 242 height 29
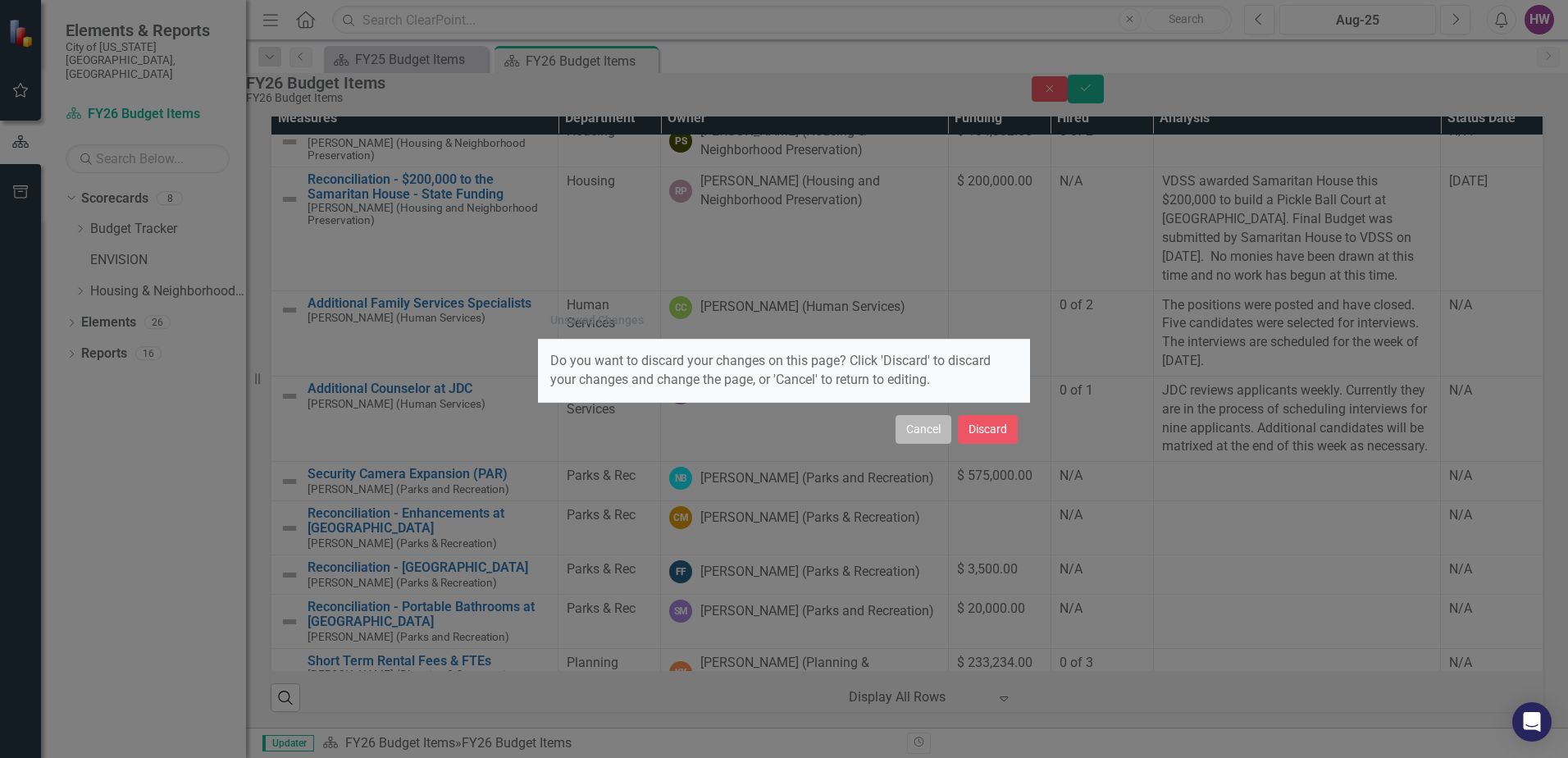
click at [921, 439] on button "Cancel" at bounding box center [923, 430] width 55 height 29
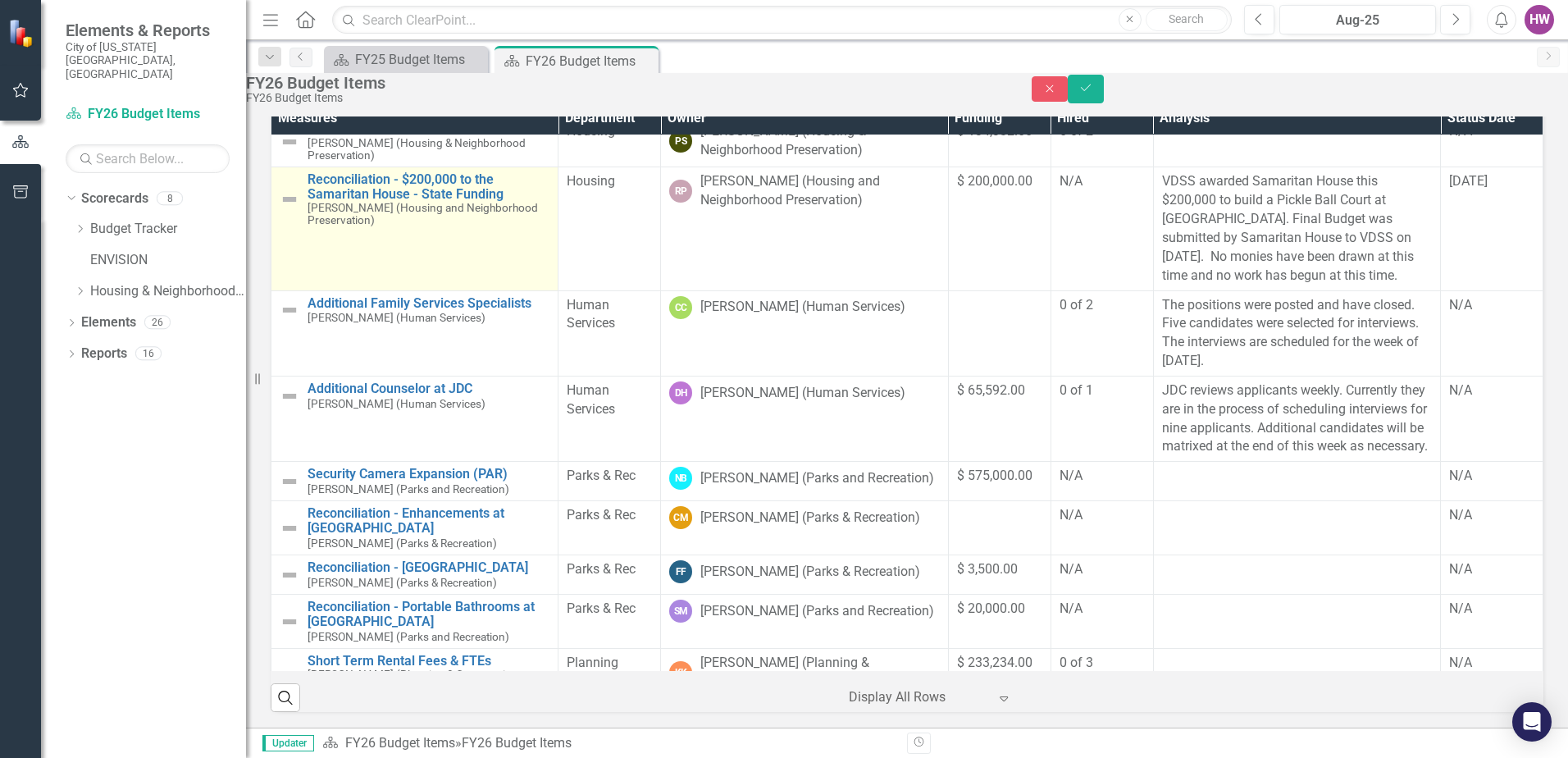
click at [299, 209] on img at bounding box center [290, 199] width 19 height 19
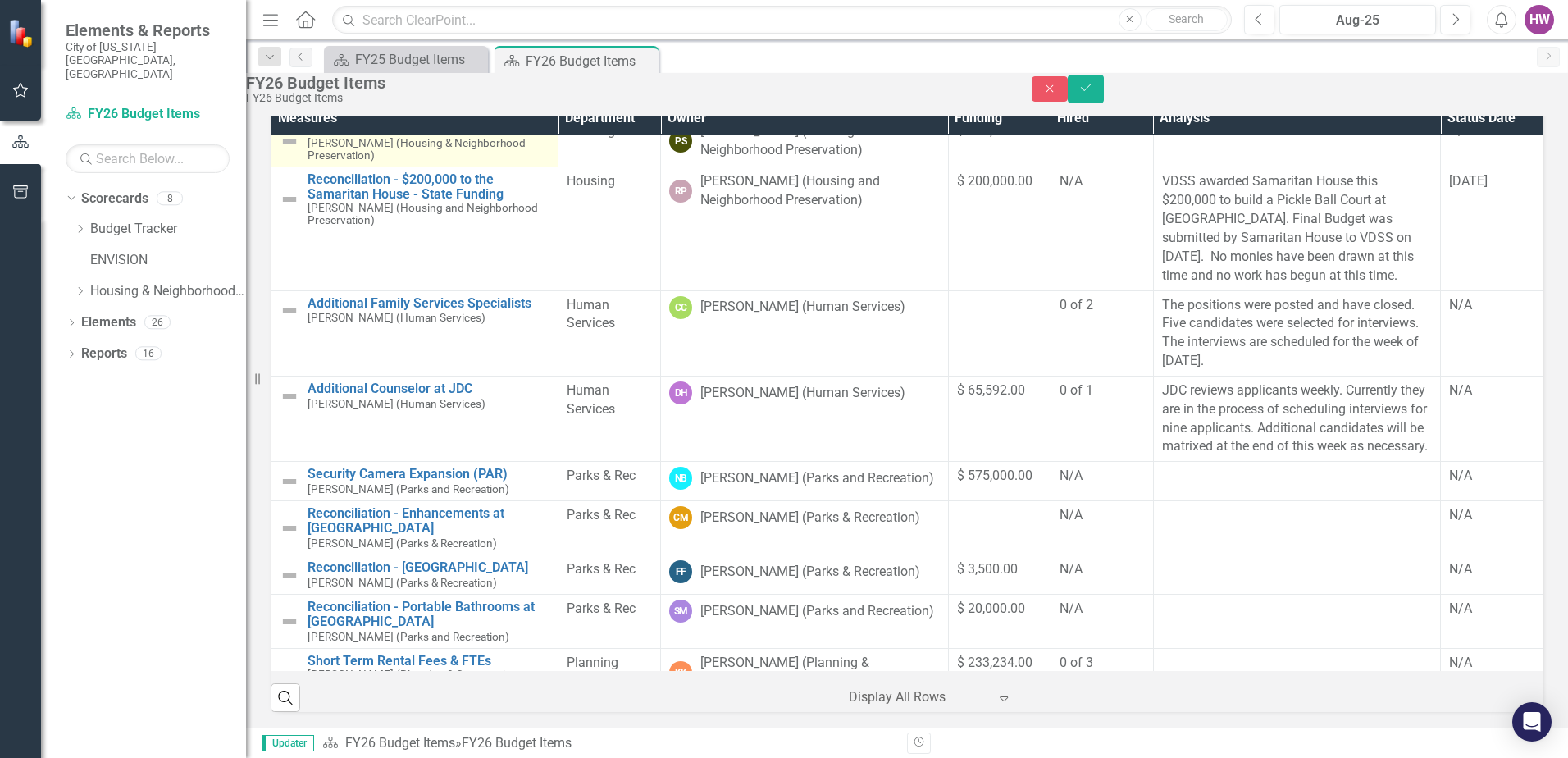
click at [299, 152] on img at bounding box center [290, 142] width 19 height 19
click at [1058, 92] on icon "Close" at bounding box center [1050, 88] width 15 height 12
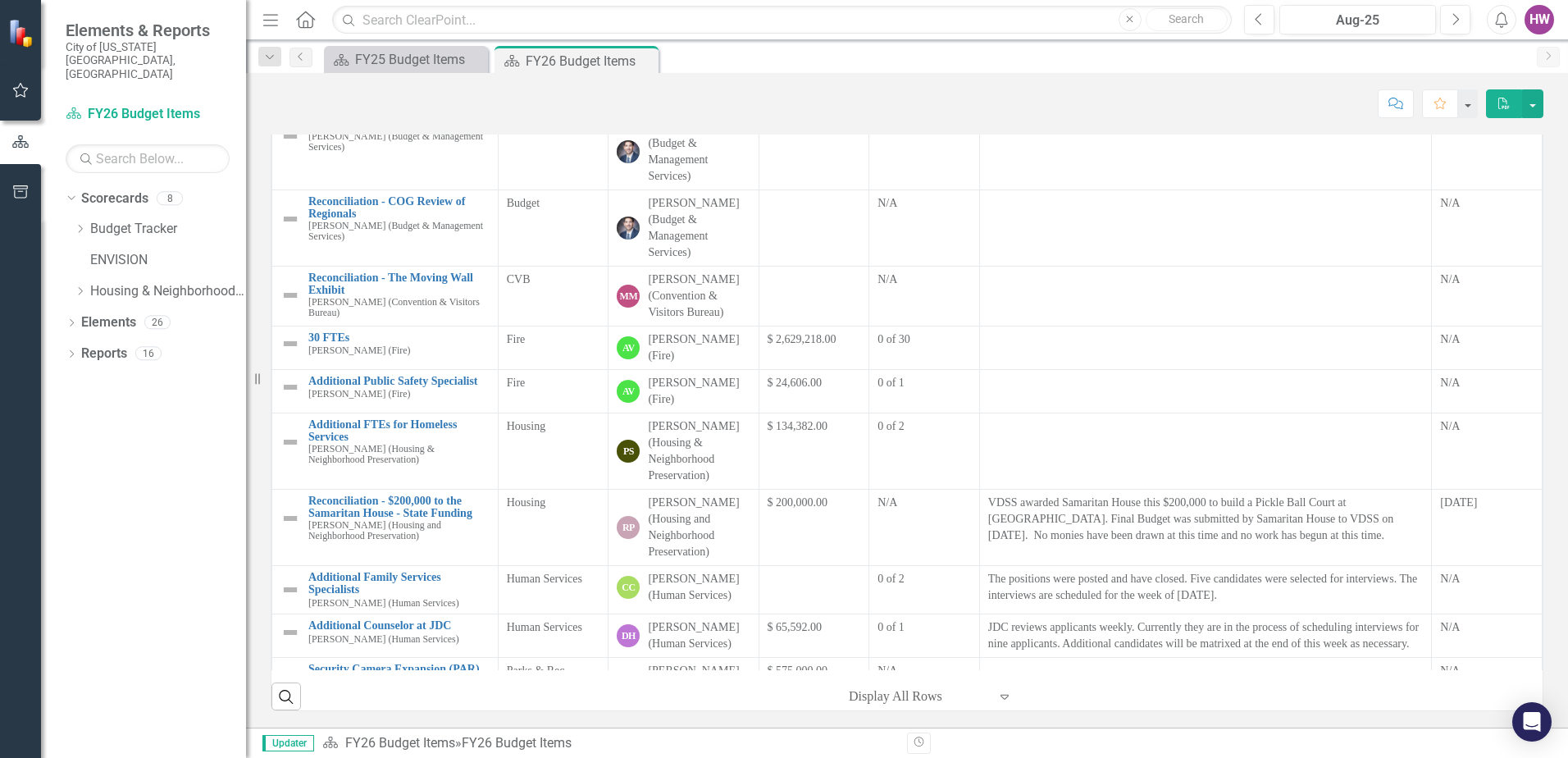
scroll to position [164, 0]
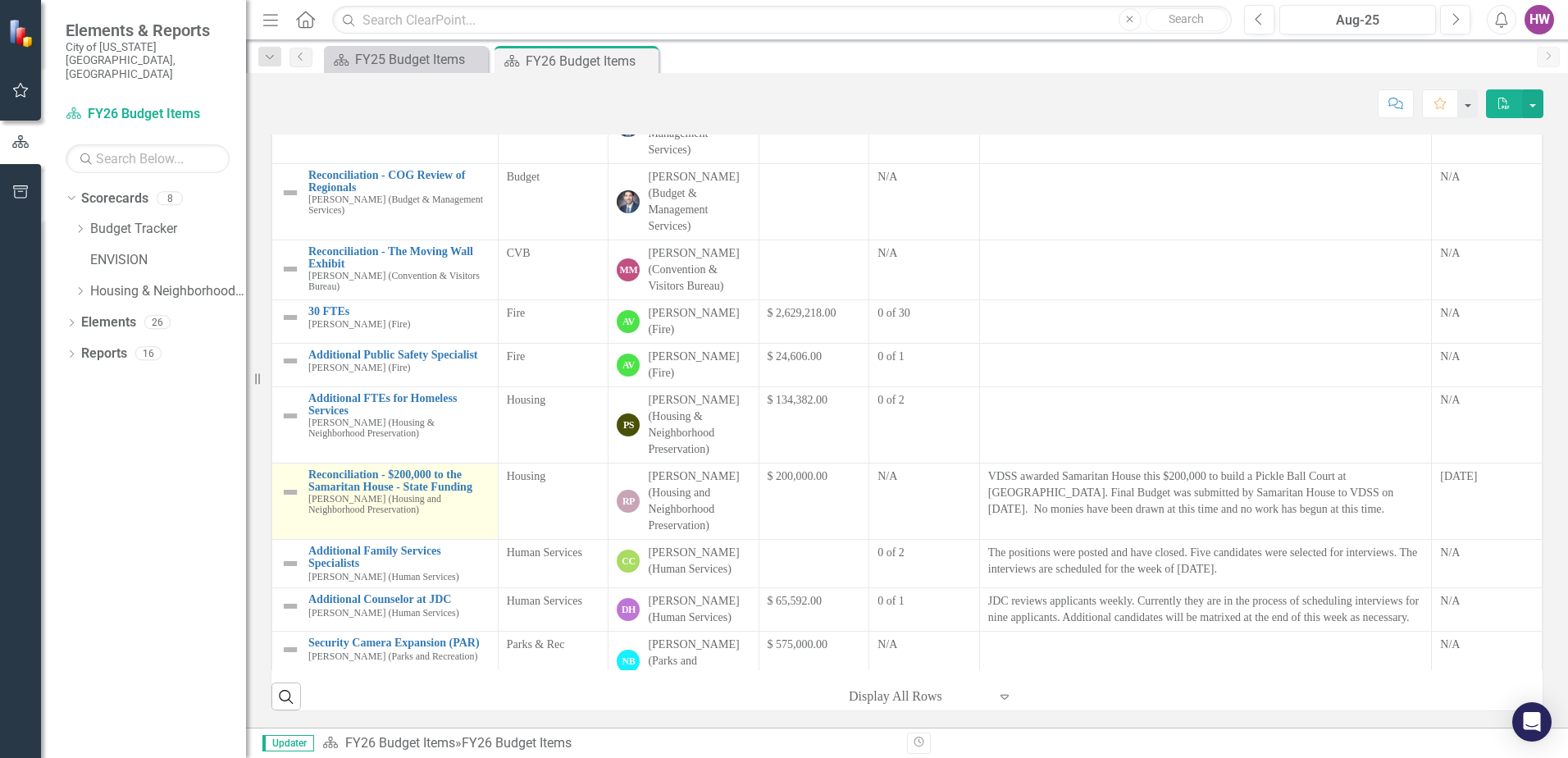
click at [289, 482] on img at bounding box center [291, 492] width 19 height 19
click at [289, 476] on tbody "Security Camera Expansion (AQ) [PERSON_NAME] ( Aquarium) Link Open Element Aqua…" at bounding box center [907, 681] width 1271 height 1427
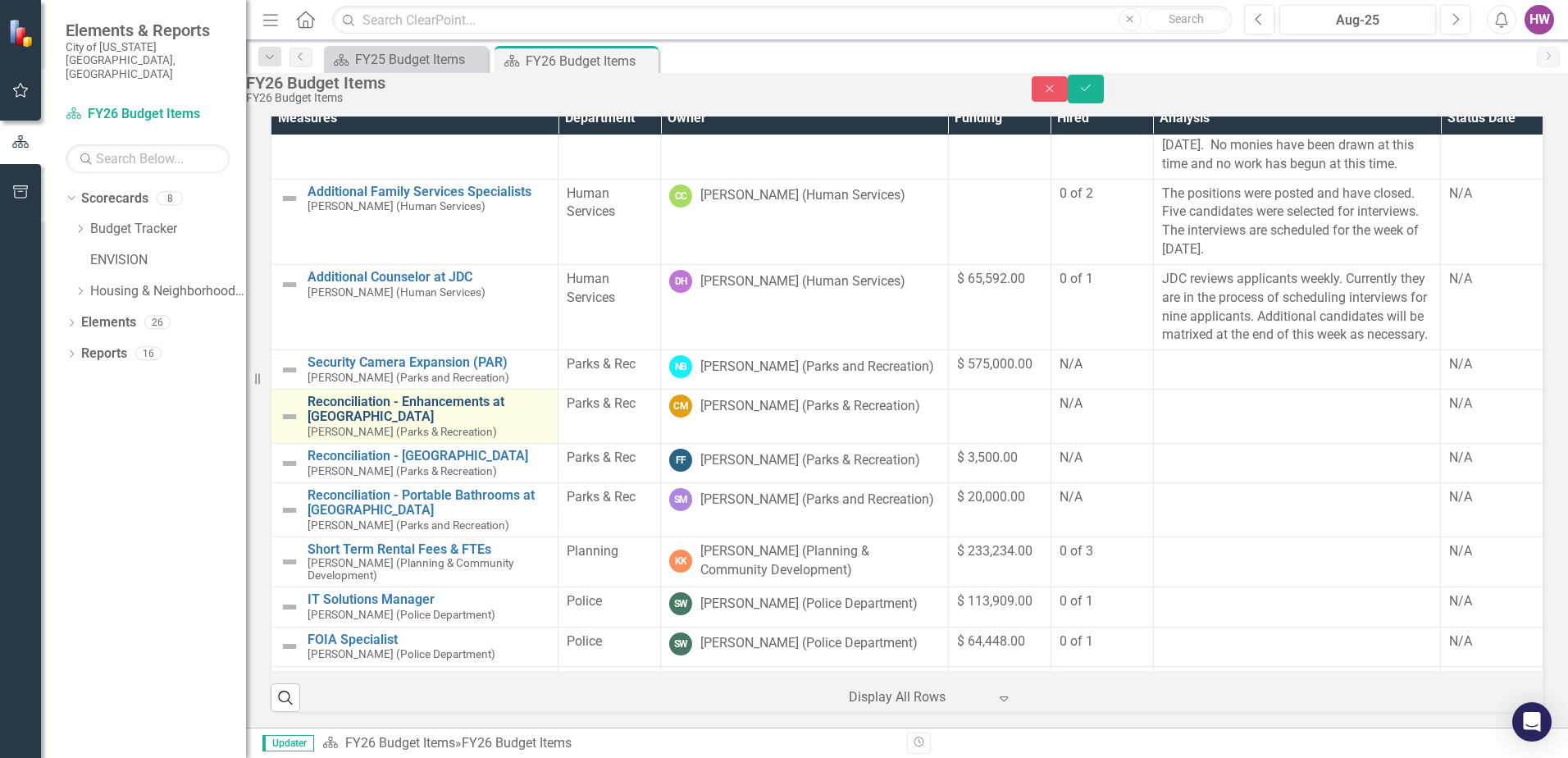
scroll to position [492, 0]
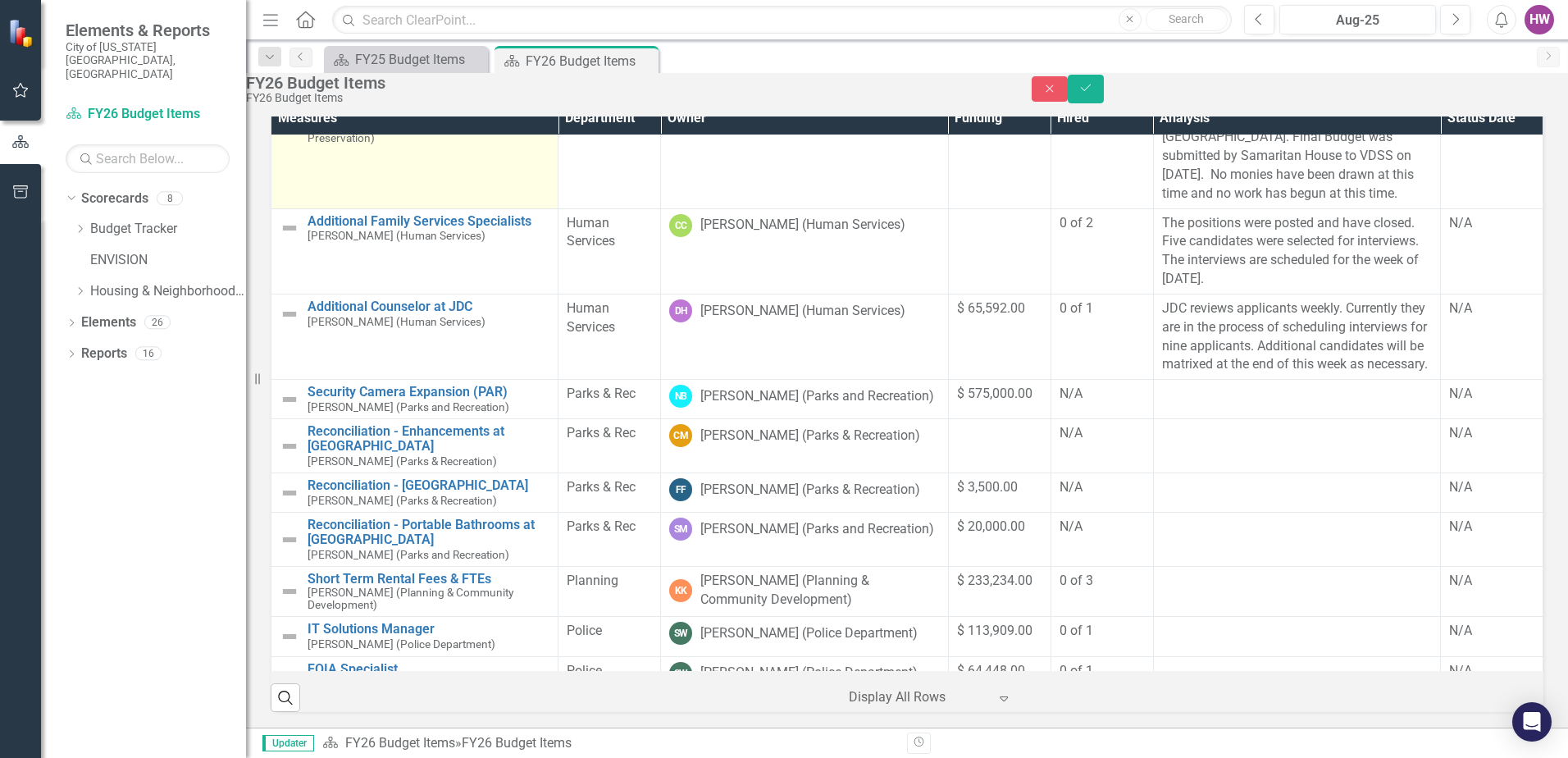
click at [299, 127] on img at bounding box center [290, 118] width 19 height 19
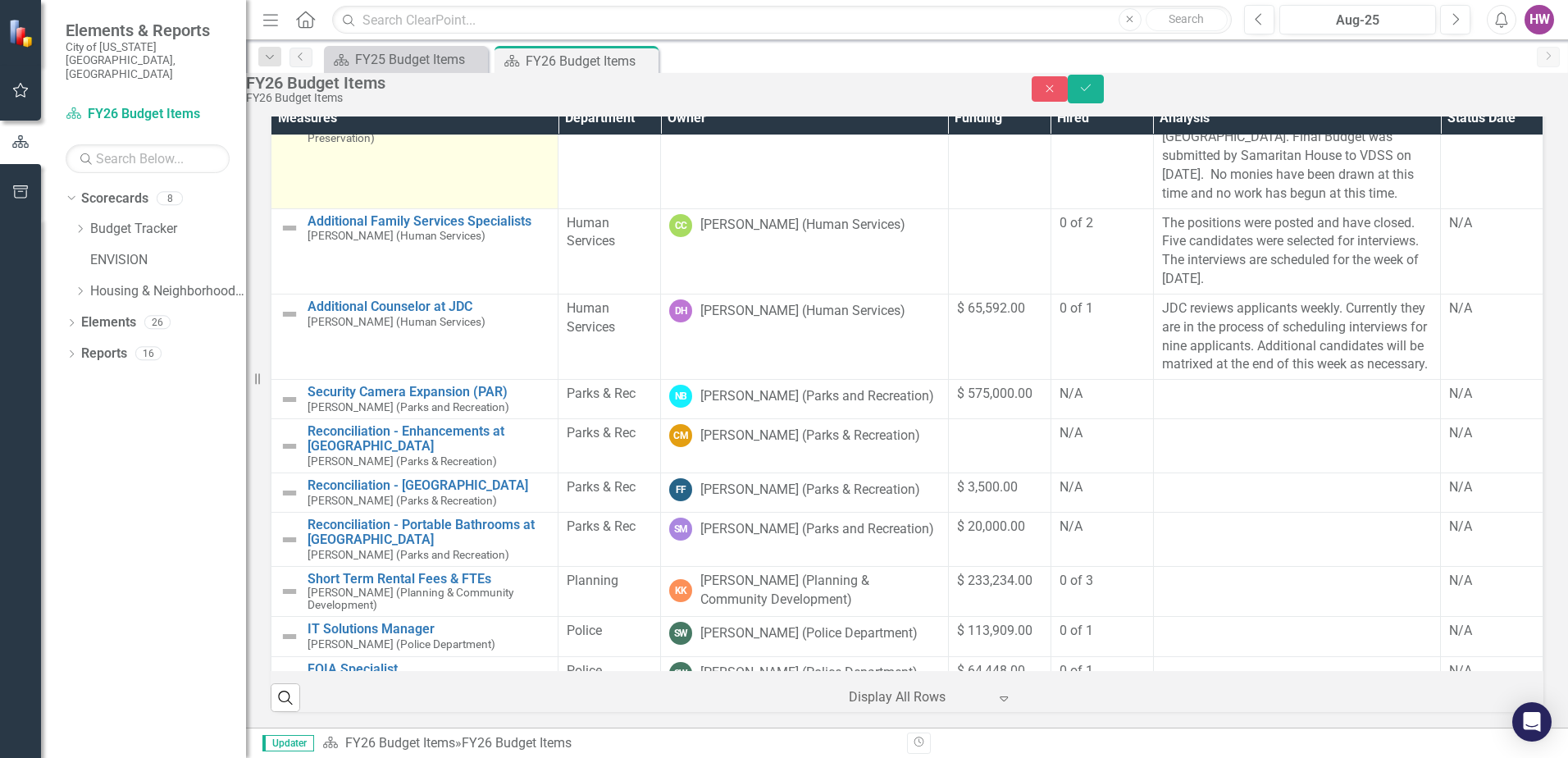
click at [328, 119] on link "Reconciliation - $200,000 to the Samaritan House - State Funding" at bounding box center [428, 105] width 242 height 29
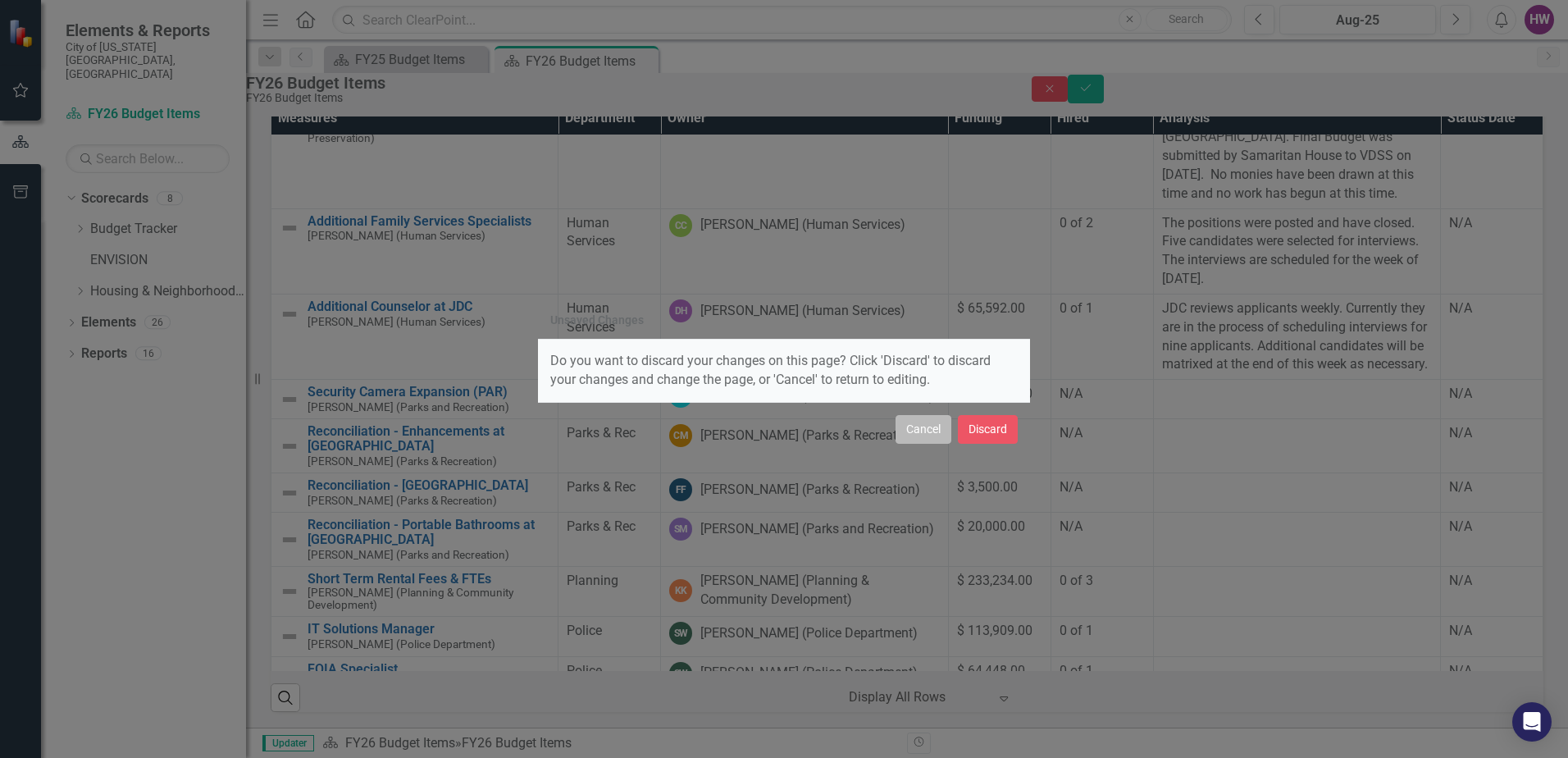
click at [925, 433] on button "Cancel" at bounding box center [923, 430] width 55 height 29
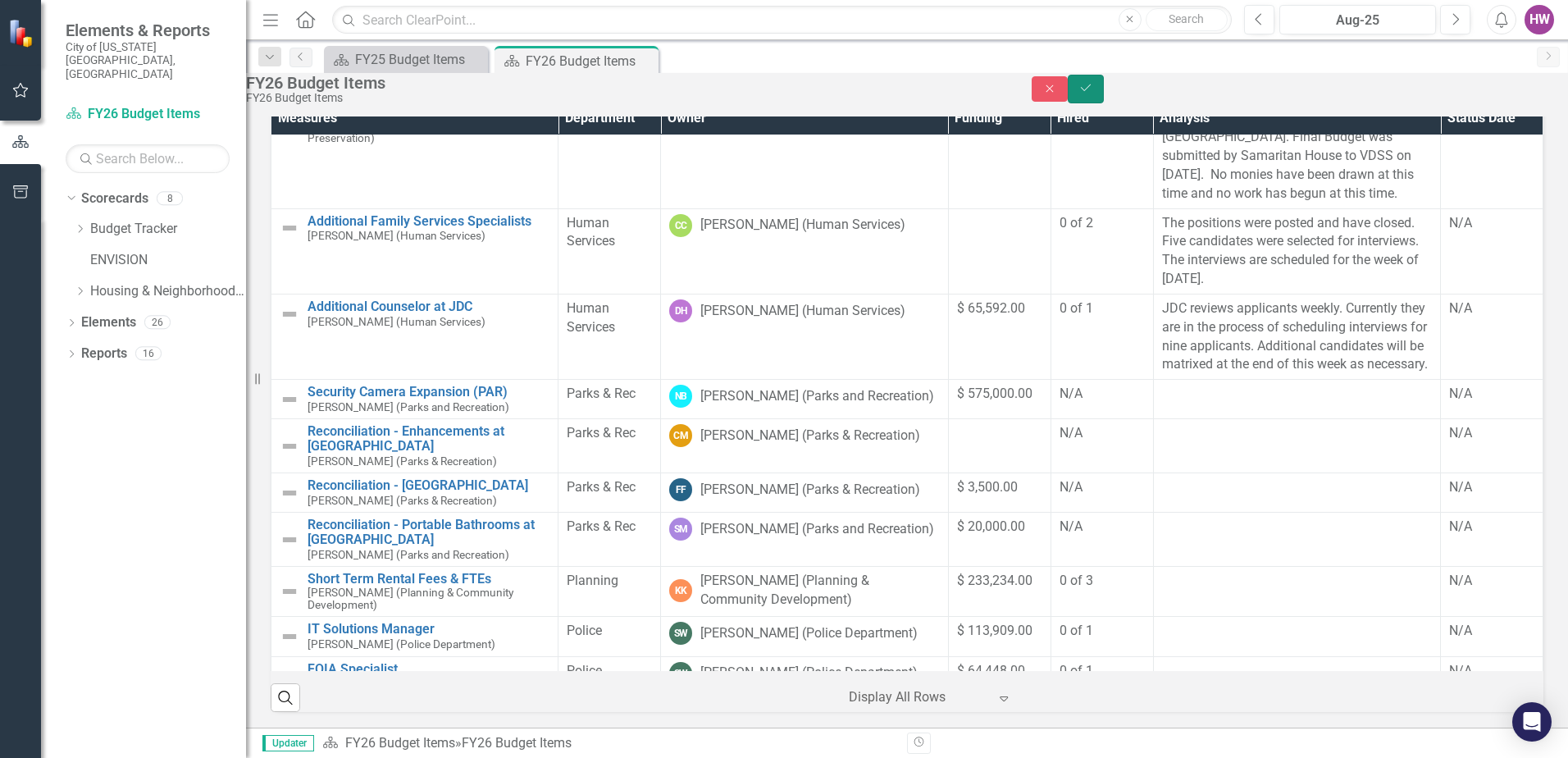
click at [1094, 93] on icon "Save" at bounding box center [1086, 87] width 15 height 12
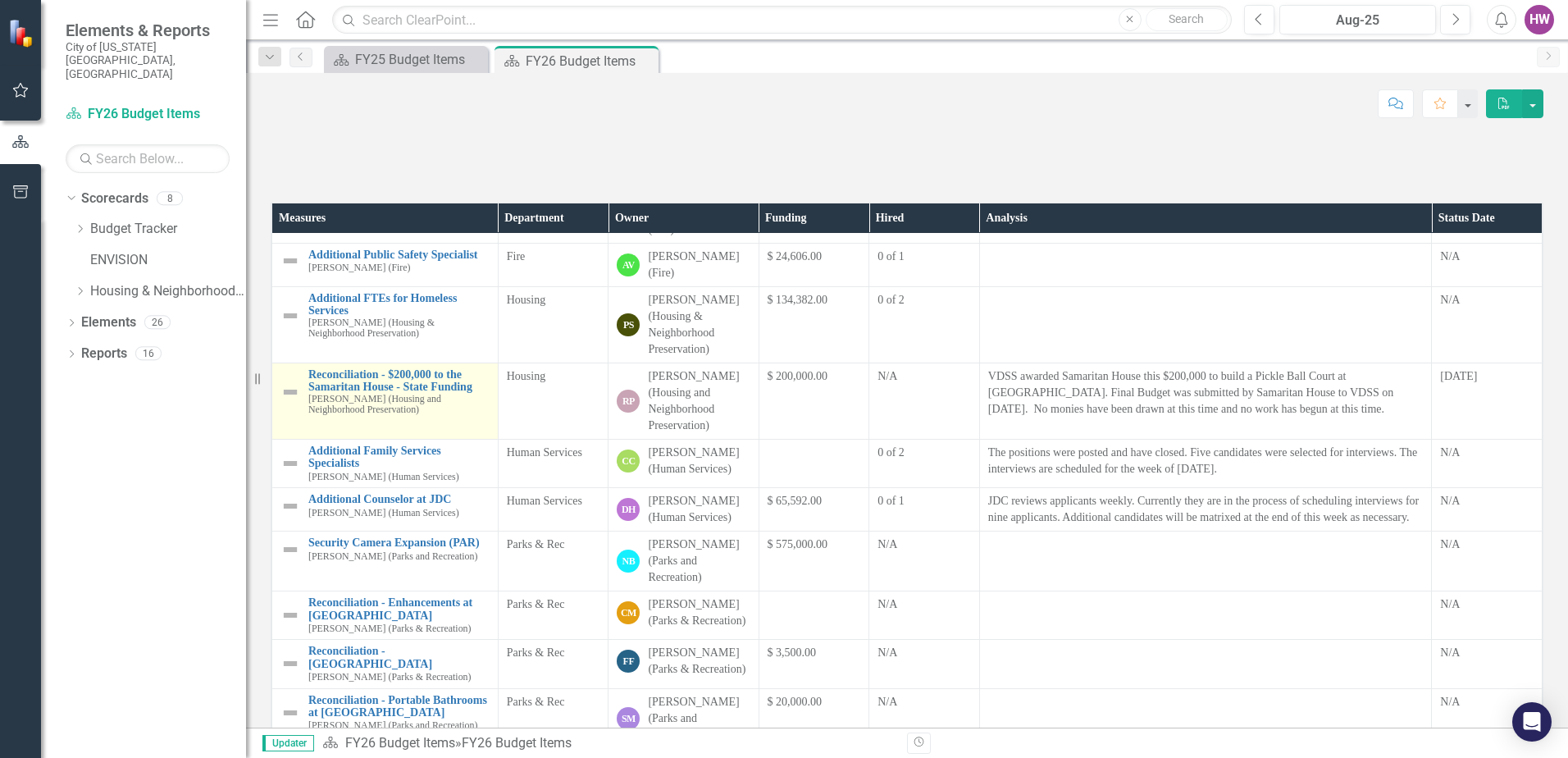
scroll to position [328, 0]
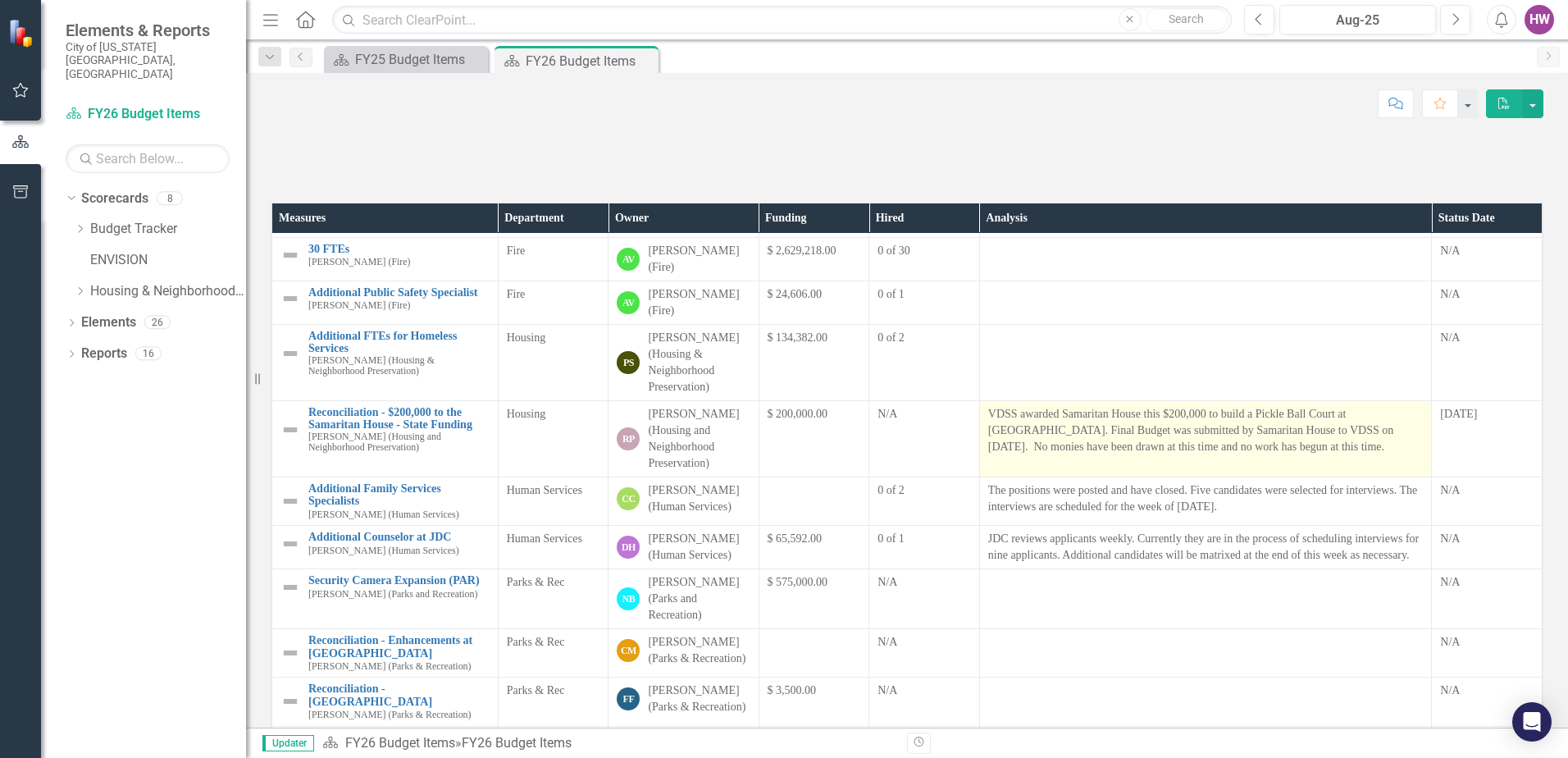
click at [1017, 455] on p "VDSS awarded Samaritan House this $200,000 to build a Pickle Ball Court at [GEO…" at bounding box center [1206, 431] width 436 height 50
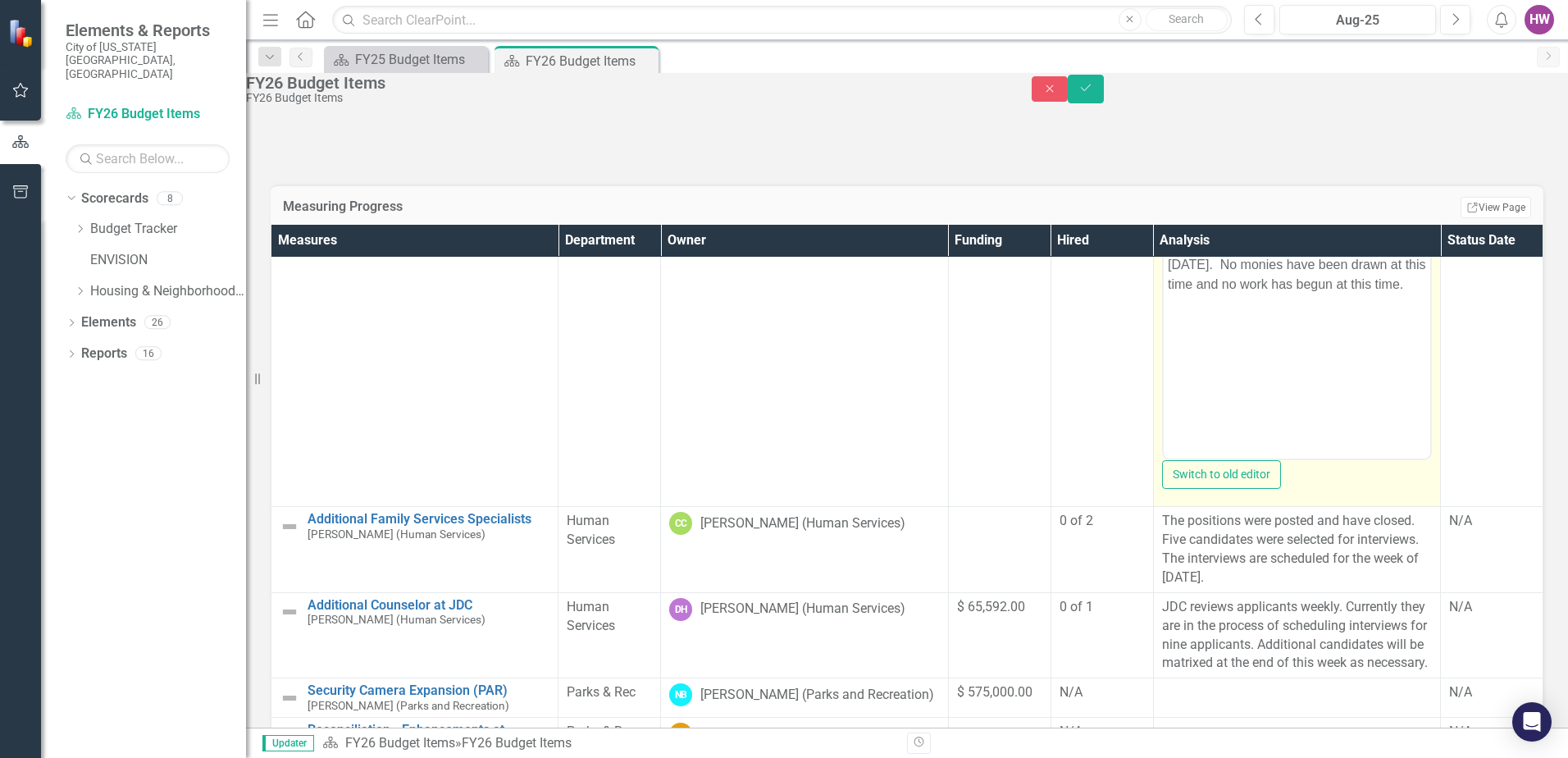
scroll to position [574, 0]
click at [1176, 185] on p "VDSS awarded Samaritan House this $200,000 to build a Pickle Ball Court at [GEO…" at bounding box center [1297, 234] width 259 height 119
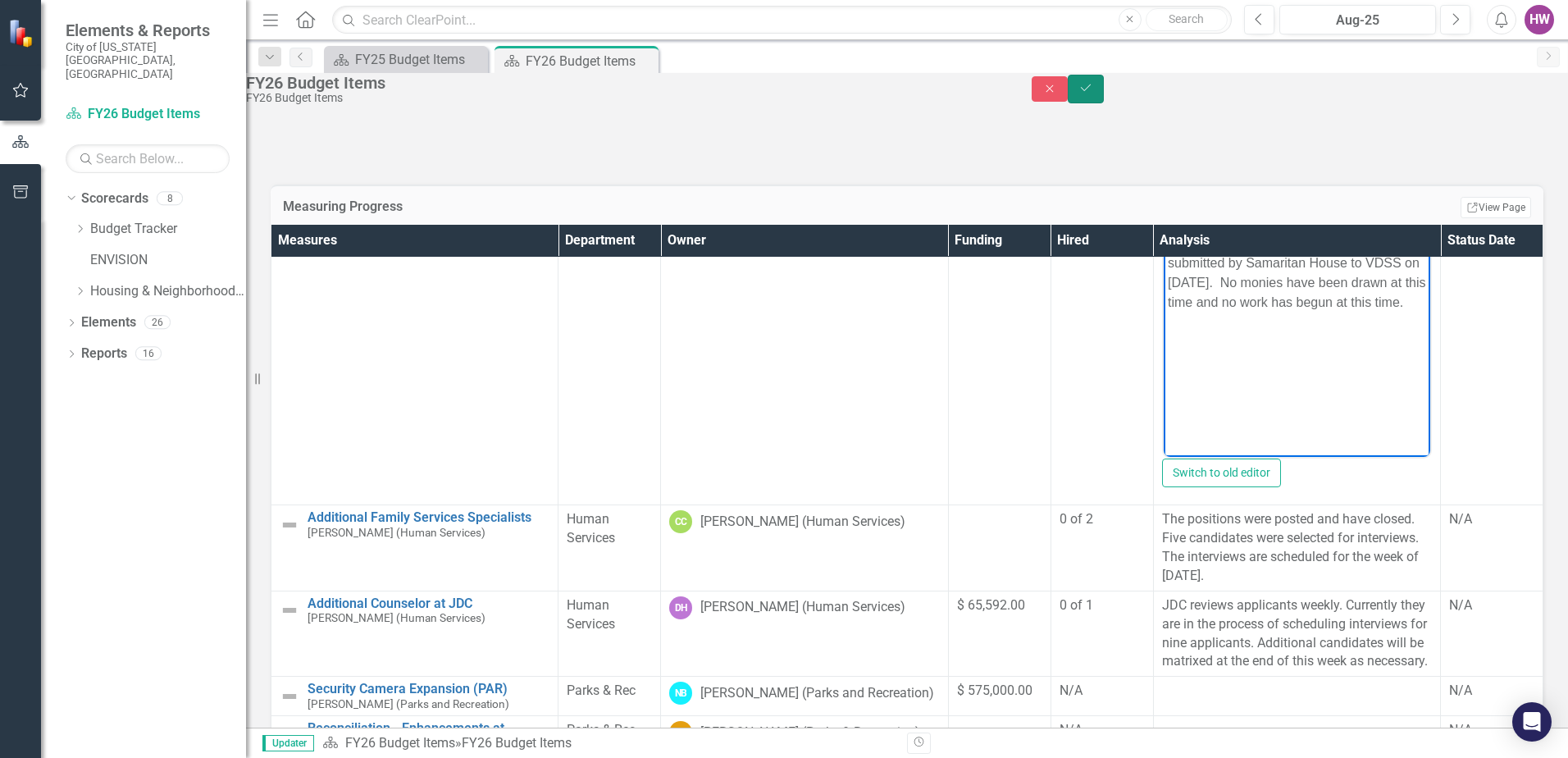
click at [1094, 93] on icon "Save" at bounding box center [1086, 87] width 15 height 12
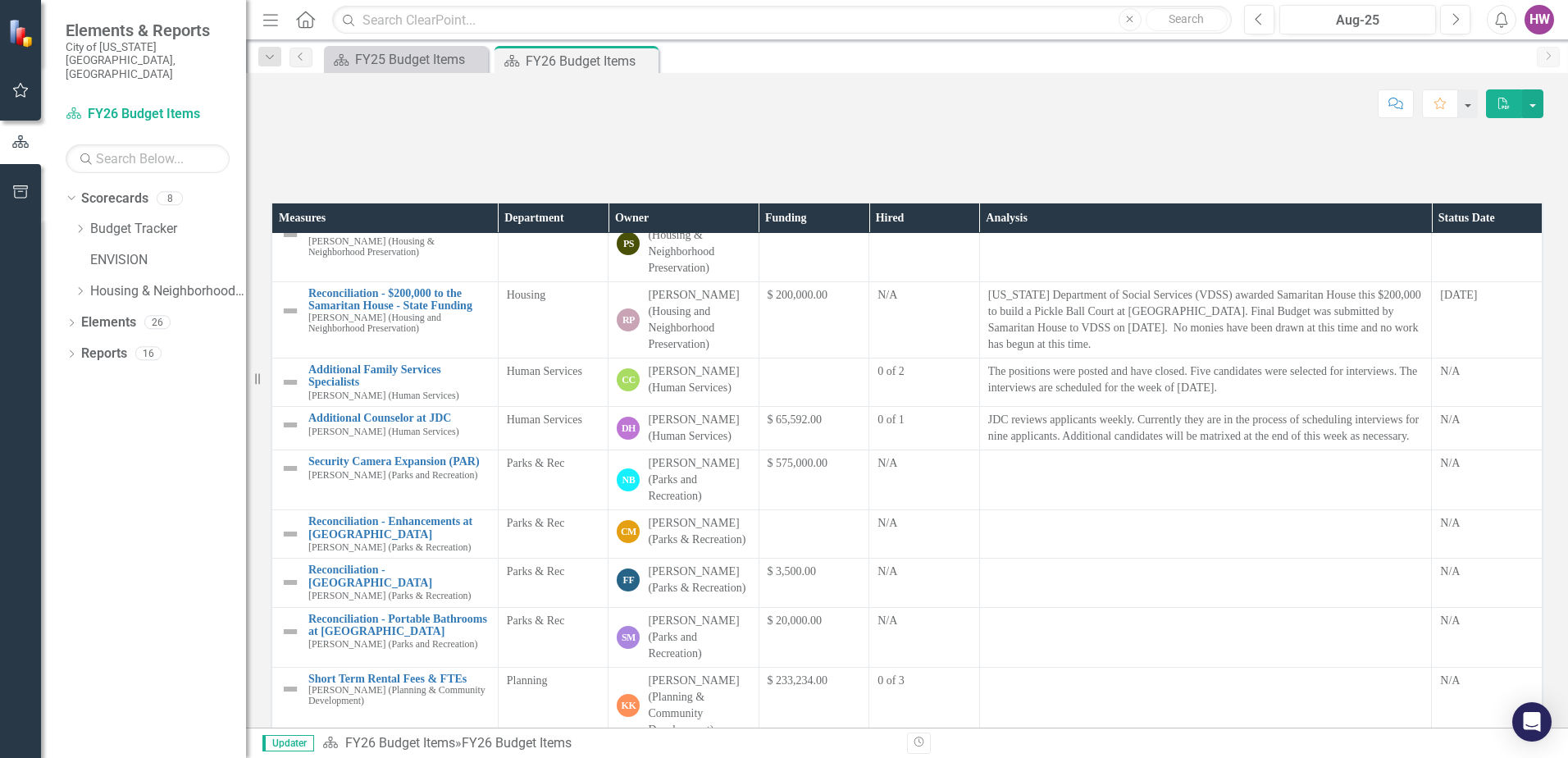
scroll to position [292, 0]
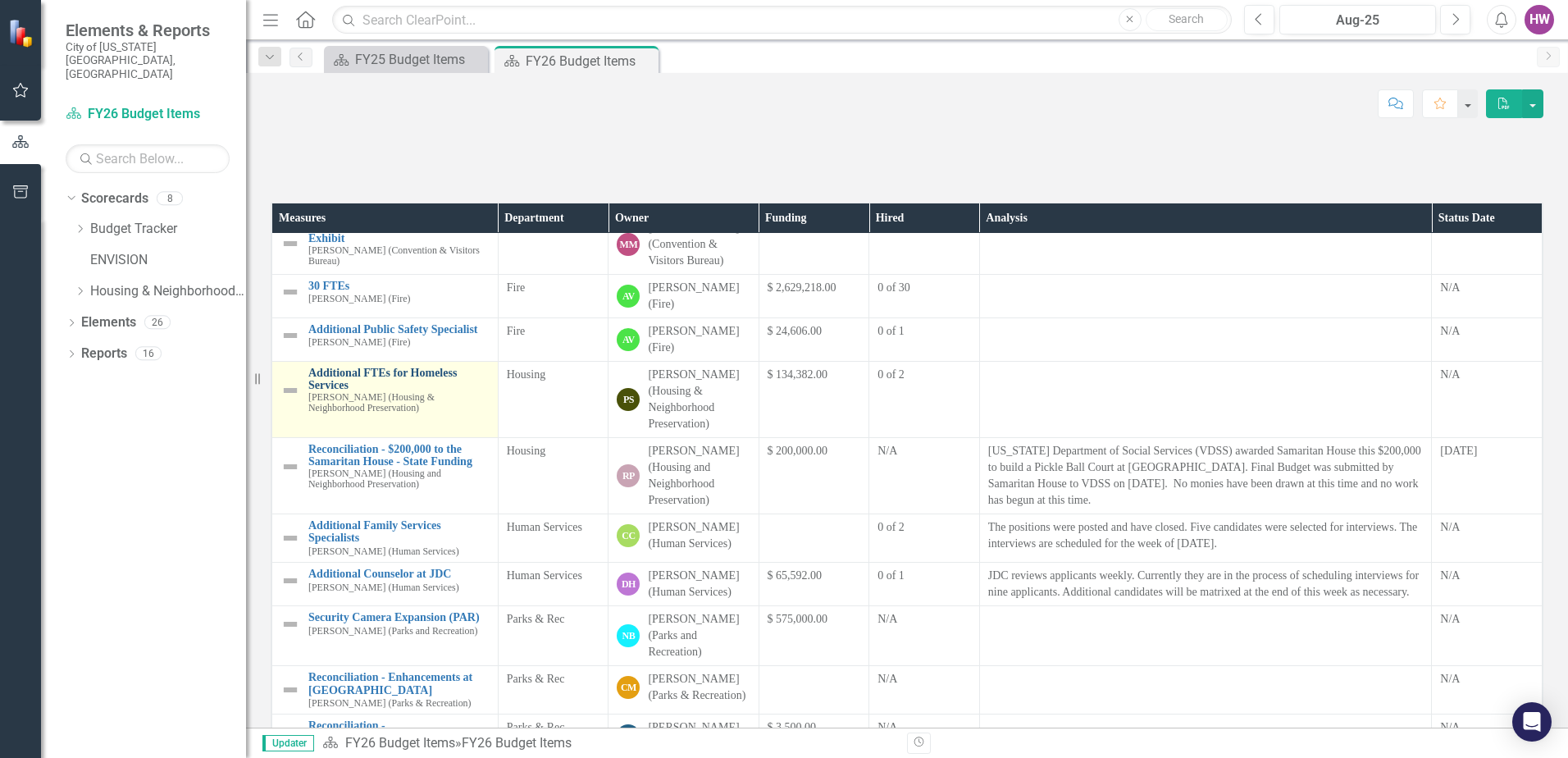
click at [336, 392] on link "Additional FTEs for Homeless Services" at bounding box center [399, 379] width 181 height 25
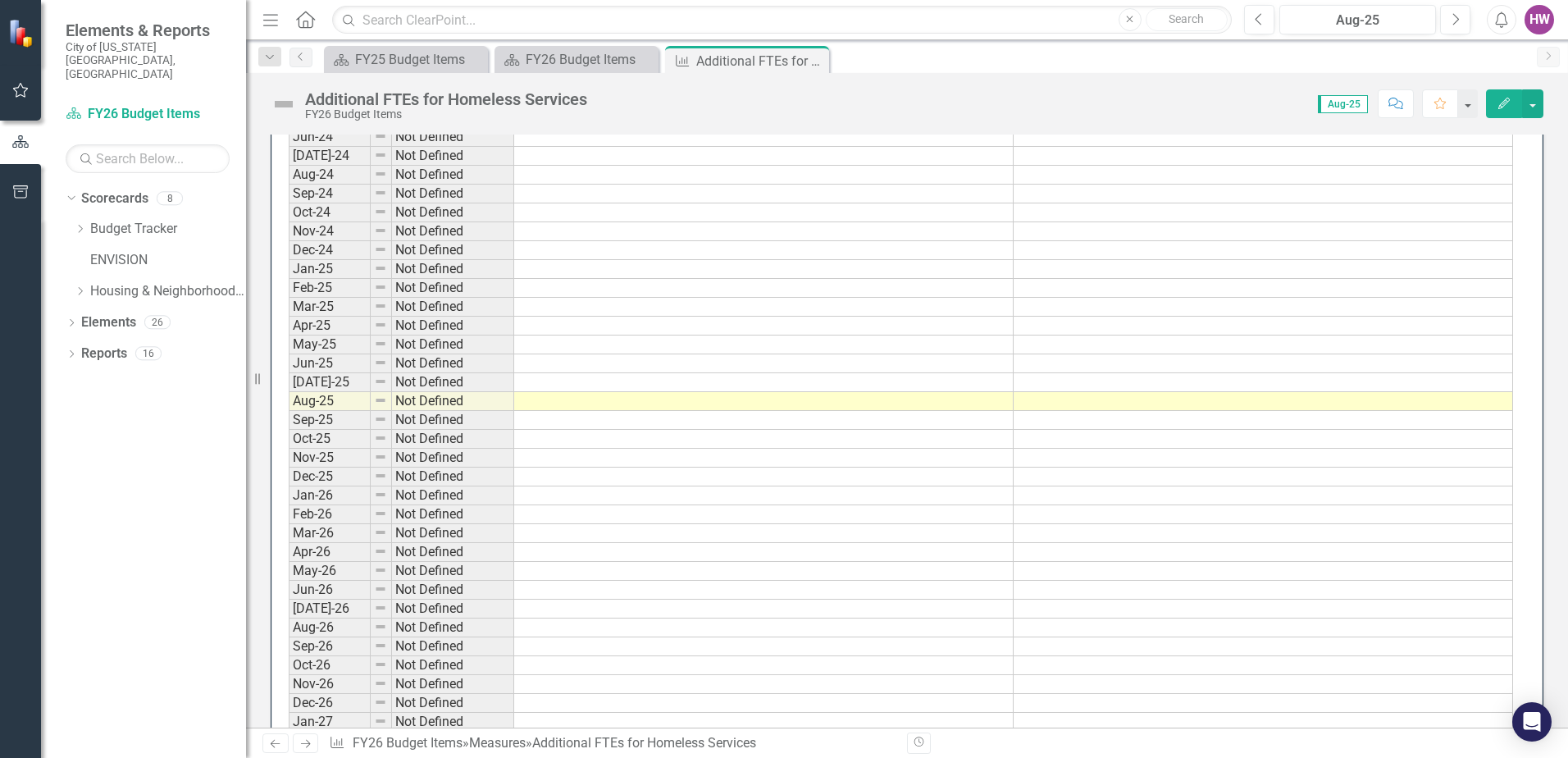
scroll to position [1476, 0]
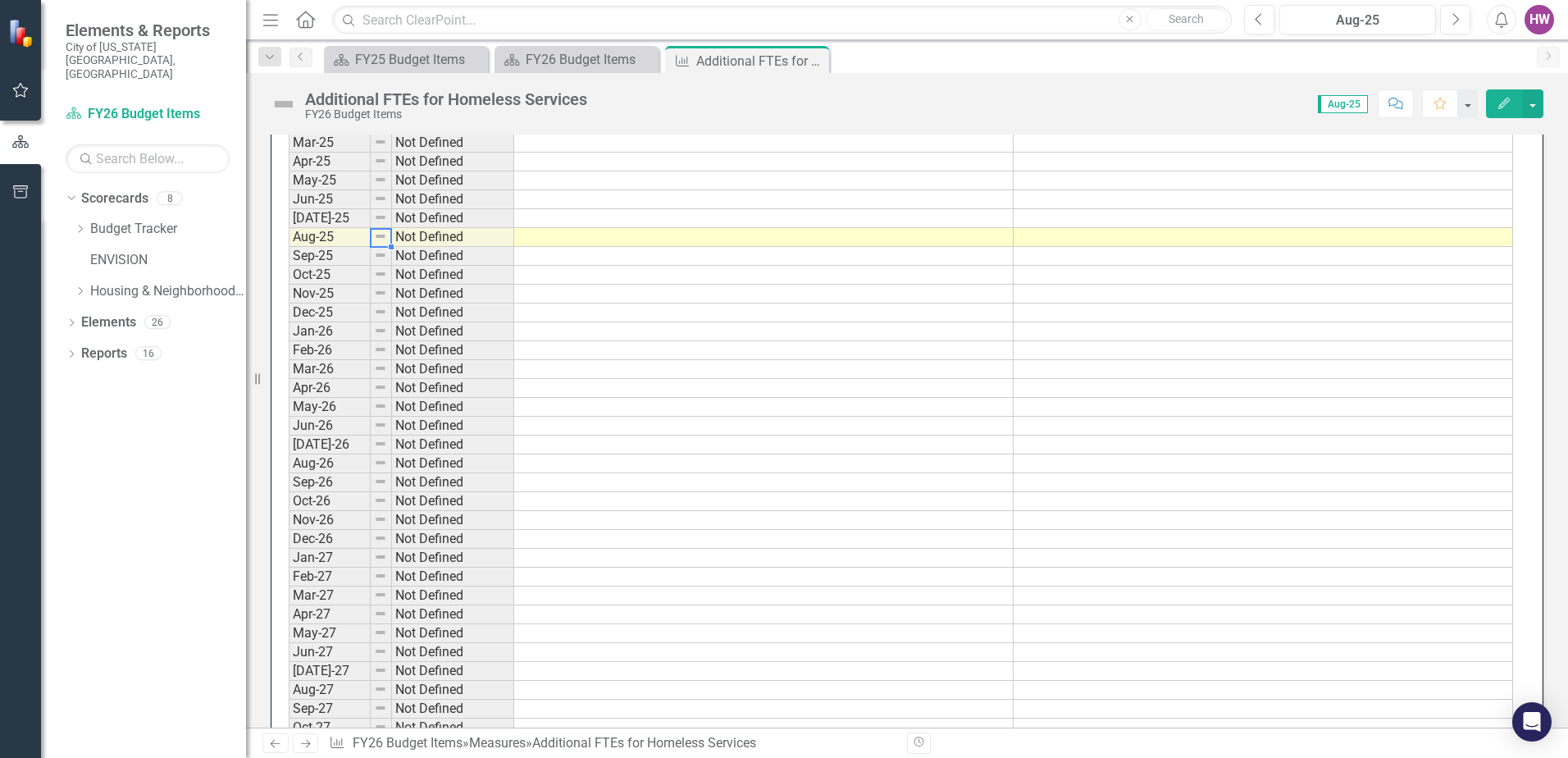
click at [384, 243] on img at bounding box center [381, 236] width 14 height 14
click at [387, 247] on td at bounding box center [381, 237] width 21 height 18
click at [390, 247] on td at bounding box center [381, 237] width 21 height 18
click at [377, 243] on img at bounding box center [381, 236] width 14 height 14
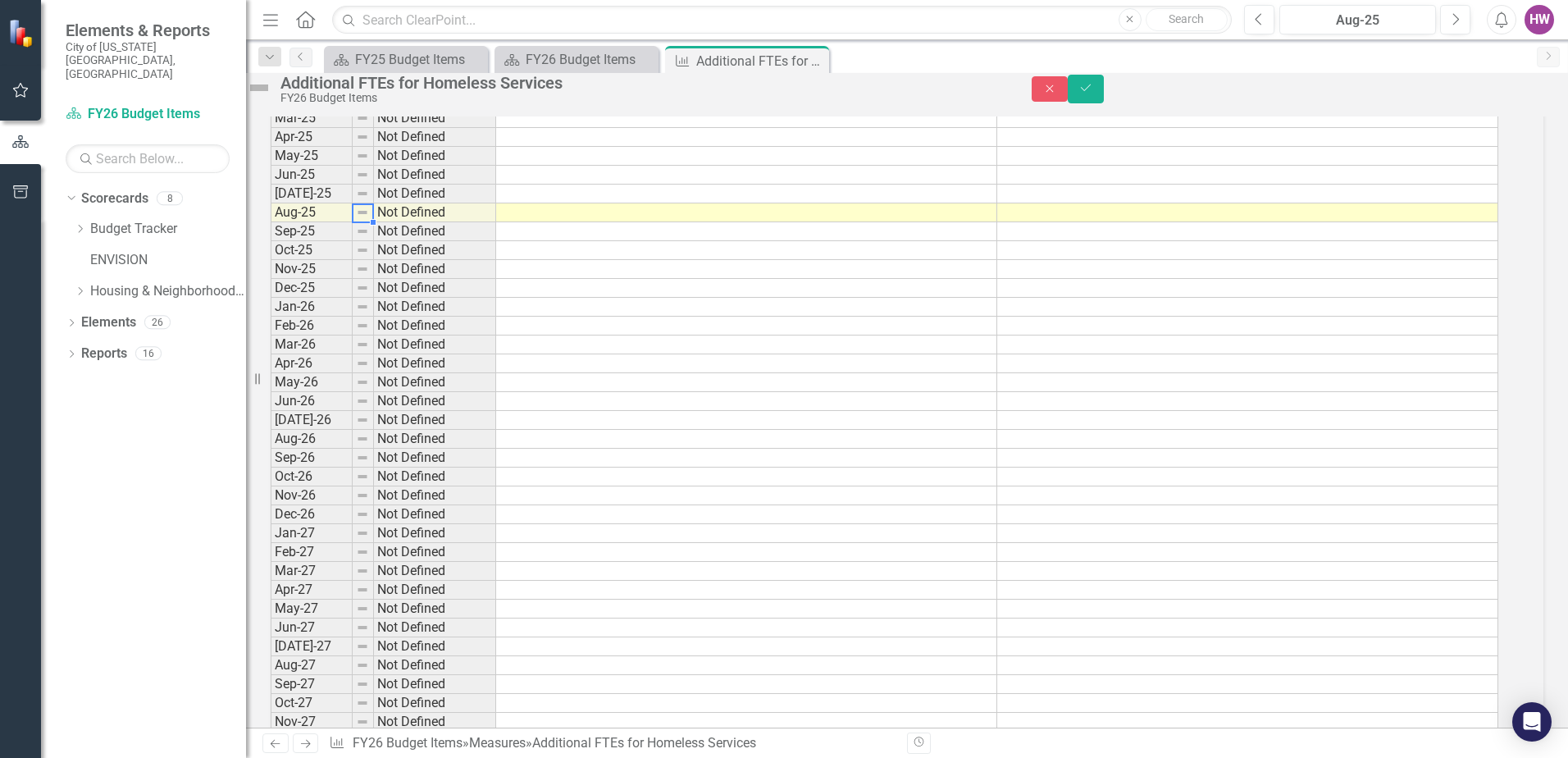
scroll to position [1482, 0]
click at [369, 213] on img at bounding box center [363, 207] width 14 height 14
click at [374, 217] on td at bounding box center [364, 206] width 21 height 18
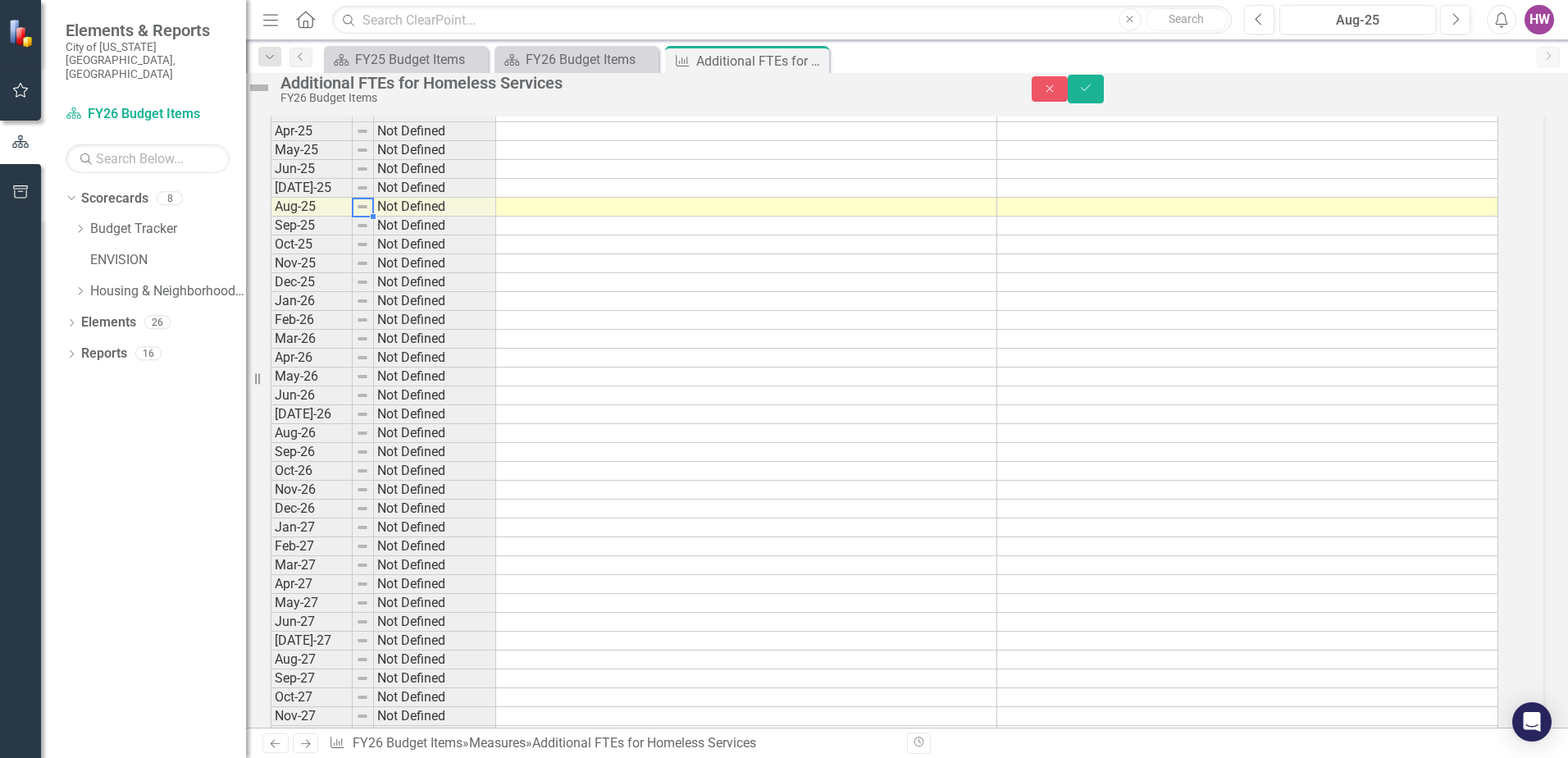
click at [374, 217] on td at bounding box center [364, 206] width 21 height 18
click at [371, 217] on td at bounding box center [364, 206] width 21 height 18
click at [369, 213] on img at bounding box center [363, 207] width 14 height 14
click at [1068, 99] on button "Close" at bounding box center [1050, 88] width 36 height 25
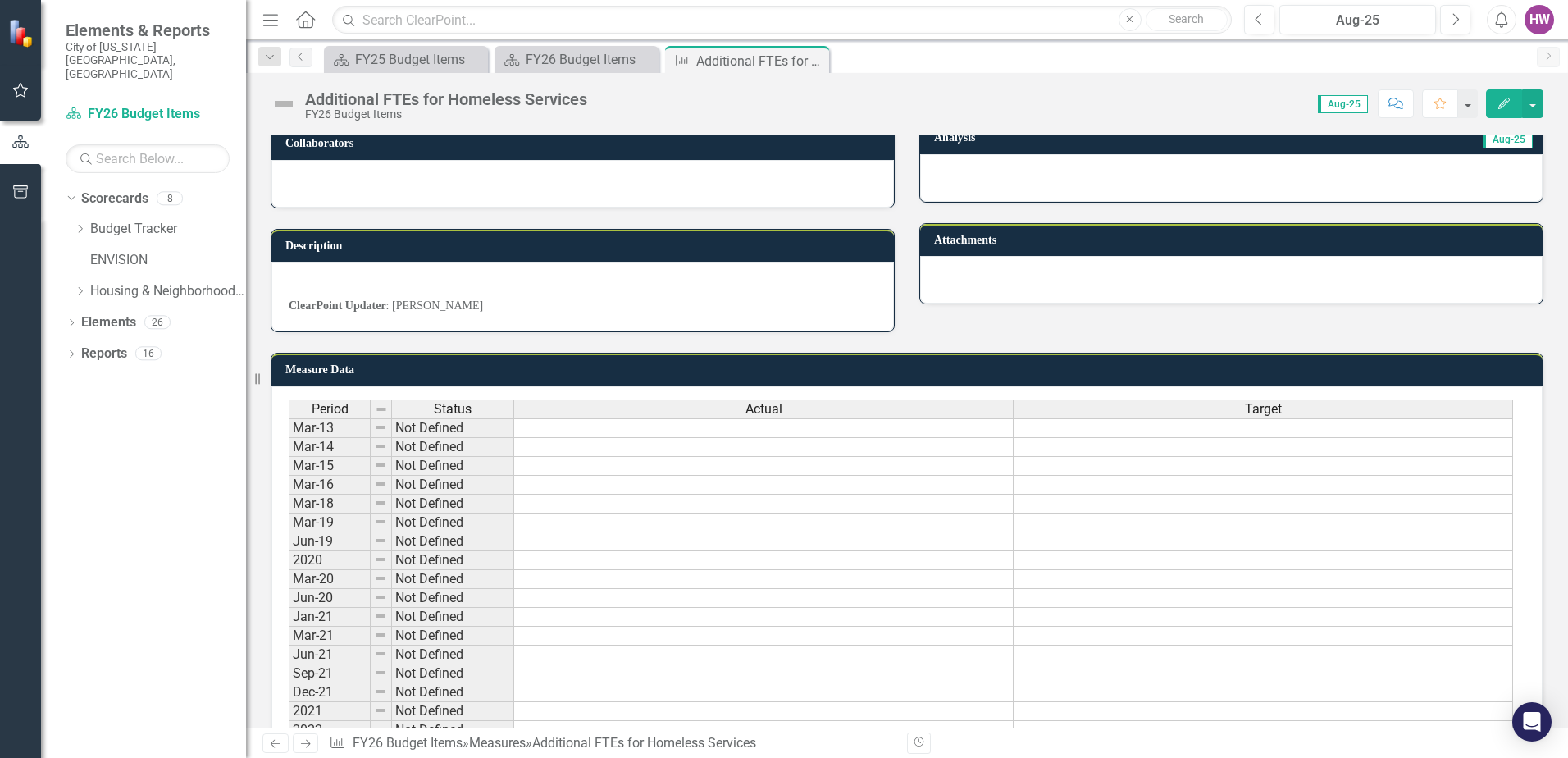
scroll to position [0, 0]
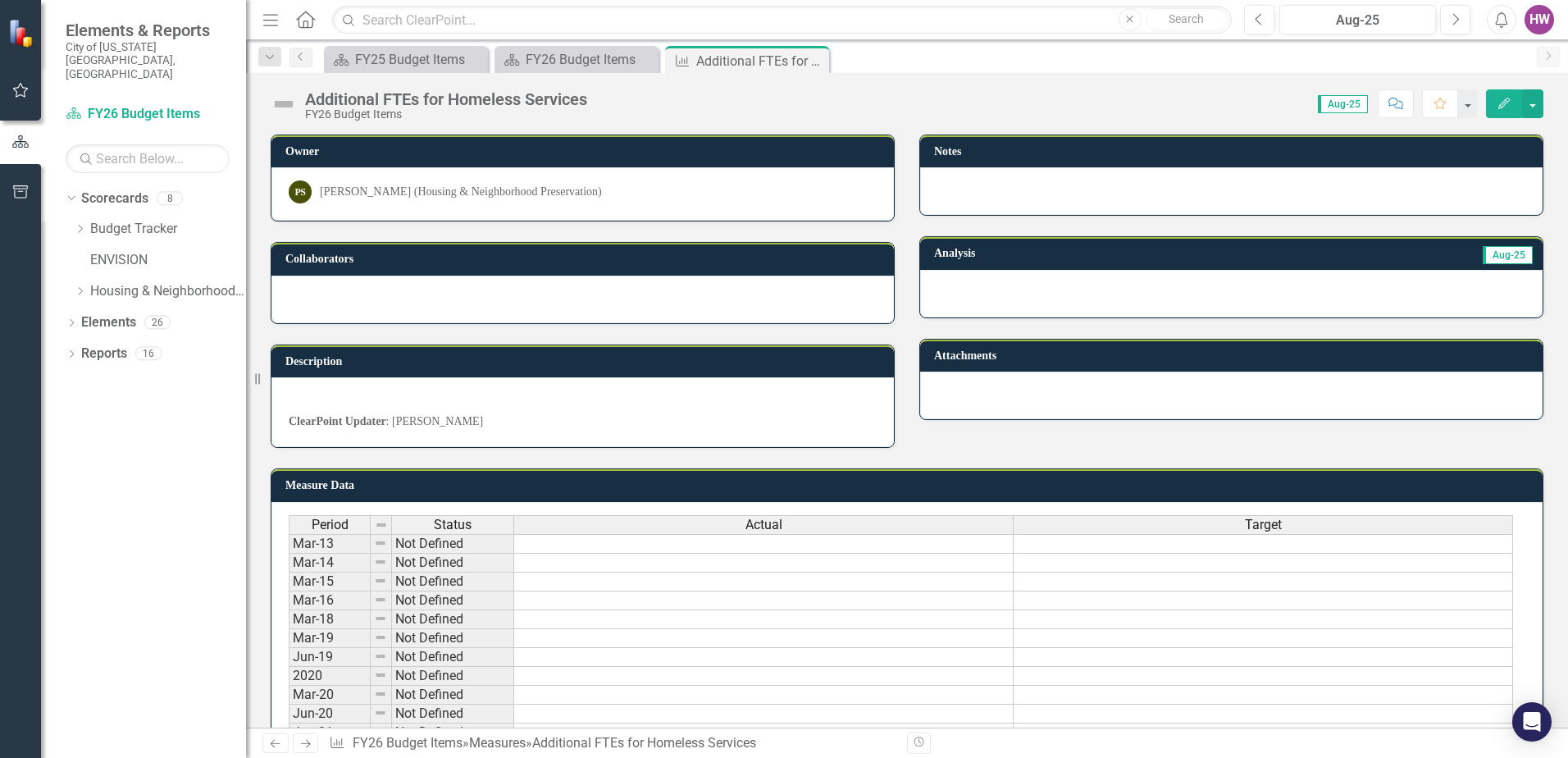
click at [0, 0] on icon "Close" at bounding box center [0, 0] width 0 height 0
